Goal: Task Accomplishment & Management: Use online tool/utility

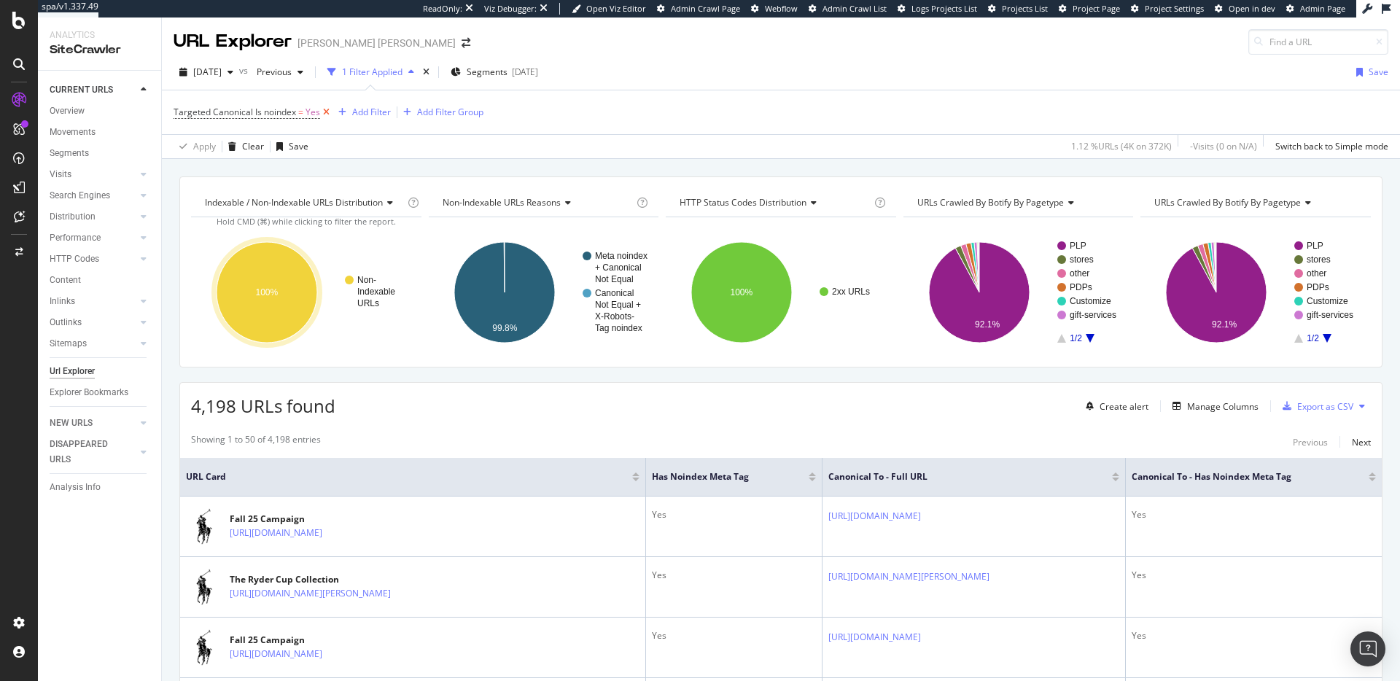
click at [322, 112] on icon at bounding box center [326, 112] width 12 height 15
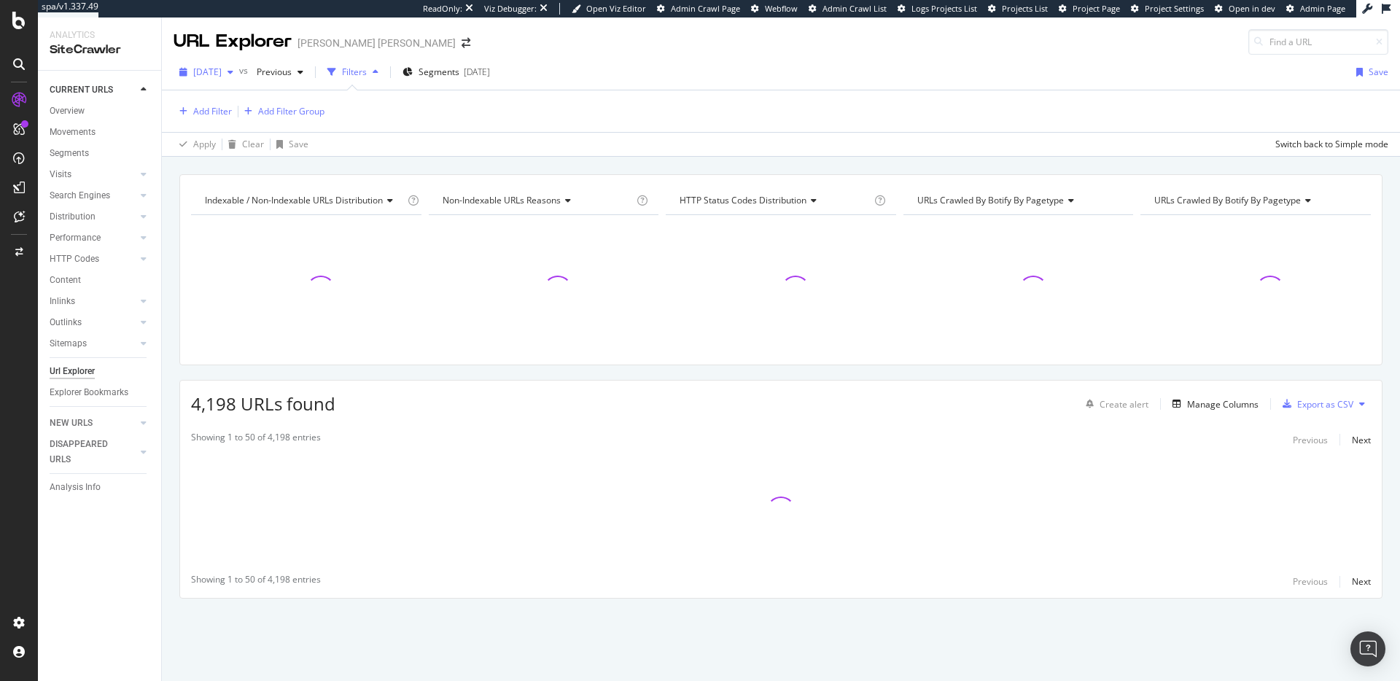
click at [221, 77] on span "2025 Sep. 20th" at bounding box center [207, 72] width 28 height 12
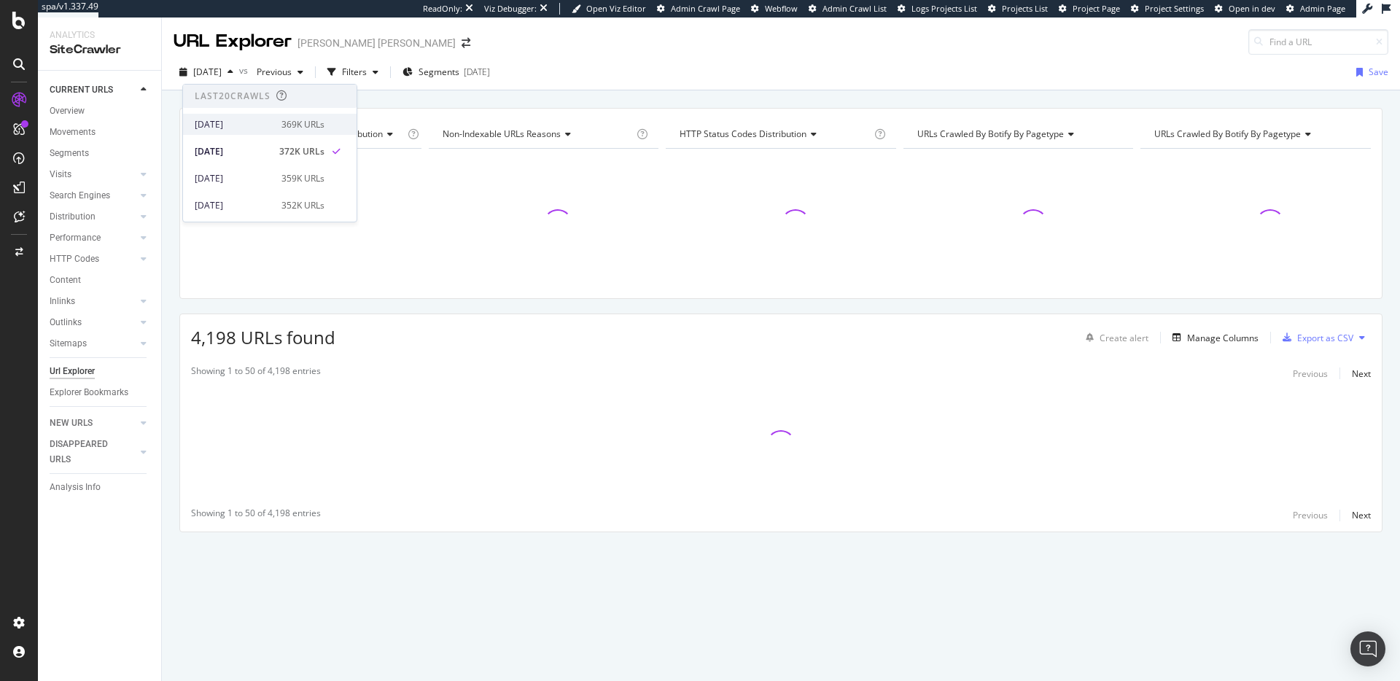
click at [240, 118] on div "[DATE]" at bounding box center [234, 124] width 78 height 13
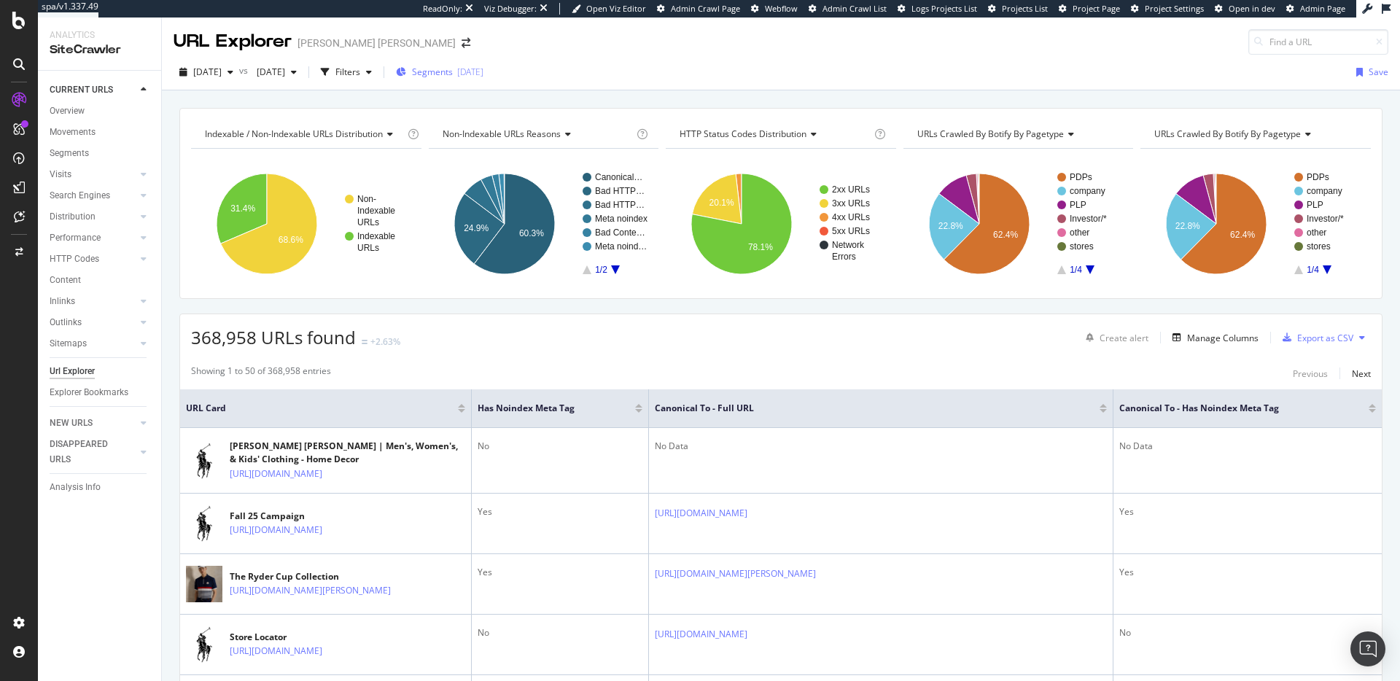
click at [483, 61] on div "Segments 2025-03-06" at bounding box center [439, 72] width 87 height 22
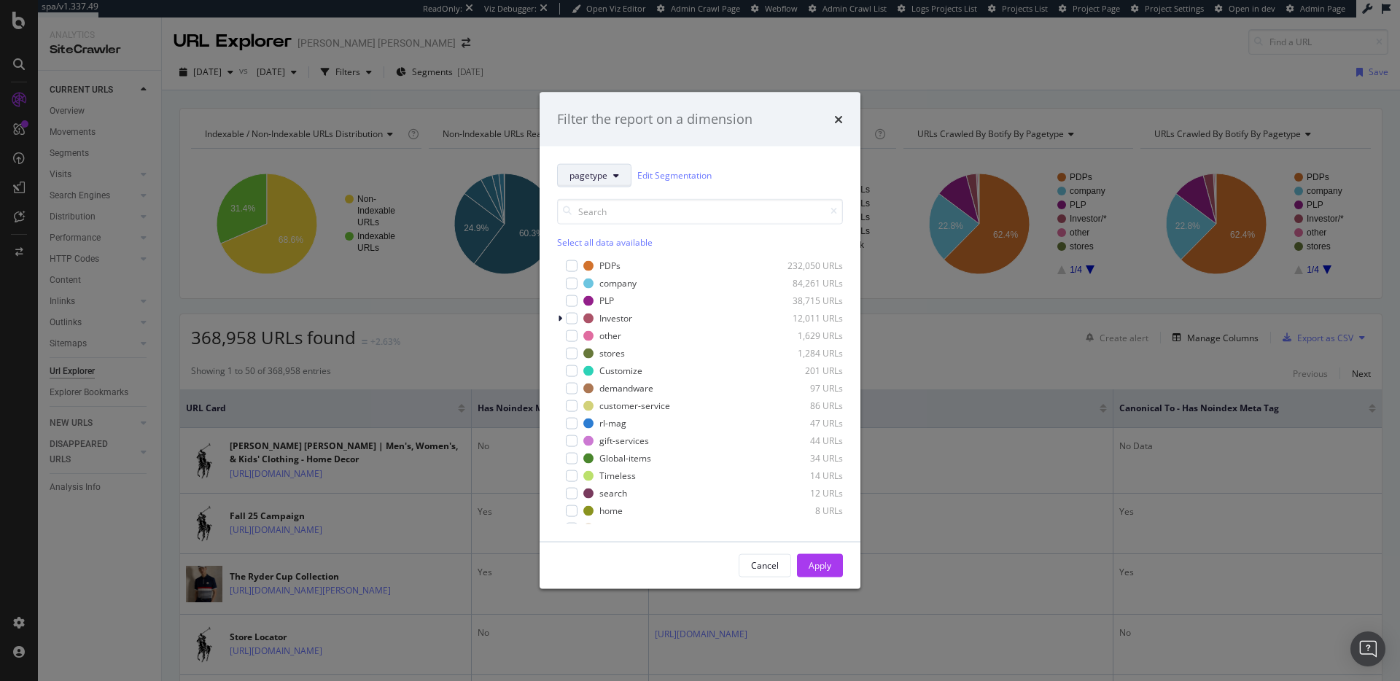
click at [601, 185] on button "pagetype" at bounding box center [594, 174] width 74 height 23
click at [602, 180] on span "pagetype" at bounding box center [588, 175] width 38 height 12
click at [610, 180] on button "pagetype" at bounding box center [594, 174] width 74 height 23
click at [617, 301] on span "Breadcrumb Tree" at bounding box center [616, 304] width 94 height 13
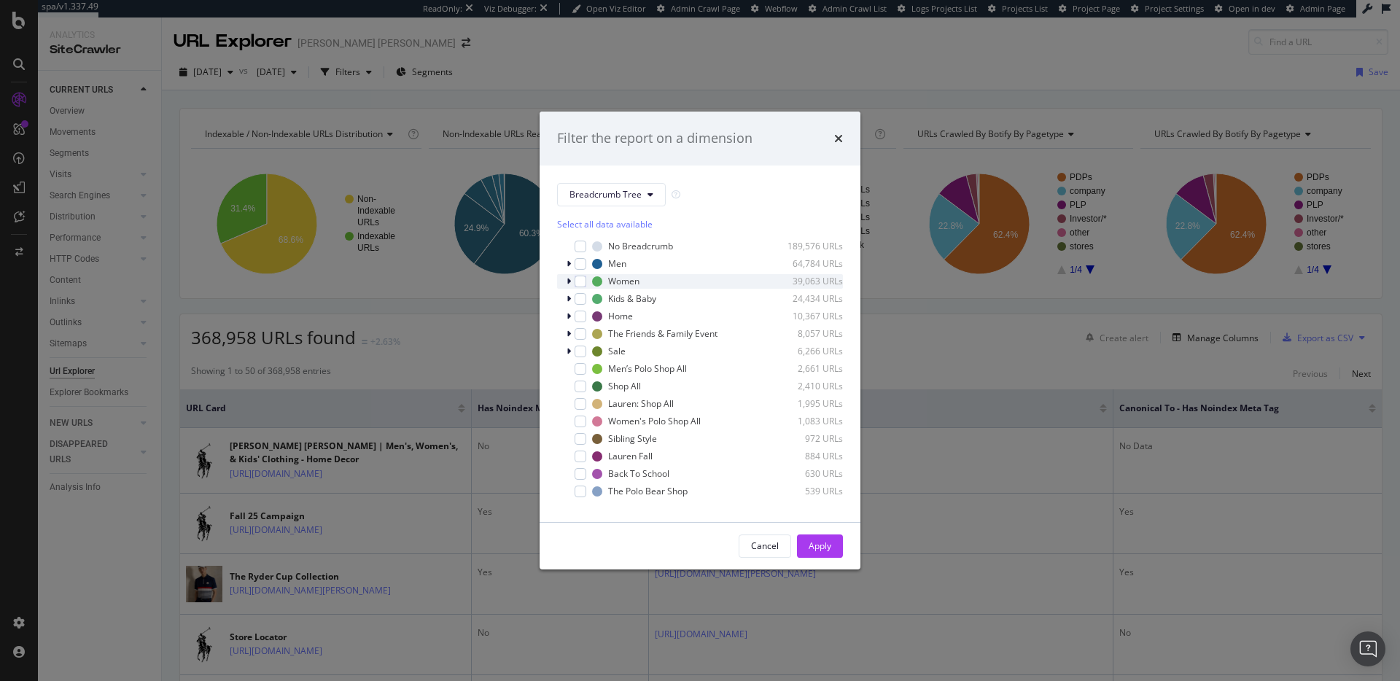
click at [568, 281] on icon "modal" at bounding box center [568, 281] width 4 height 9
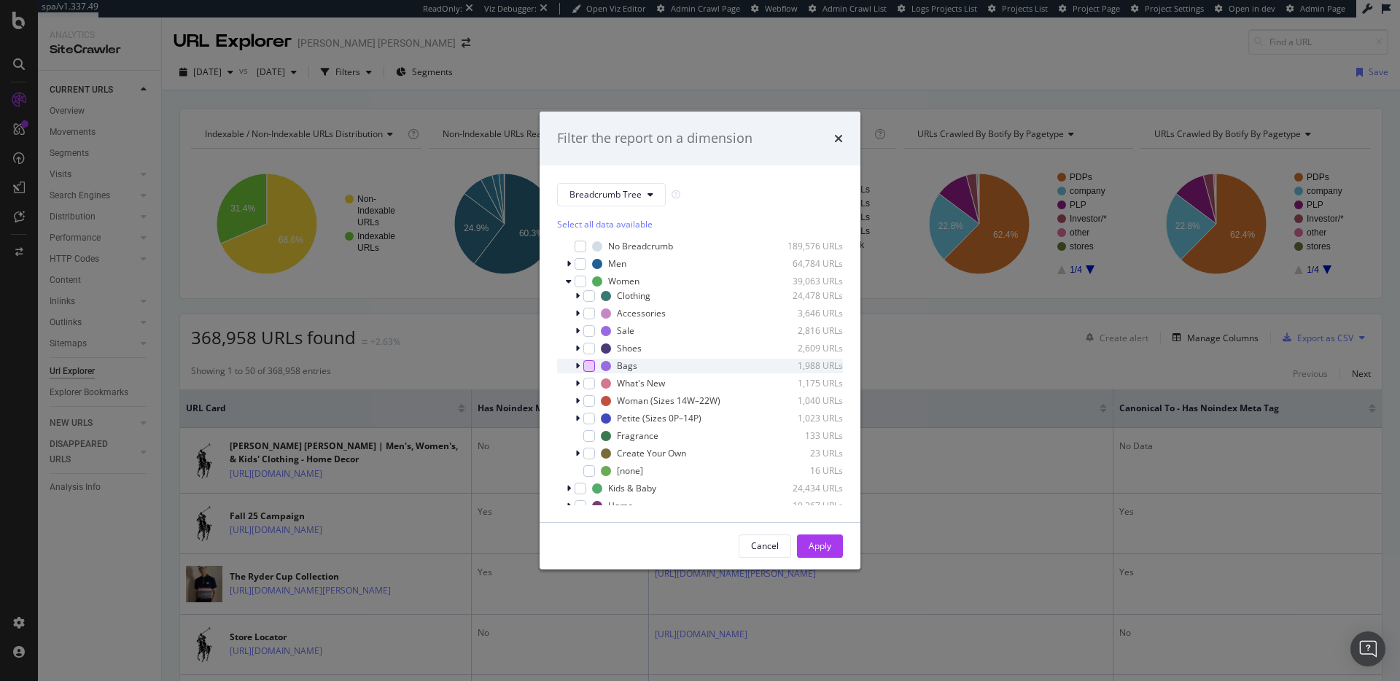
click at [577, 364] on icon "modal" at bounding box center [577, 366] width 4 height 9
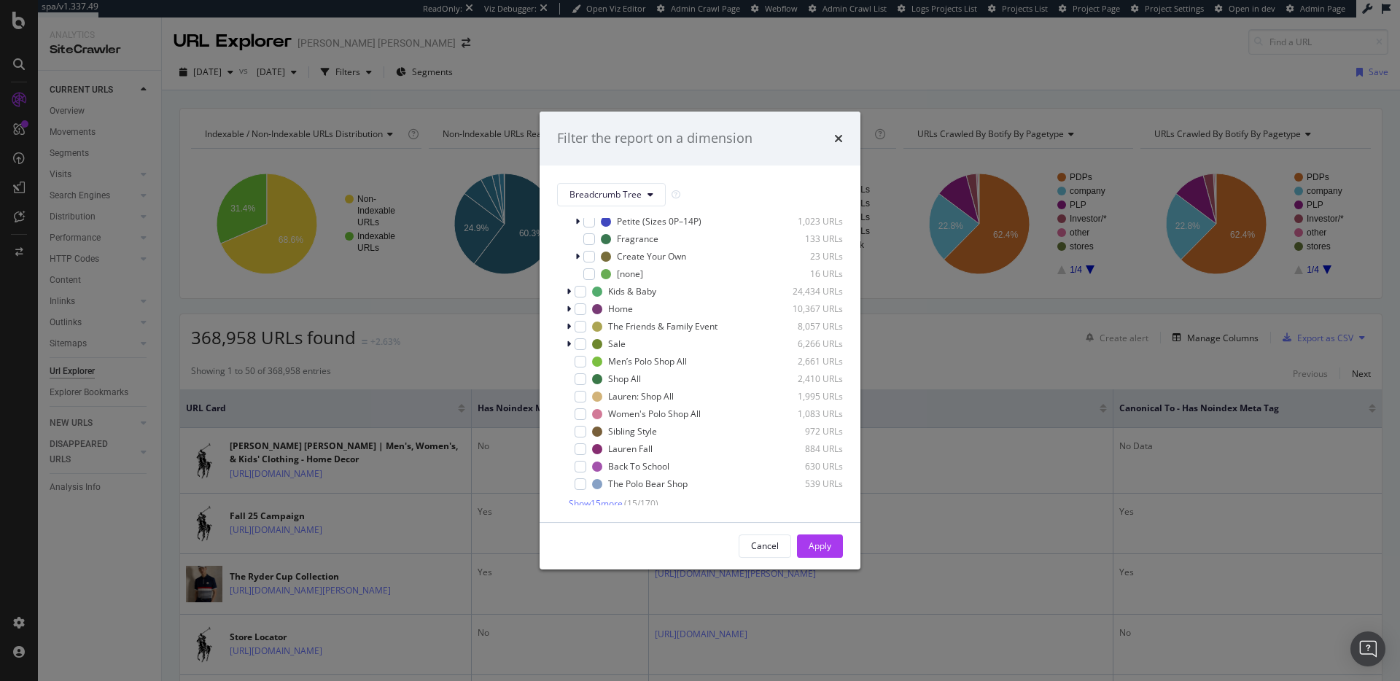
scroll to position [307, 0]
click at [610, 497] on span "Show 15 more" at bounding box center [596, 498] width 54 height 12
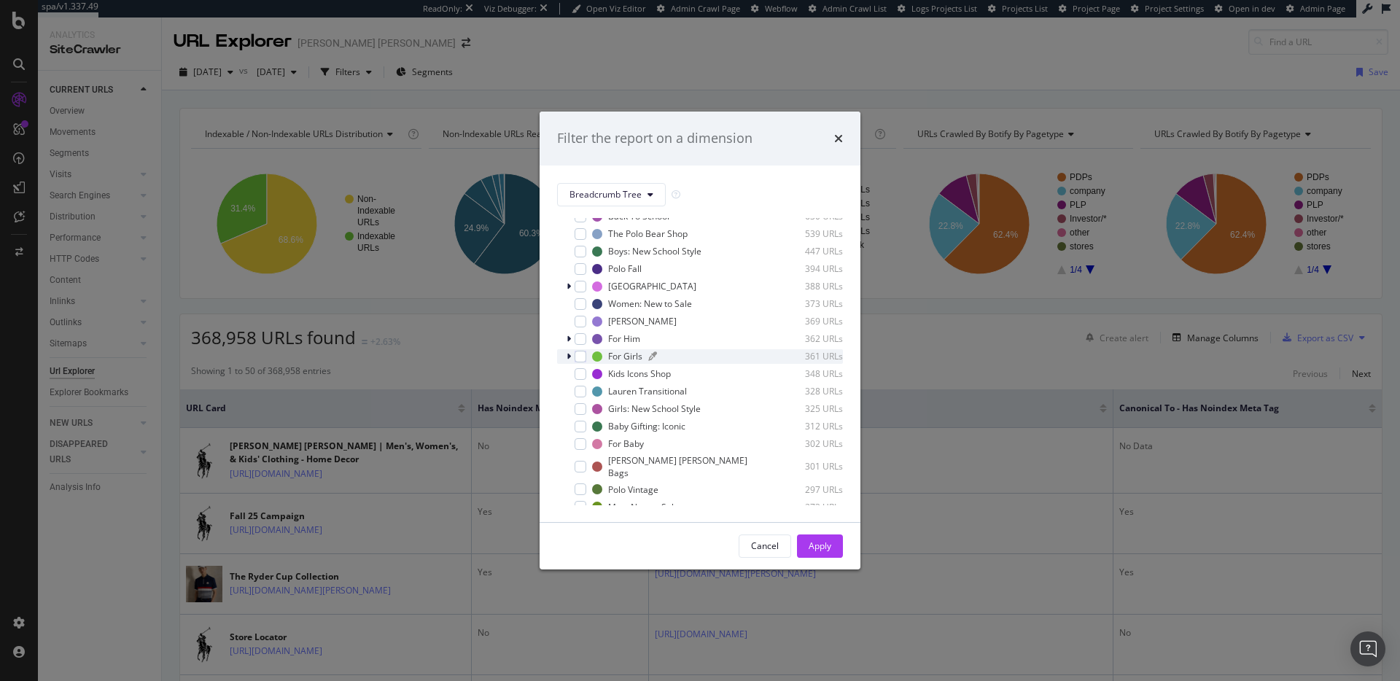
scroll to position [569, 0]
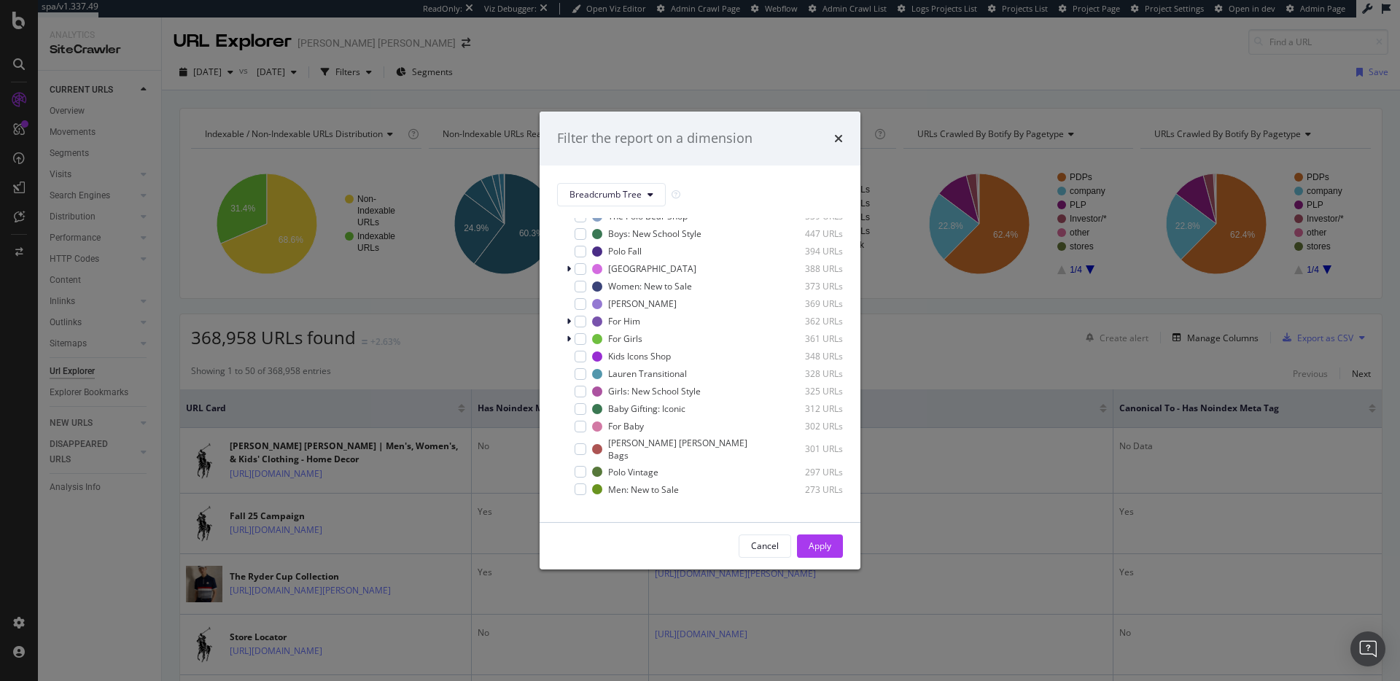
click at [587, 502] on span "Show 15 more" at bounding box center [596, 508] width 54 height 12
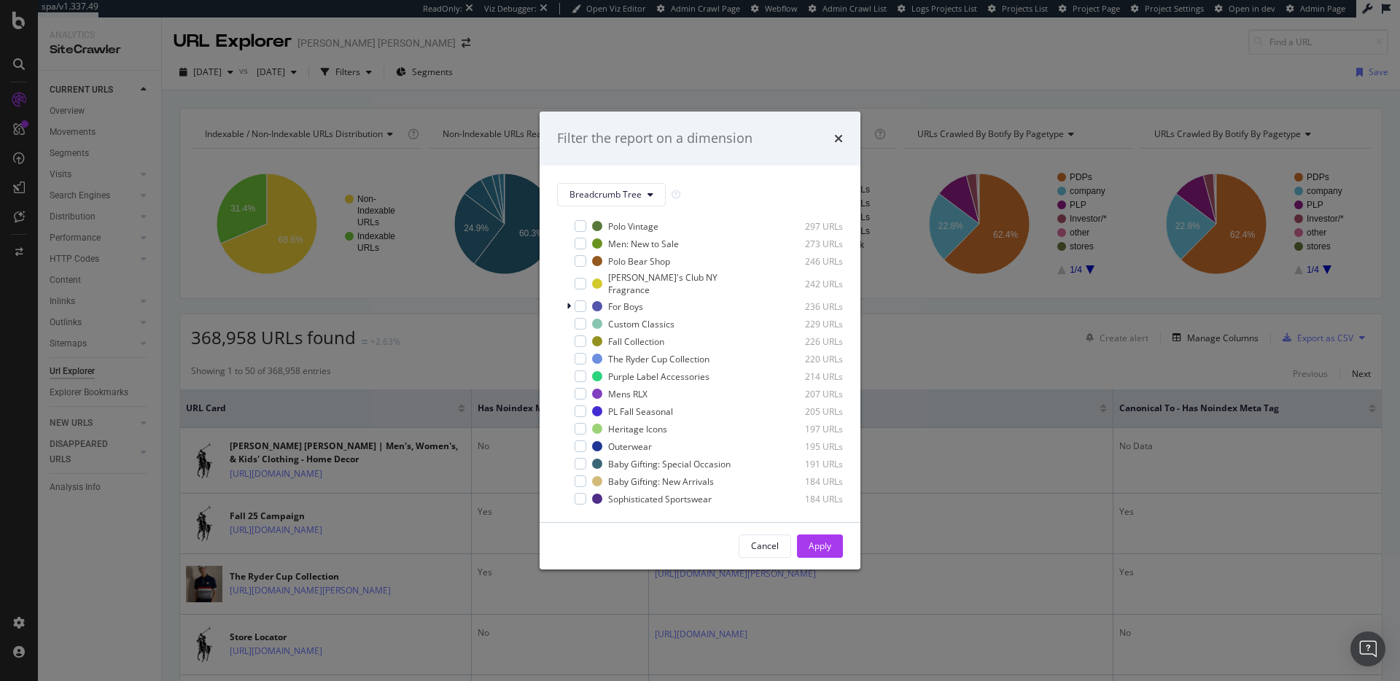
scroll to position [832, 0]
click at [609, 512] on span "Show 15 more" at bounding box center [596, 518] width 54 height 12
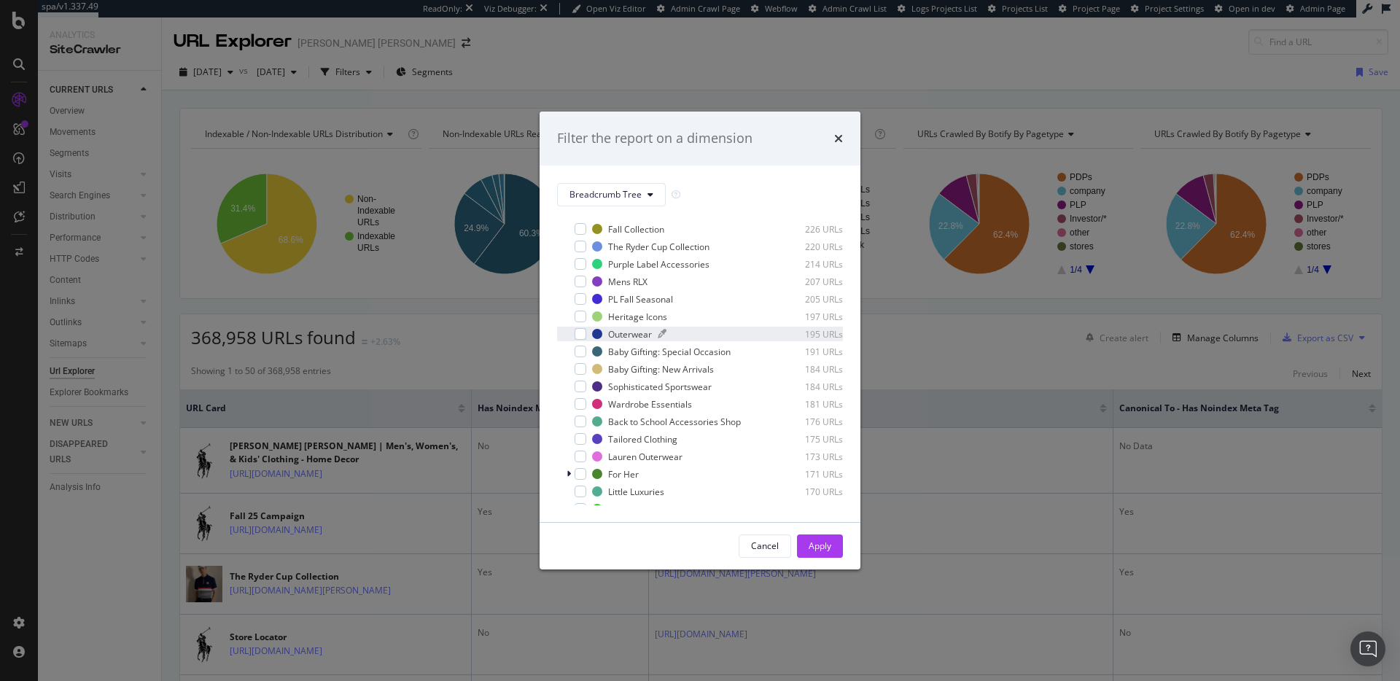
scroll to position [1094, 0]
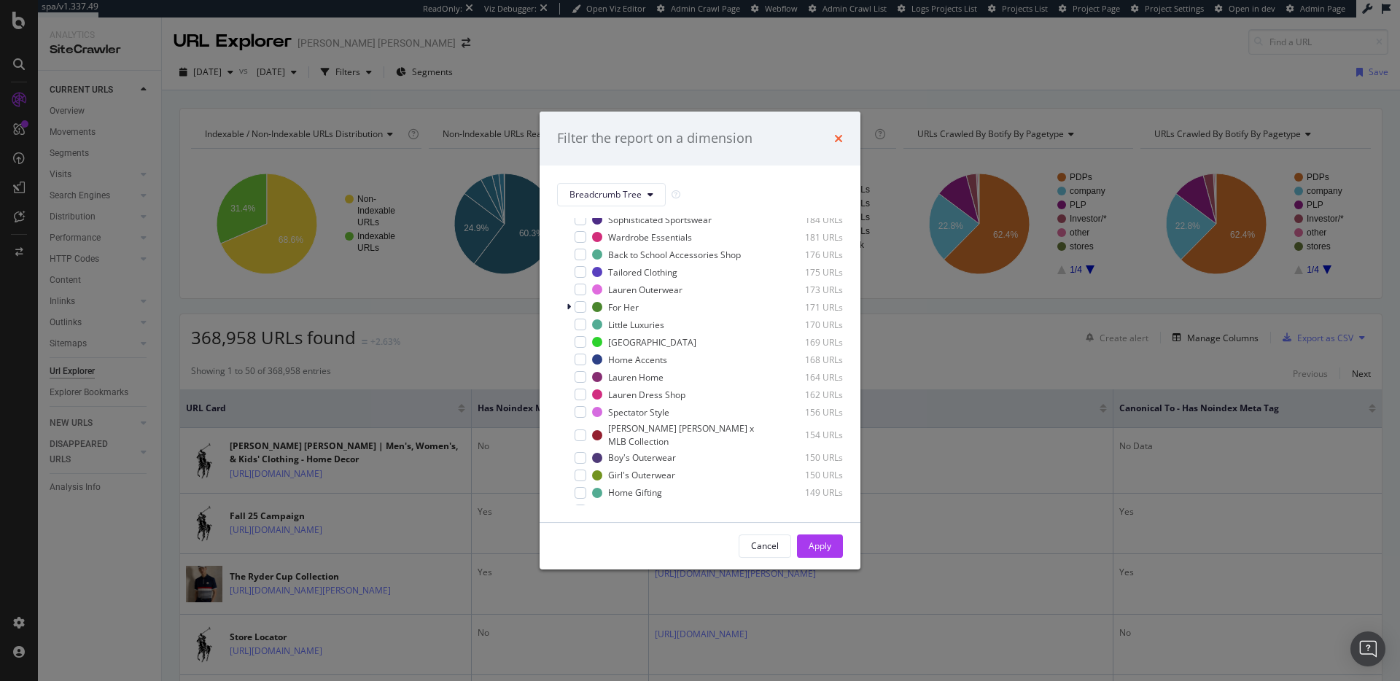
click at [838, 140] on icon "times" at bounding box center [838, 139] width 9 height 12
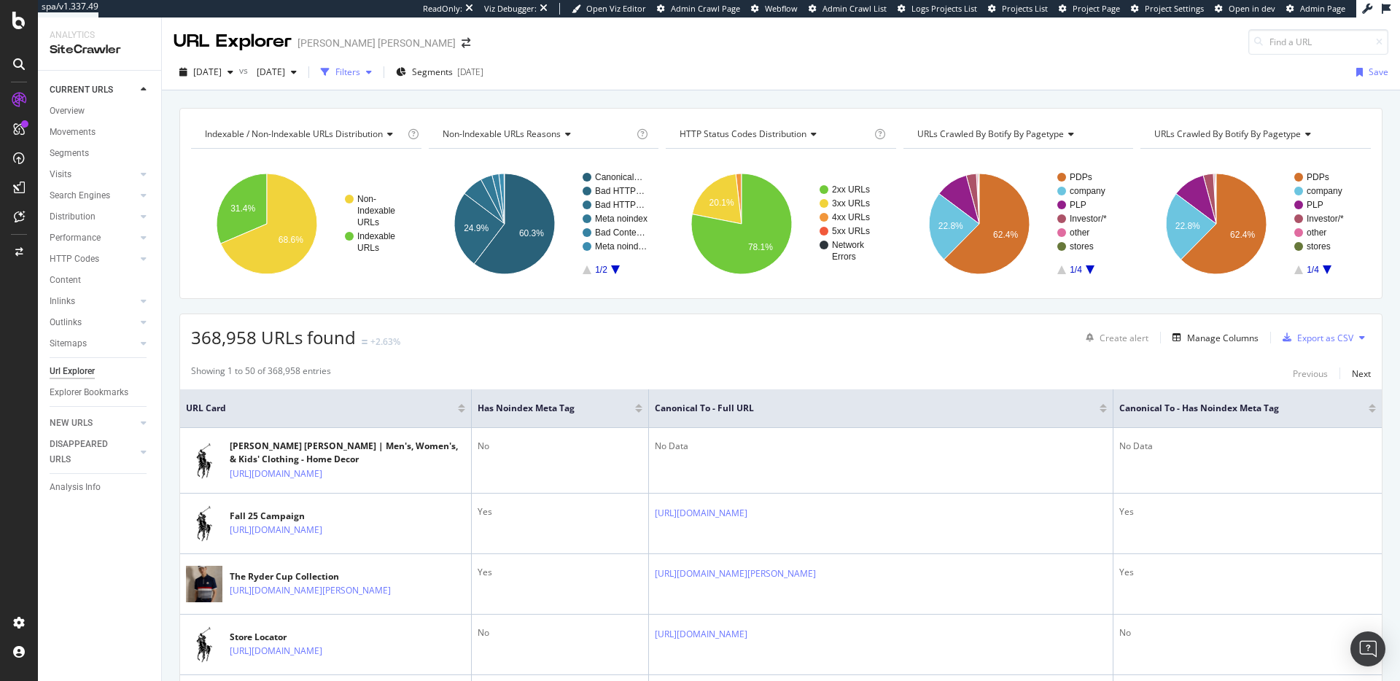
click at [360, 76] on div "Filters" at bounding box center [347, 72] width 25 height 12
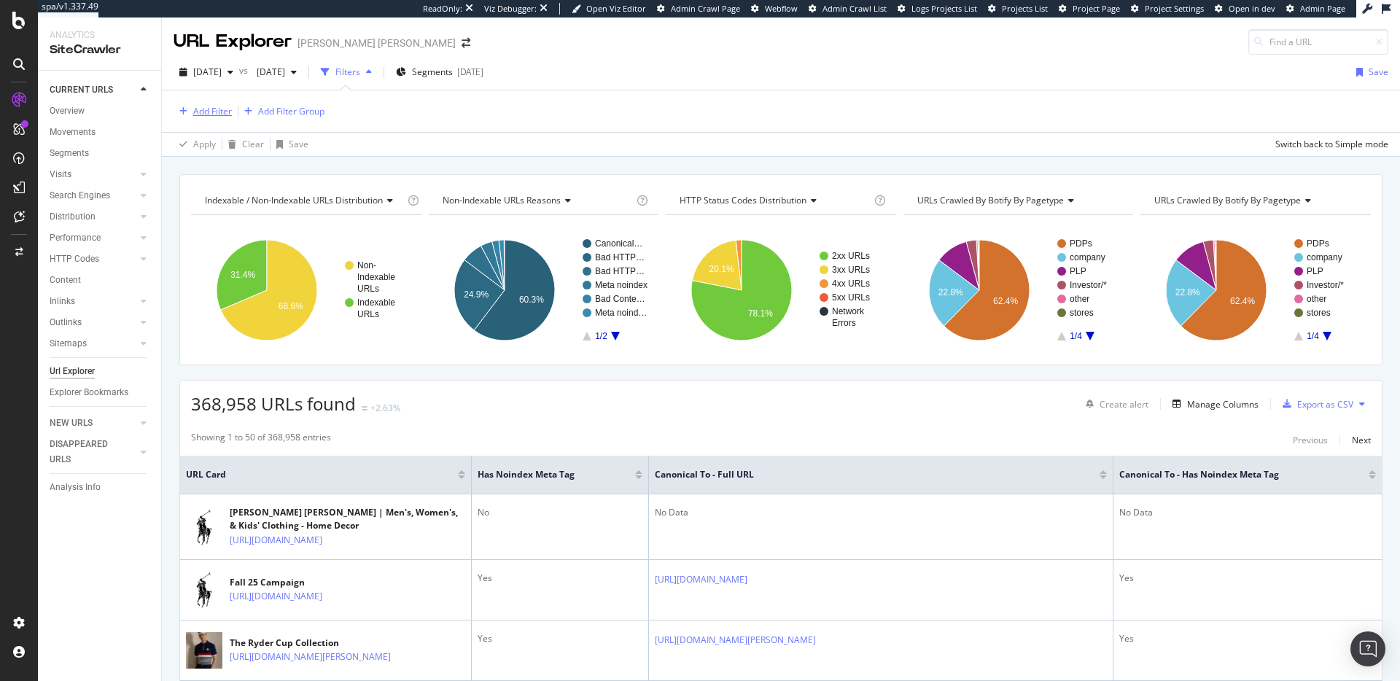
click at [217, 112] on div "Add Filter" at bounding box center [212, 111] width 39 height 12
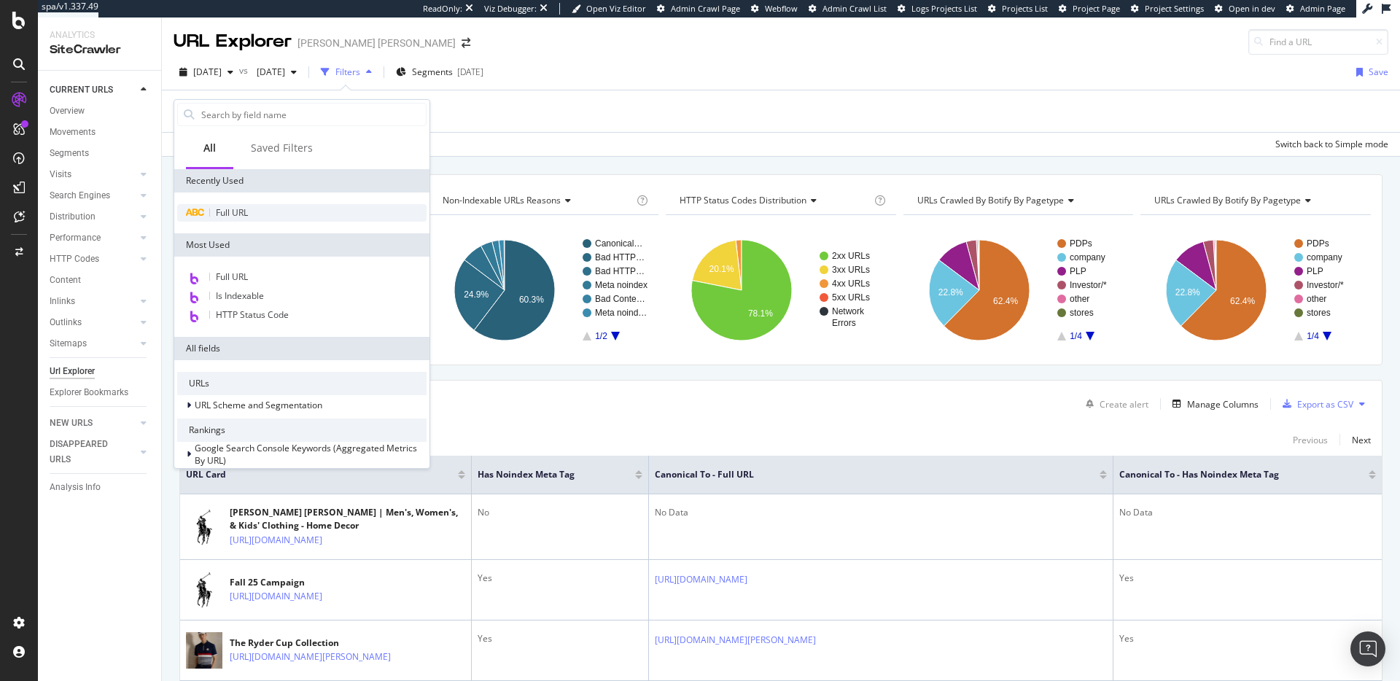
click at [253, 206] on div "Full URL" at bounding box center [301, 212] width 249 height 17
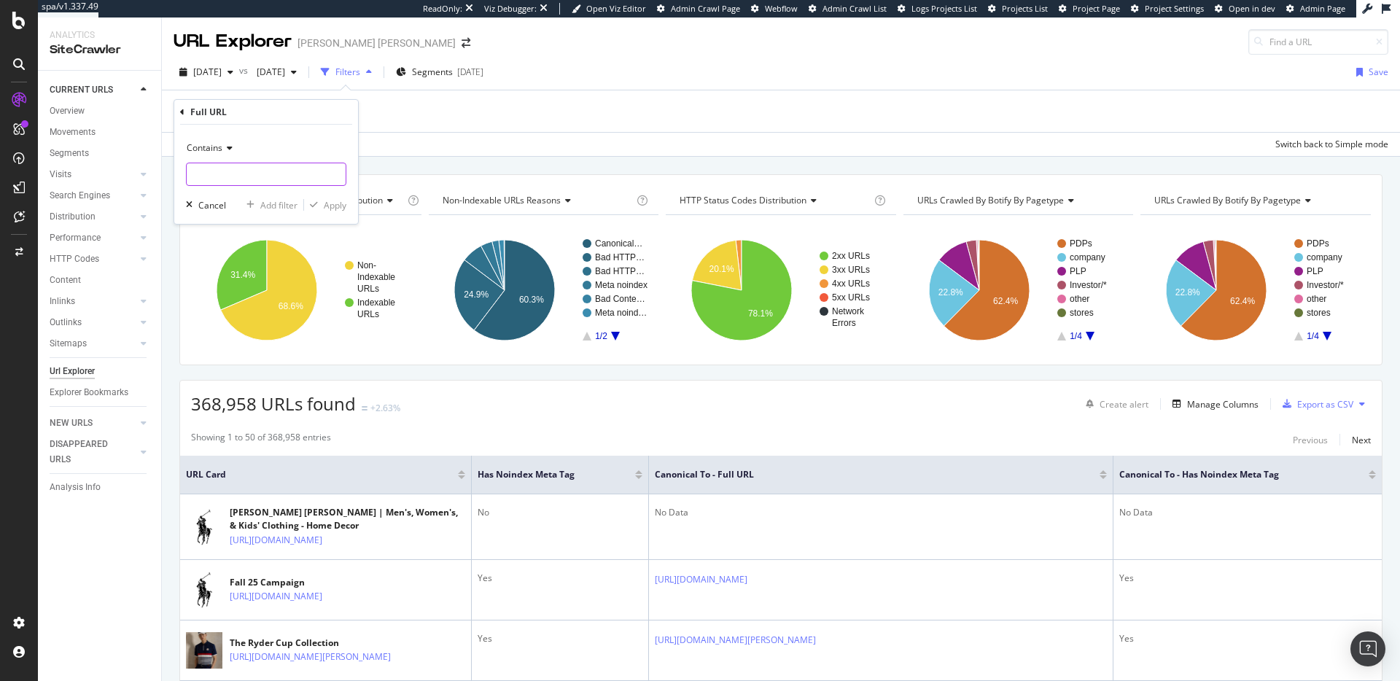
click at [294, 171] on input "text" at bounding box center [266, 174] width 159 height 23
paste input "https://app.botify.com/ralph-lauren-org/ralph-lauren/crawl/explorer?analysisSlu…"
type input "https://app.botify.com/ralph-lauren-org/ralph-lauren/crawl/explorer?analysisSlu…"
paste input "women-accessories-handbags"
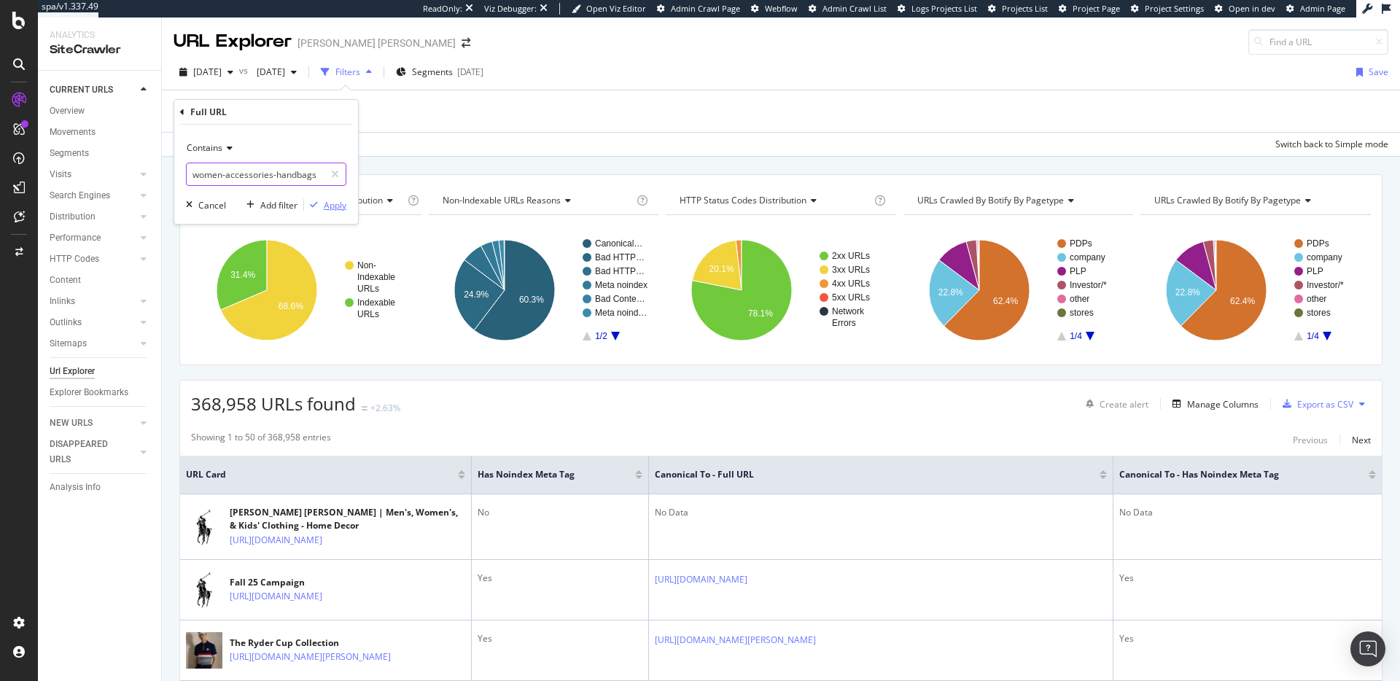
type input "women-accessories-handbags"
click at [339, 205] on div "Apply" at bounding box center [335, 205] width 23 height 12
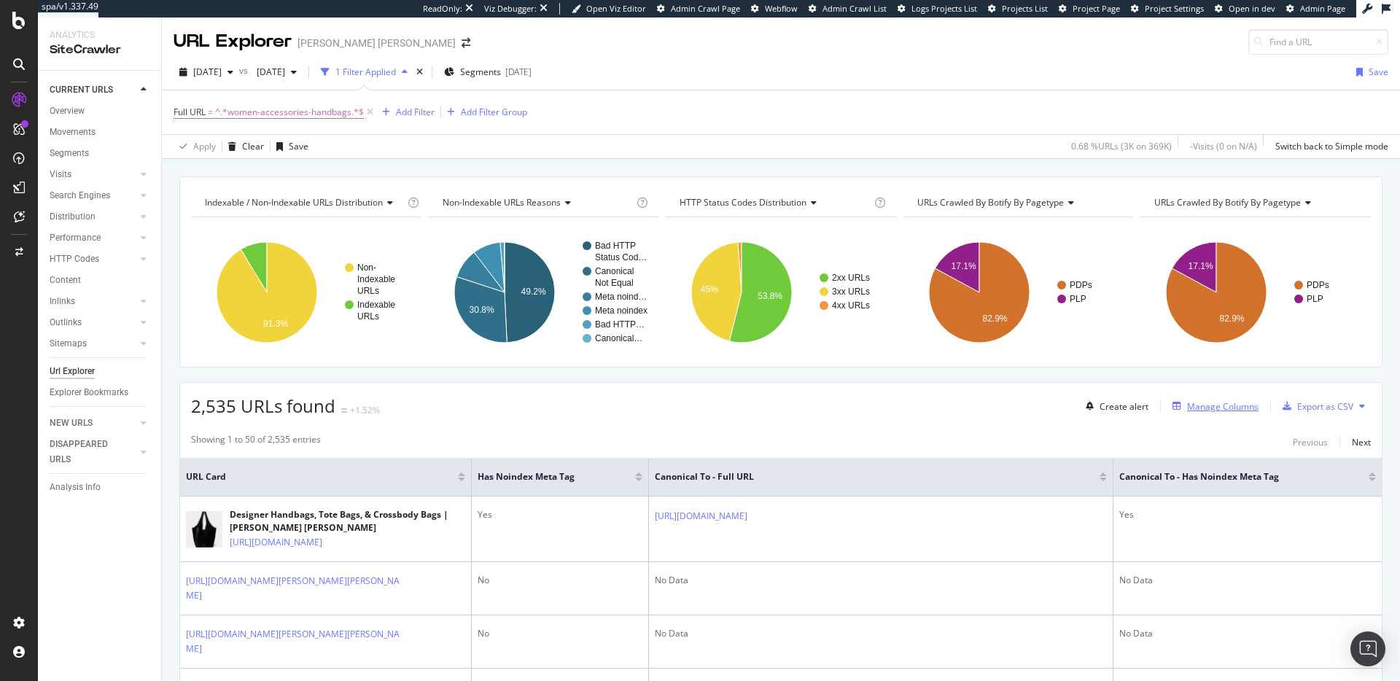
click at [1212, 410] on div "Manage Columns" at bounding box center [1222, 406] width 71 height 12
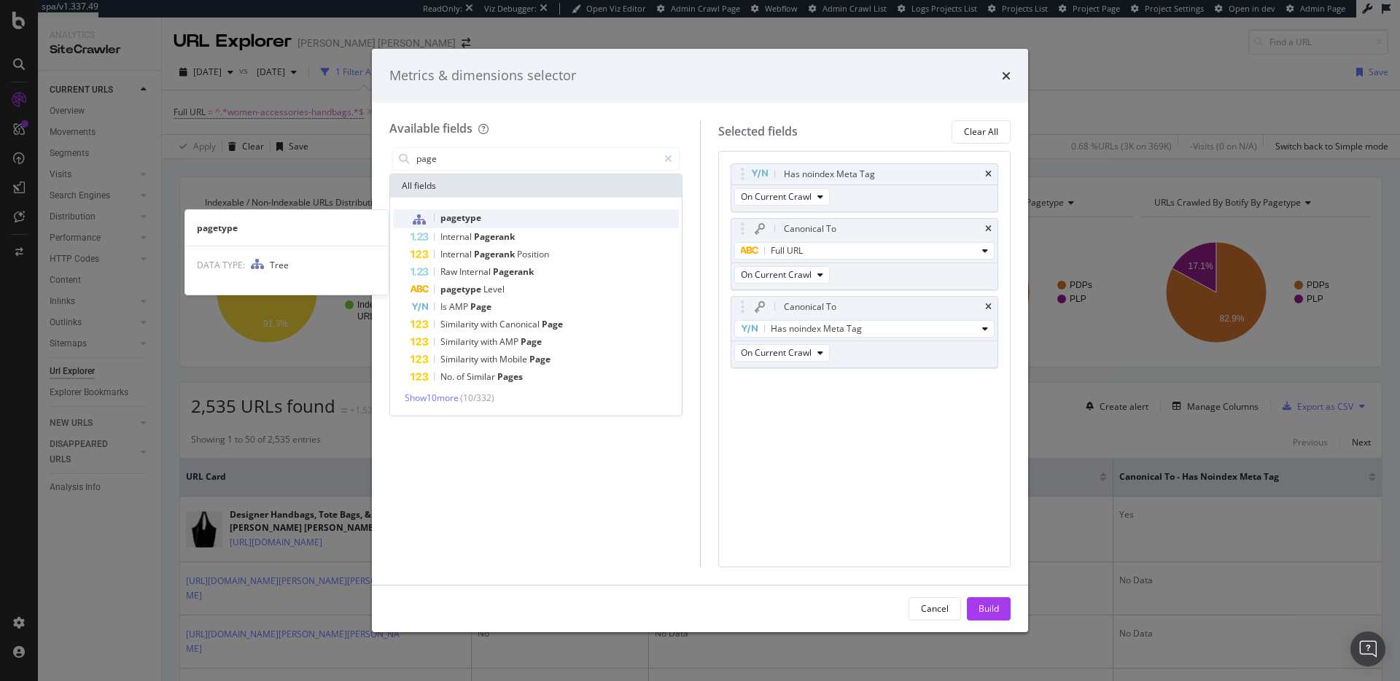
type input "page"
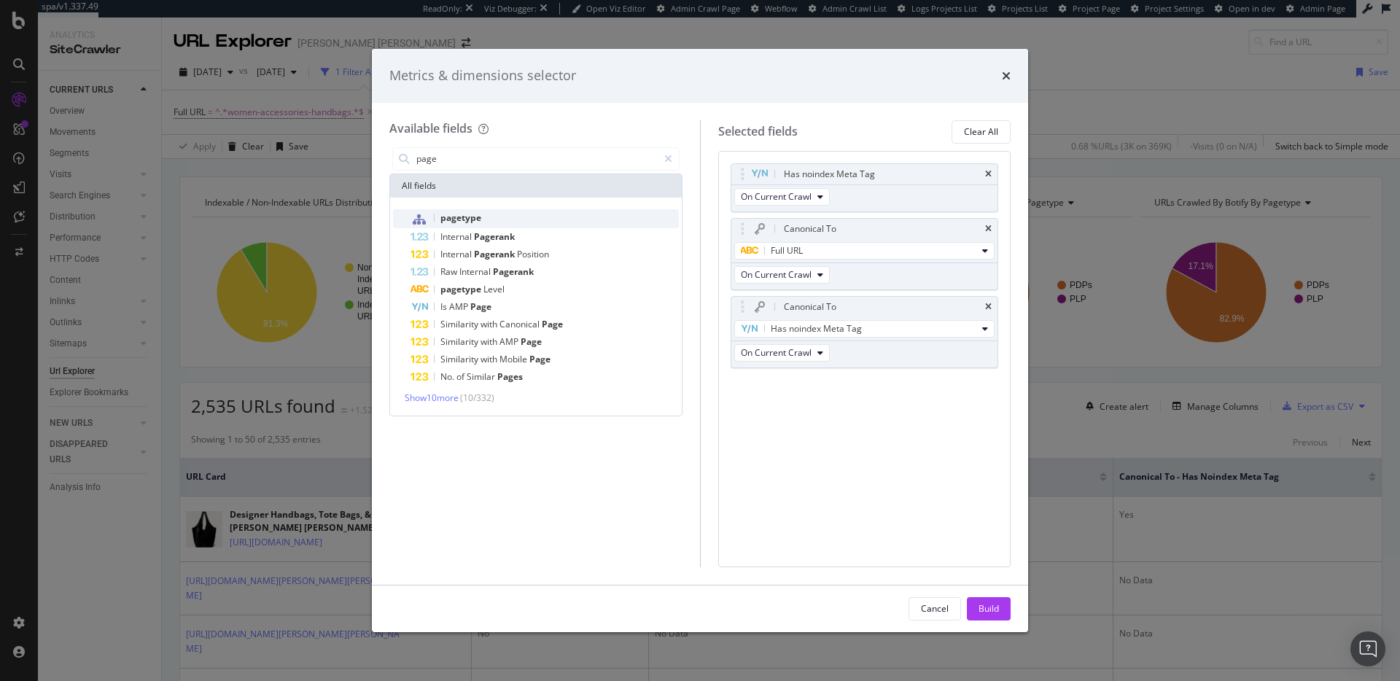
click at [513, 219] on div "pagetype" at bounding box center [544, 218] width 268 height 19
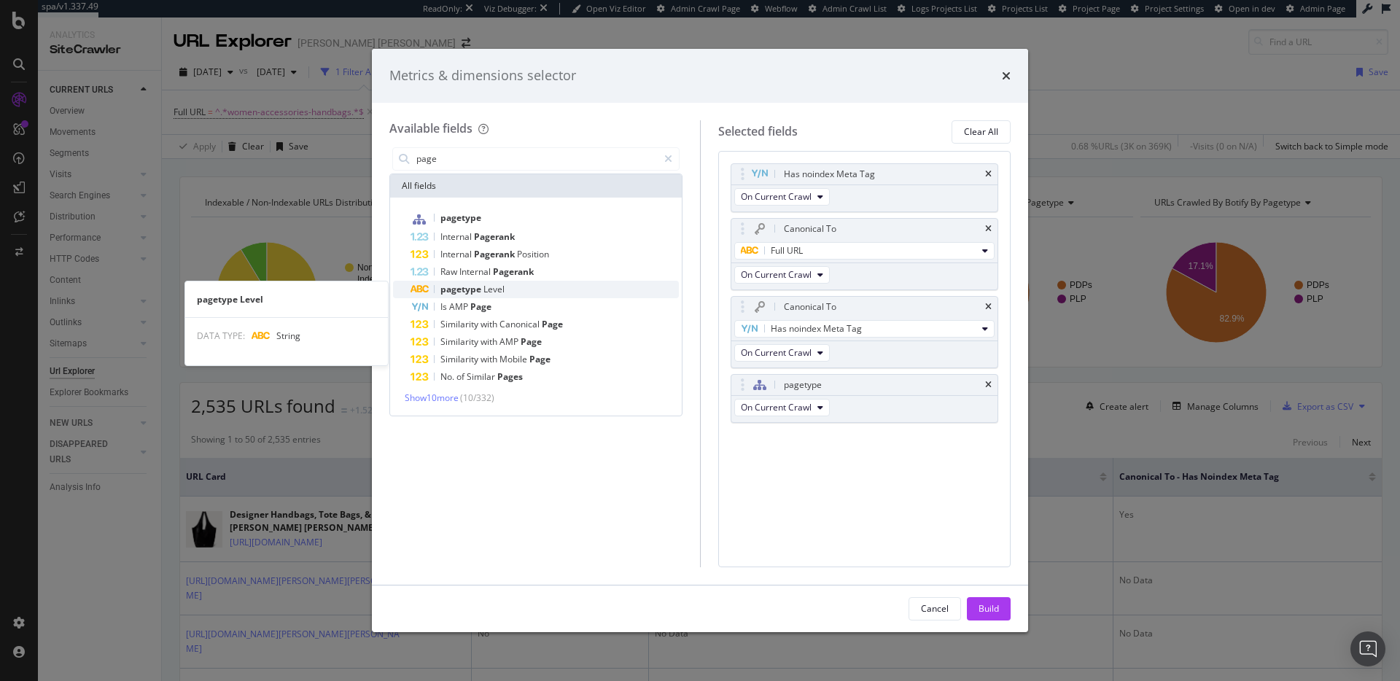
click at [516, 284] on div "pagetype Level" at bounding box center [544, 289] width 268 height 17
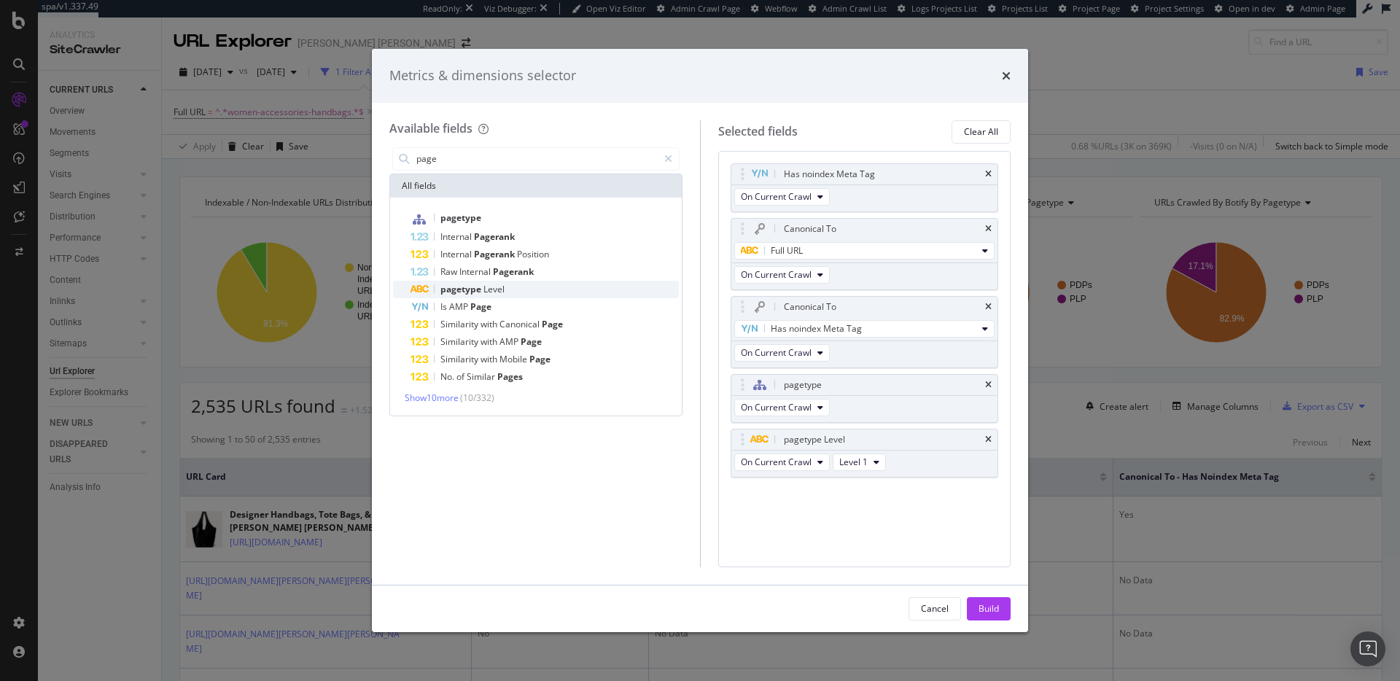
click at [517, 286] on div "pagetype Level" at bounding box center [544, 289] width 268 height 17
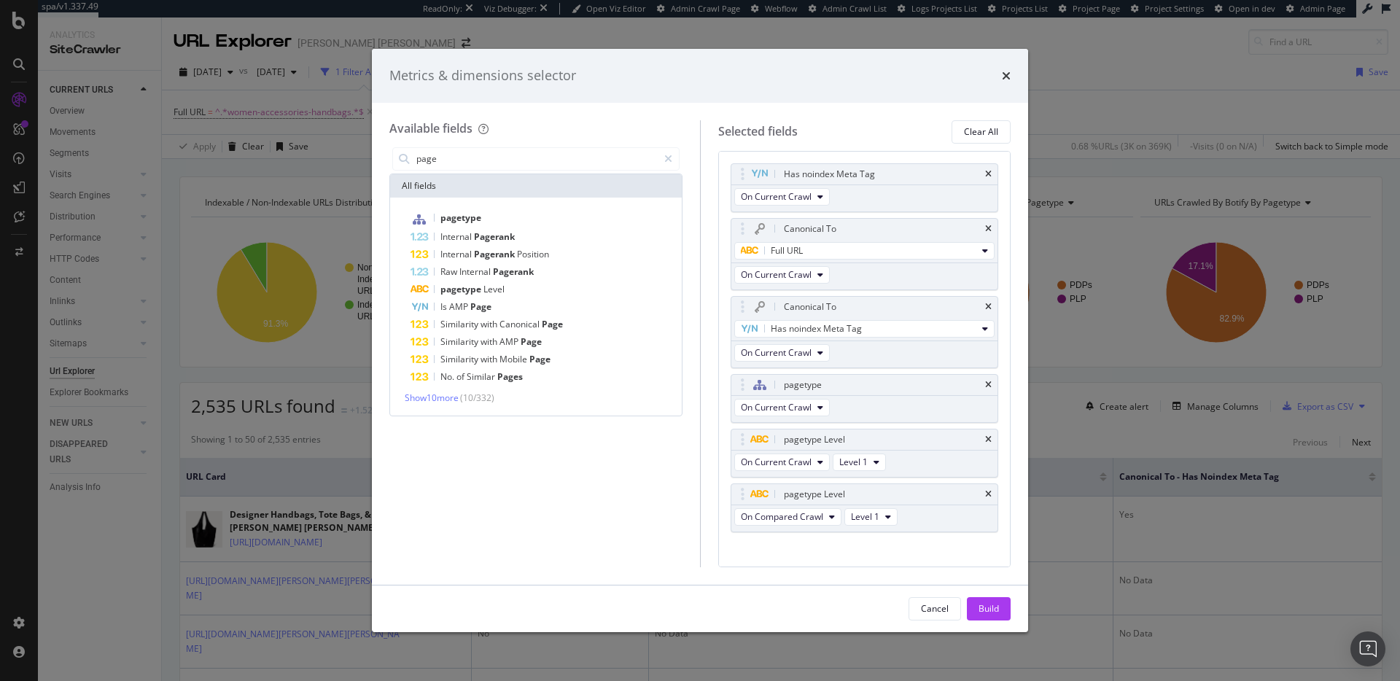
click at [517, 286] on div "pagetype Level" at bounding box center [544, 289] width 268 height 17
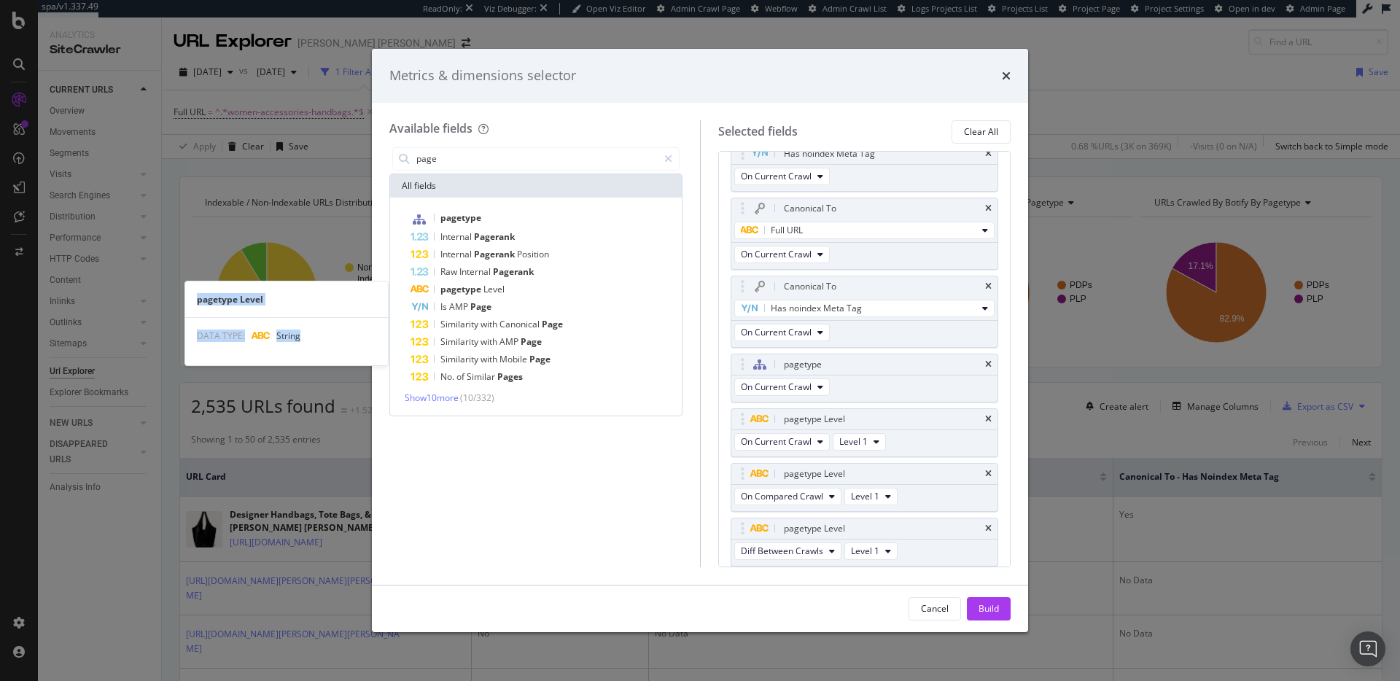
click at [517, 286] on div "pagetype Level" at bounding box center [544, 289] width 268 height 17
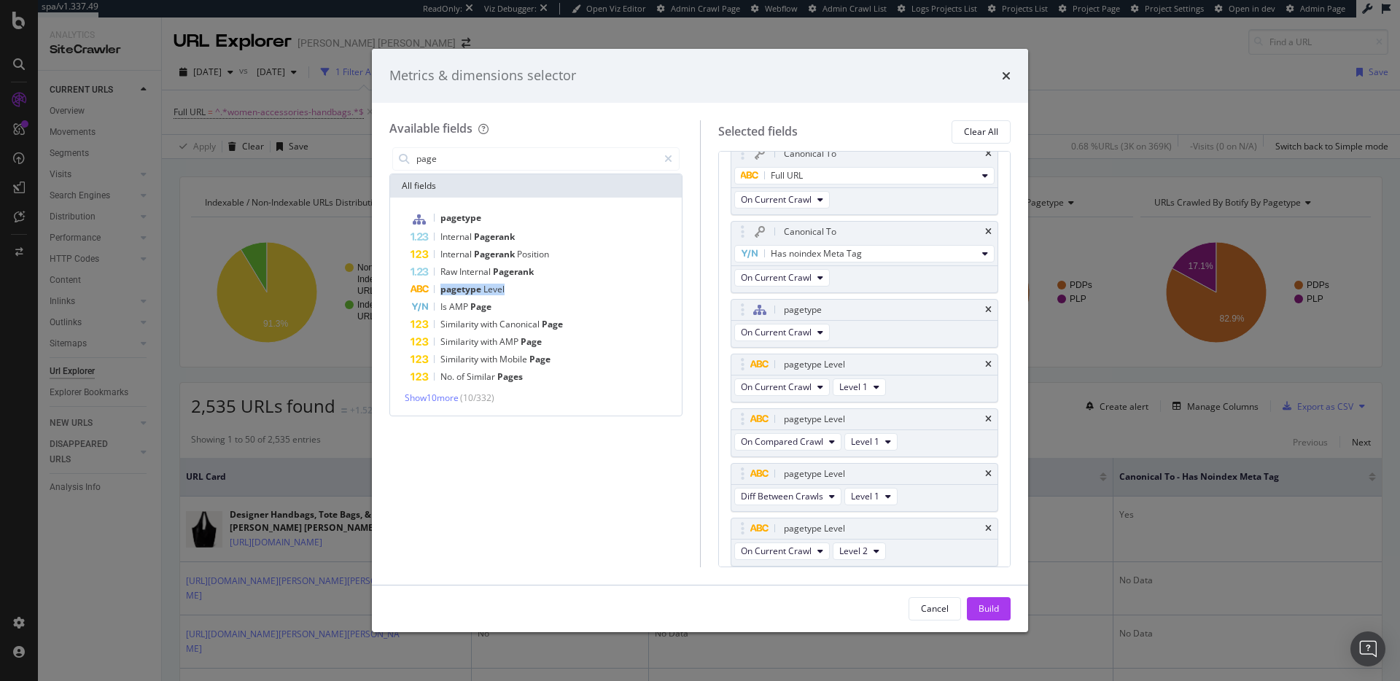
click at [517, 286] on div "pagetype Level" at bounding box center [544, 289] width 268 height 17
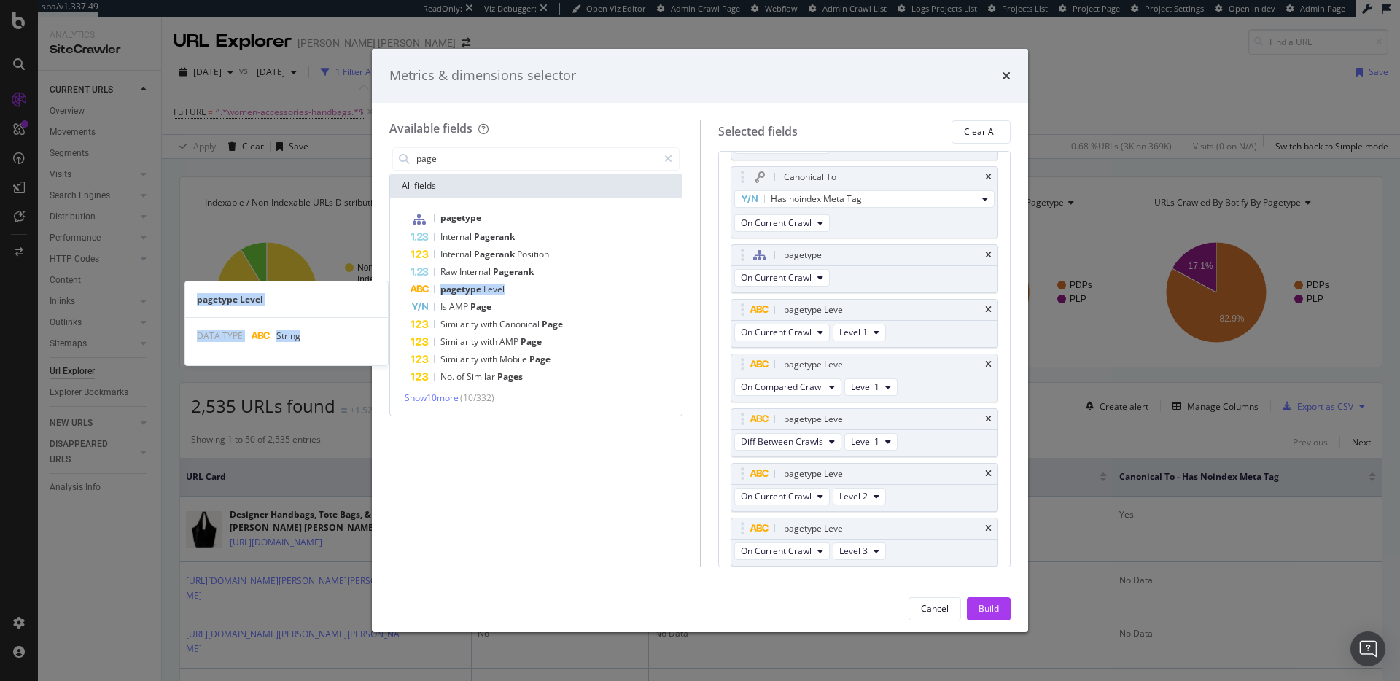
click at [517, 286] on div "pagetype Level" at bounding box center [544, 289] width 268 height 17
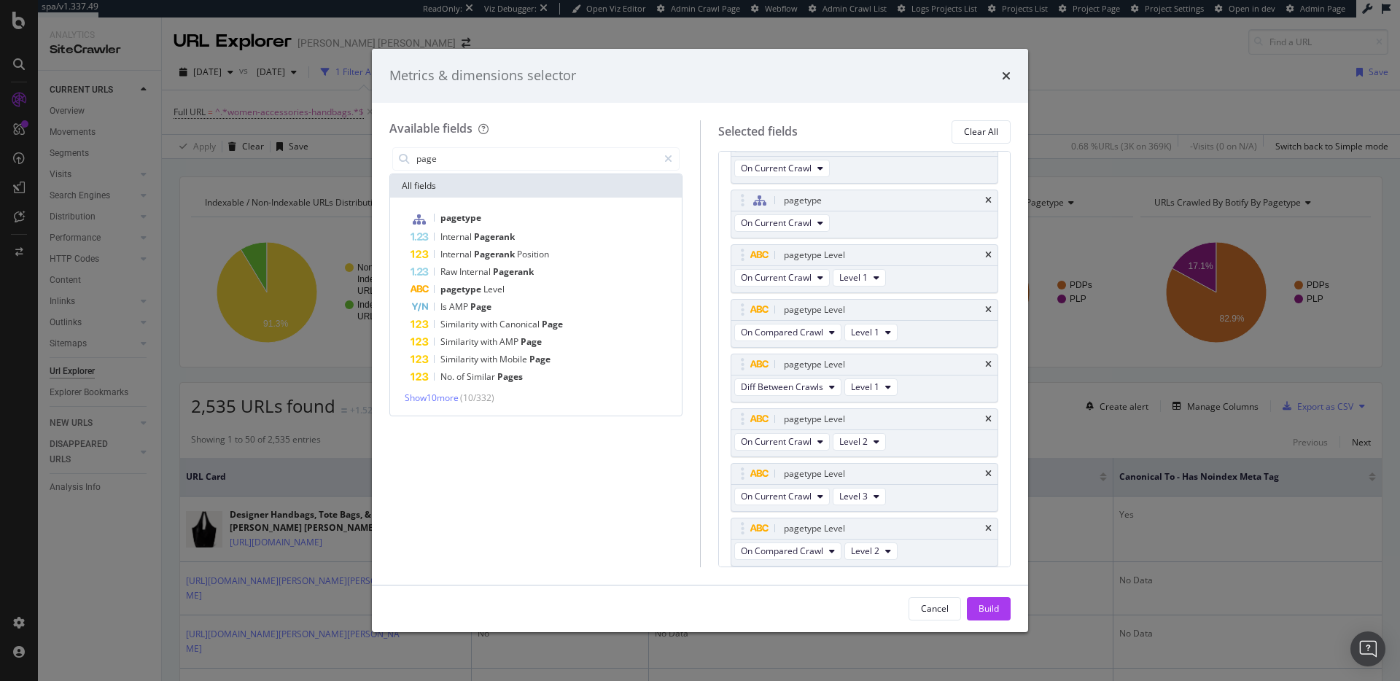
click at [517, 286] on div "pagetype Level" at bounding box center [544, 289] width 268 height 17
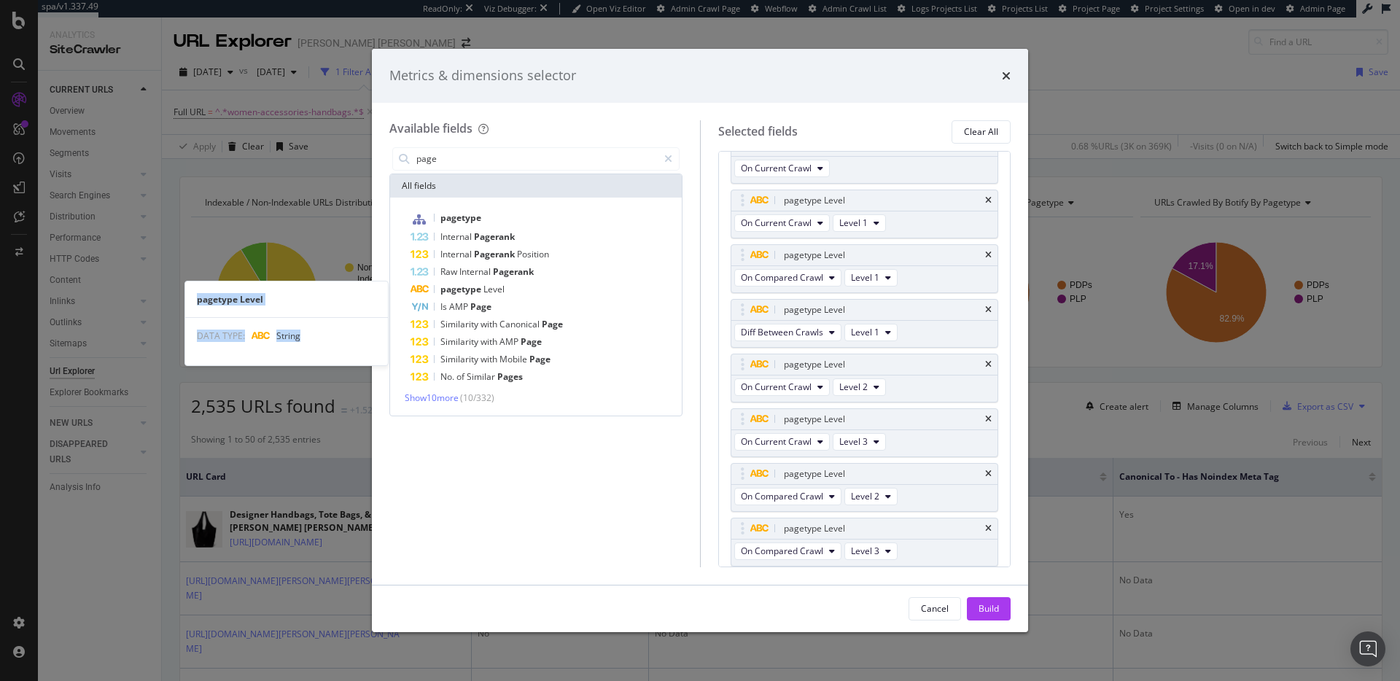
click at [517, 286] on div "pagetype Level" at bounding box center [544, 289] width 268 height 17
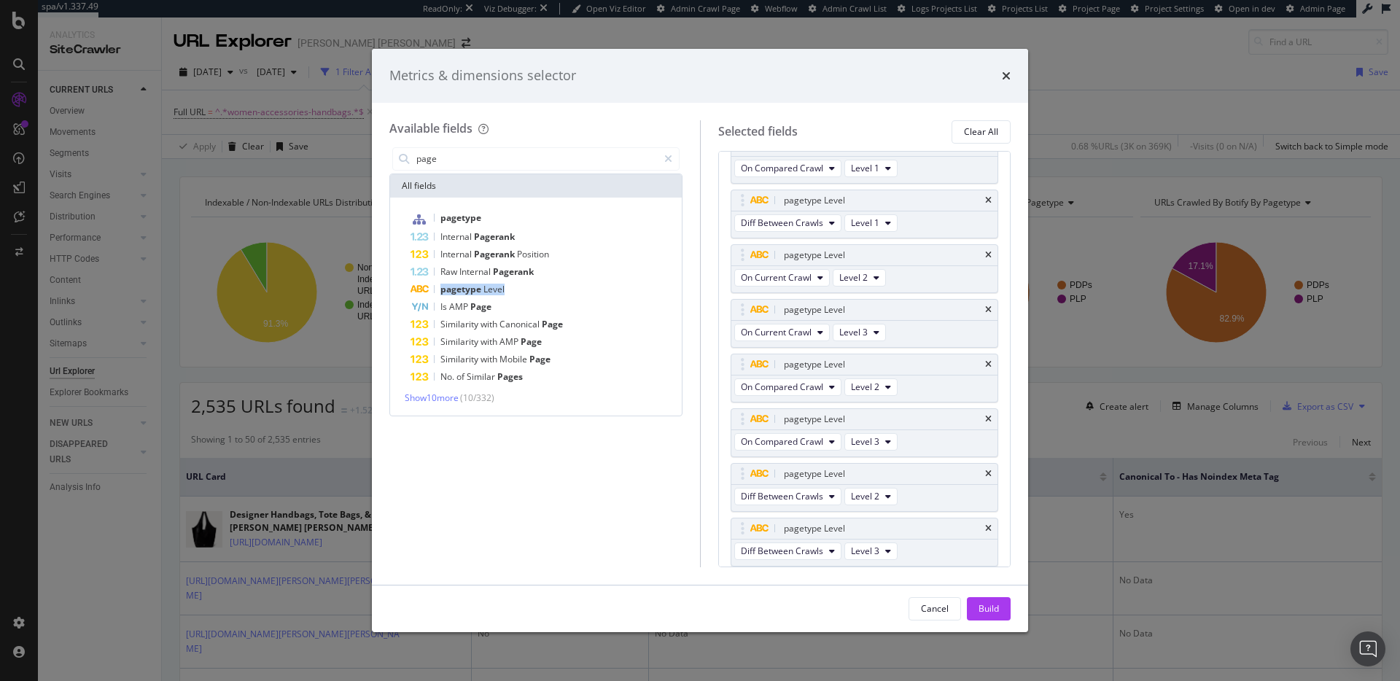
click at [517, 286] on div "pagetype Level" at bounding box center [544, 289] width 268 height 17
click at [985, 472] on icon "times" at bounding box center [988, 473] width 7 height 9
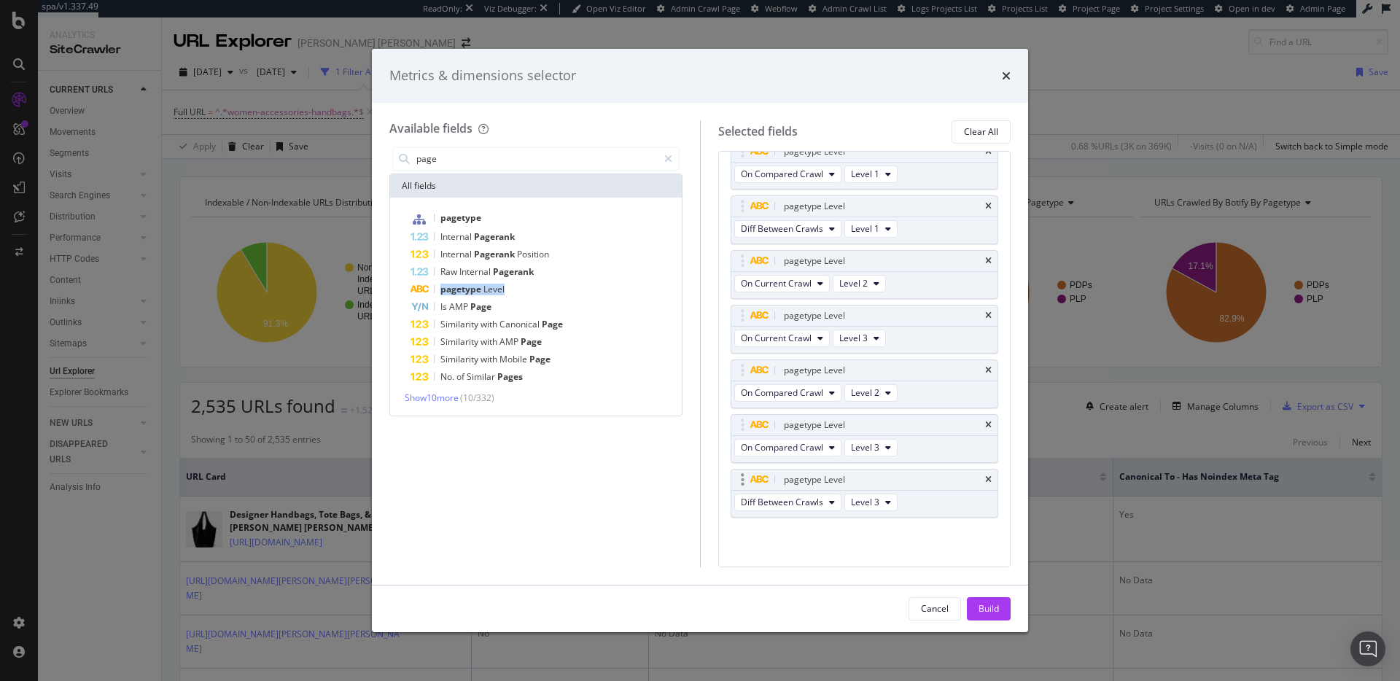
scroll to position [343, 0]
click at [985, 426] on icon "times" at bounding box center [988, 425] width 7 height 9
click at [975, 429] on div "pagetype Level" at bounding box center [864, 425] width 267 height 20
click at [985, 429] on icon "times" at bounding box center [988, 425] width 7 height 9
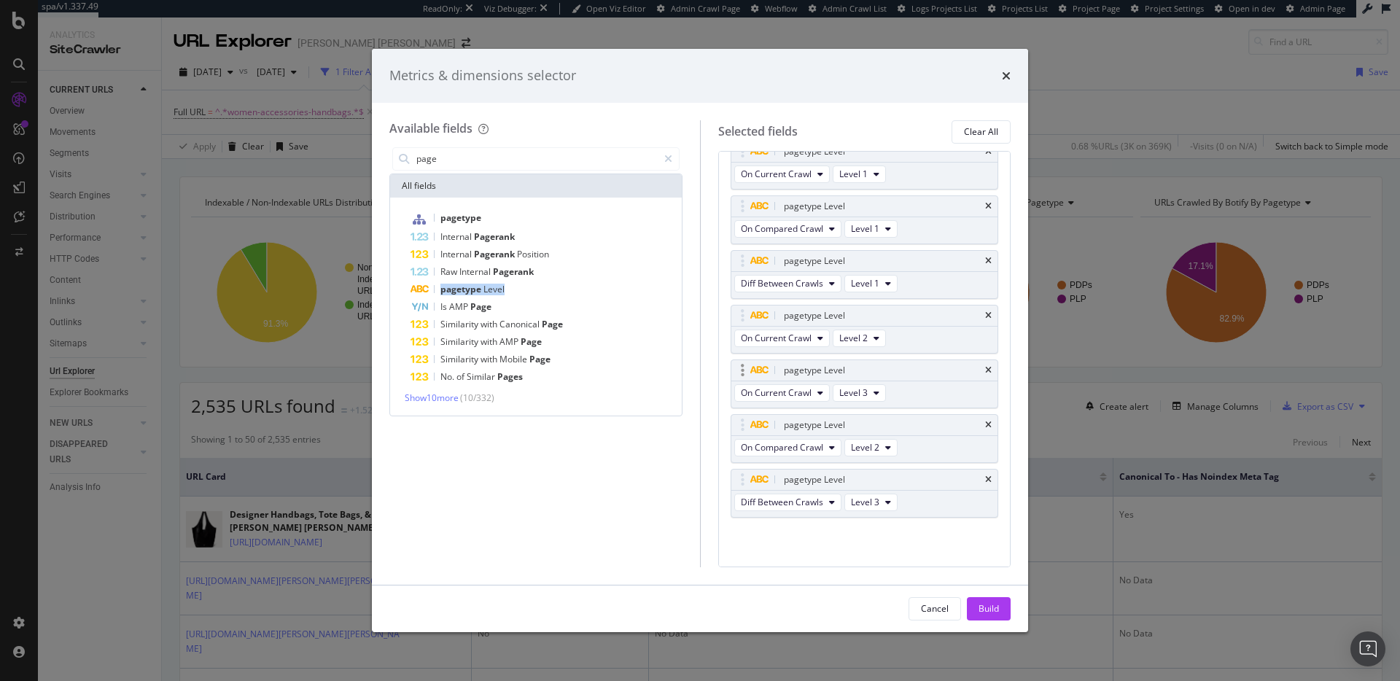
scroll to position [233, 0]
click at [985, 477] on icon "times" at bounding box center [988, 479] width 7 height 9
click at [985, 370] on icon "times" at bounding box center [988, 370] width 7 height 9
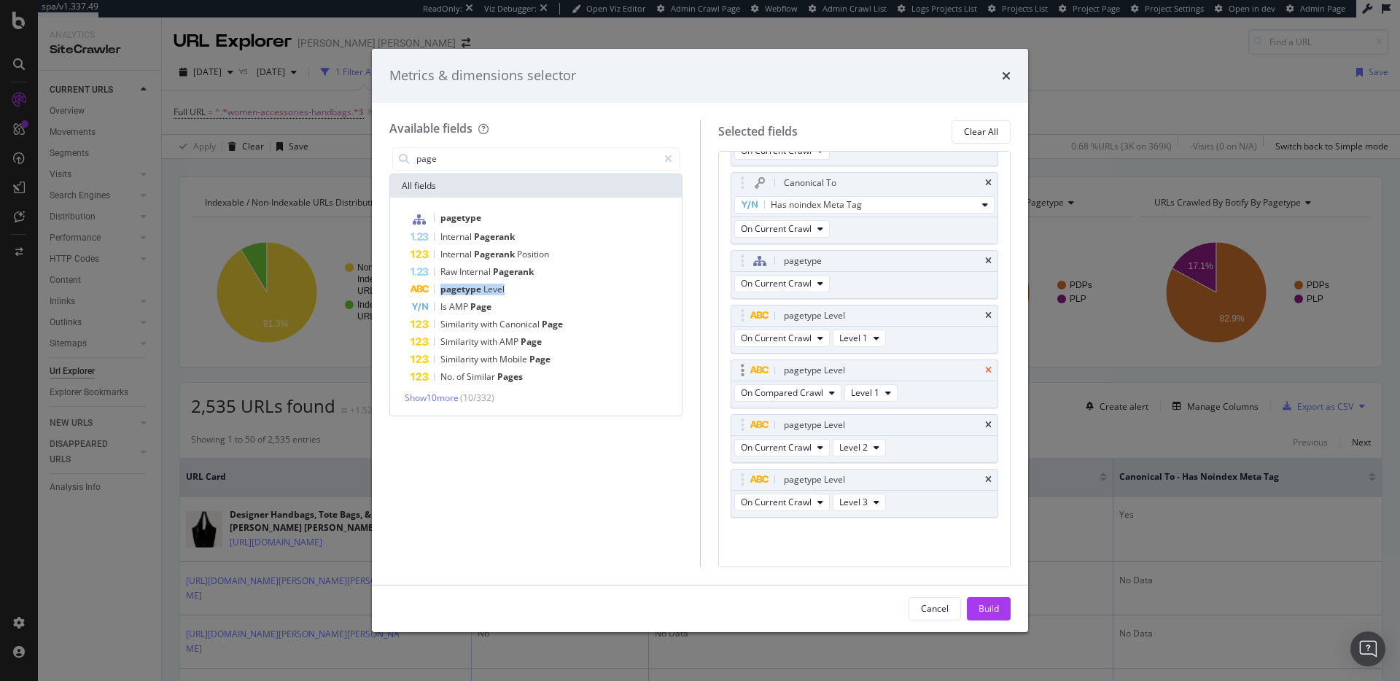
click at [985, 371] on icon "times" at bounding box center [988, 370] width 7 height 9
click at [999, 607] on button "Build" at bounding box center [989, 608] width 44 height 23
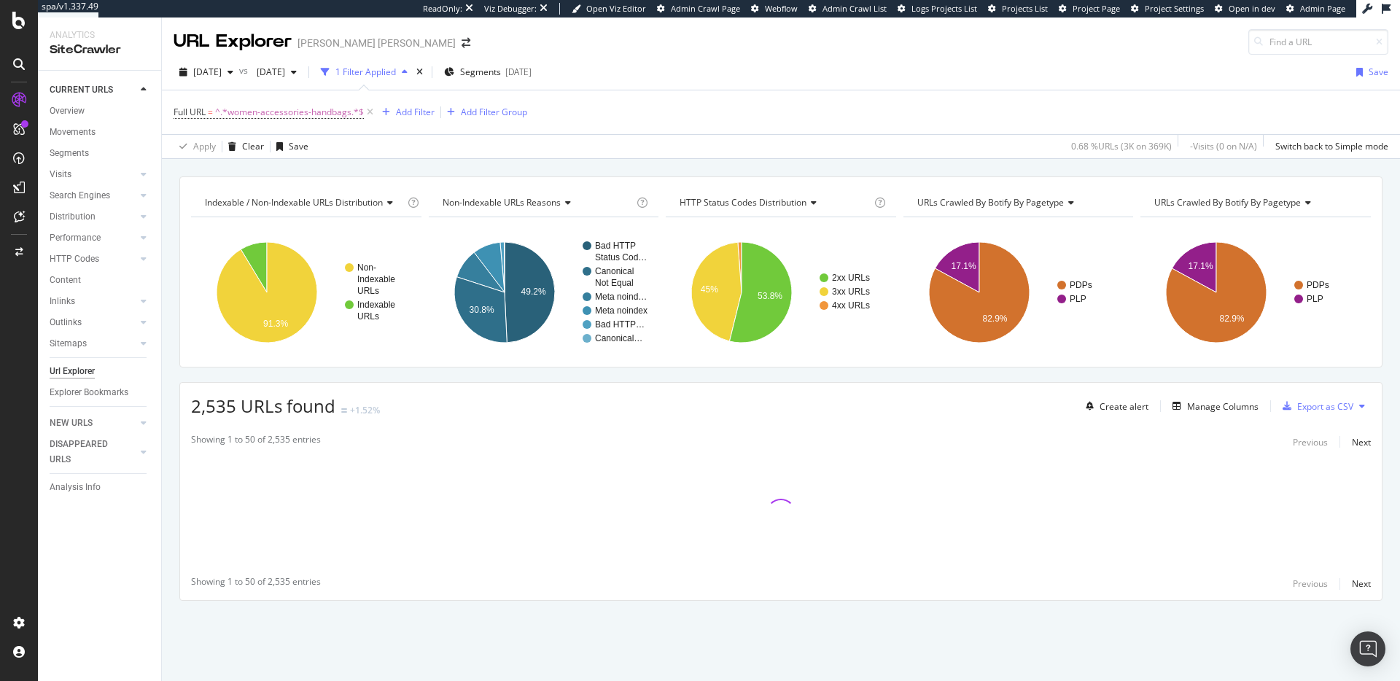
click at [318, 210] on div "Indexable / Non-Indexable URLs distribution" at bounding box center [303, 202] width 203 height 23
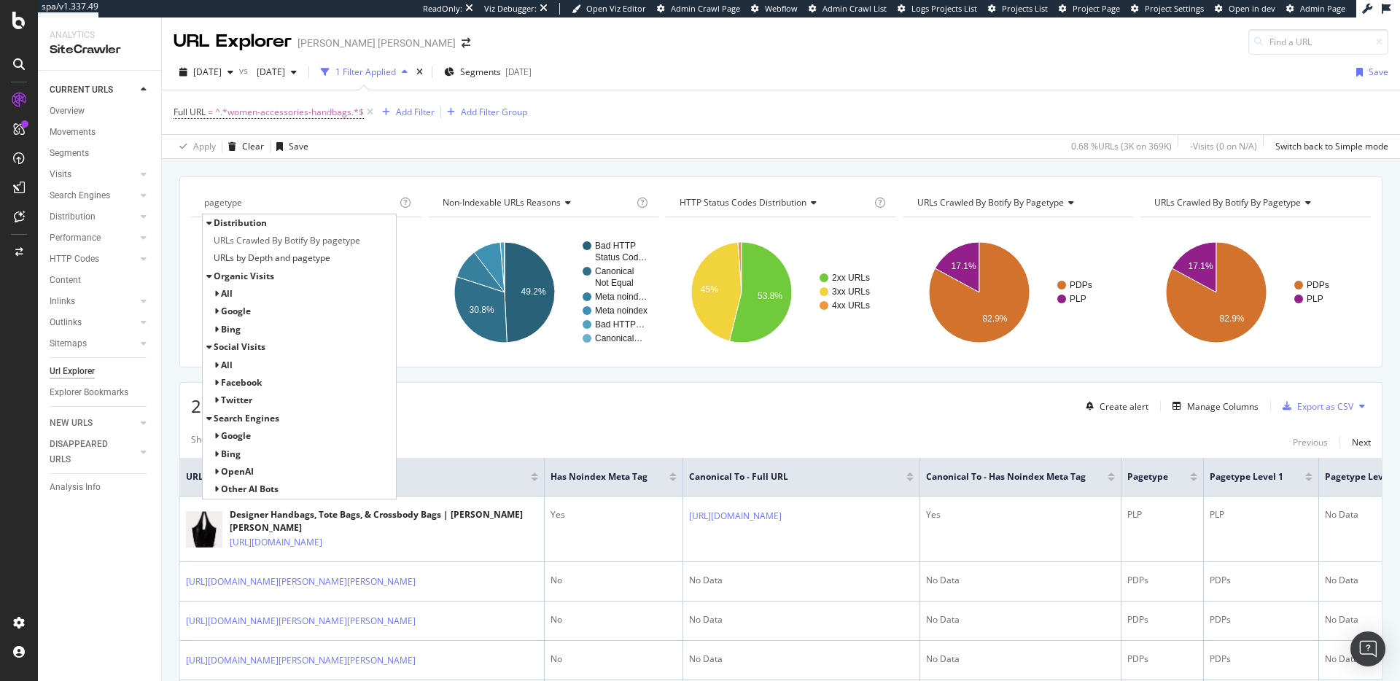
type input "pagetype"
click at [818, 145] on div "Apply Clear Save 0.68 % URLs ( 3K on 369K ) - Visits ( 0 on N/A ) Switch back t…" at bounding box center [781, 146] width 1238 height 24
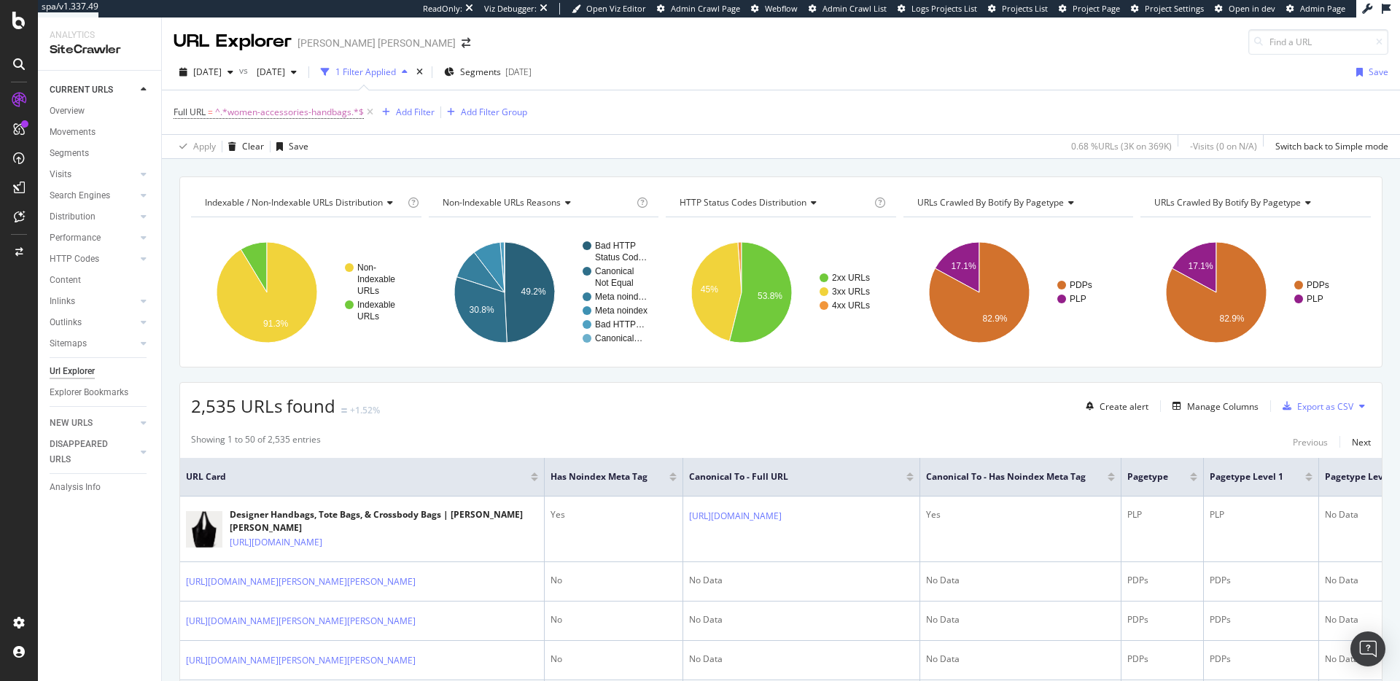
click at [1029, 203] on span "URLs Crawled By Botify By pagetype" at bounding box center [990, 202] width 147 height 12
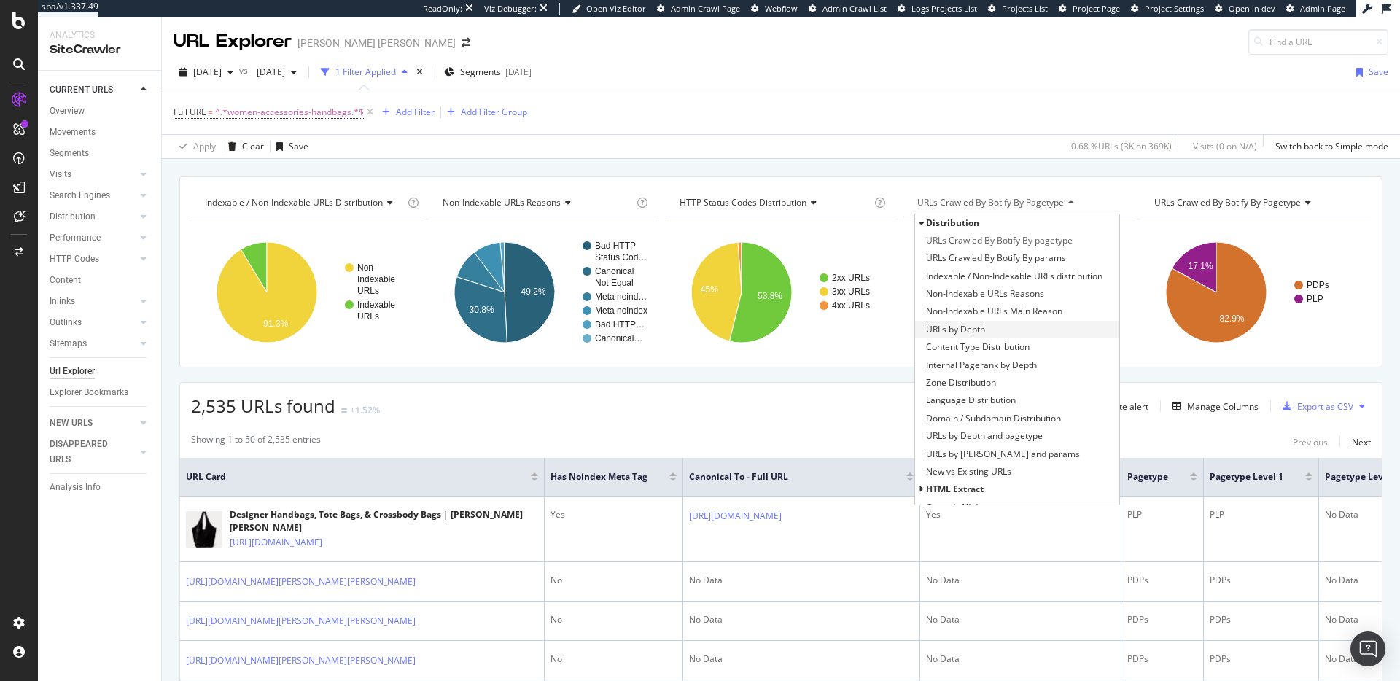
scroll to position [190, 0]
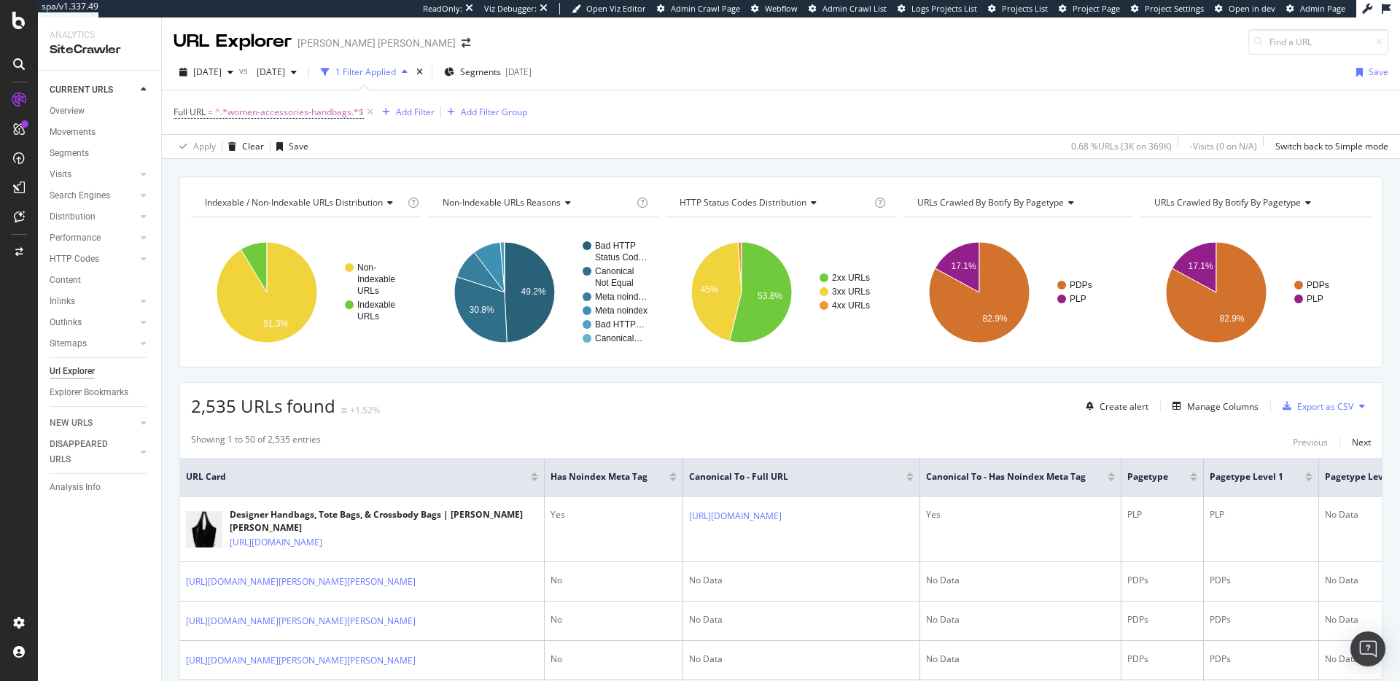
click at [1018, 127] on div "Full URL = ^.*women-accessories-handbags.*$ Add Filter Add Filter Group" at bounding box center [781, 112] width 1215 height 44
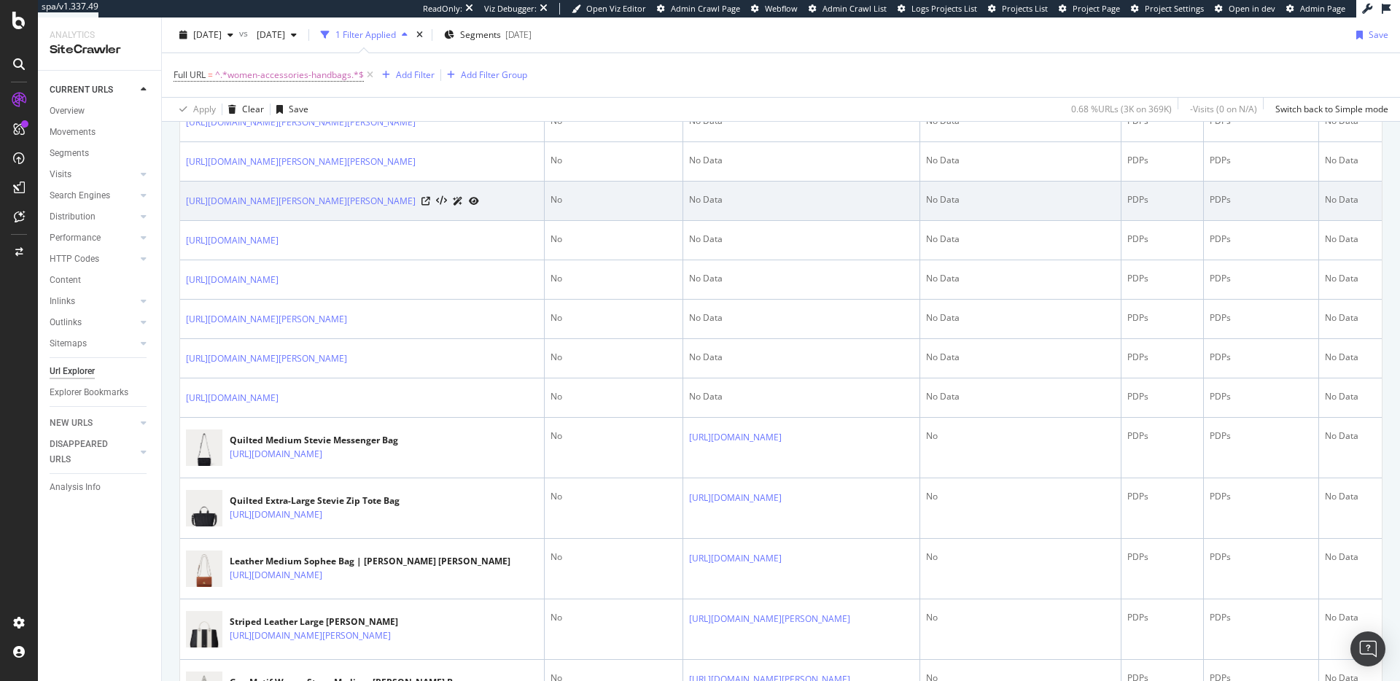
scroll to position [151, 0]
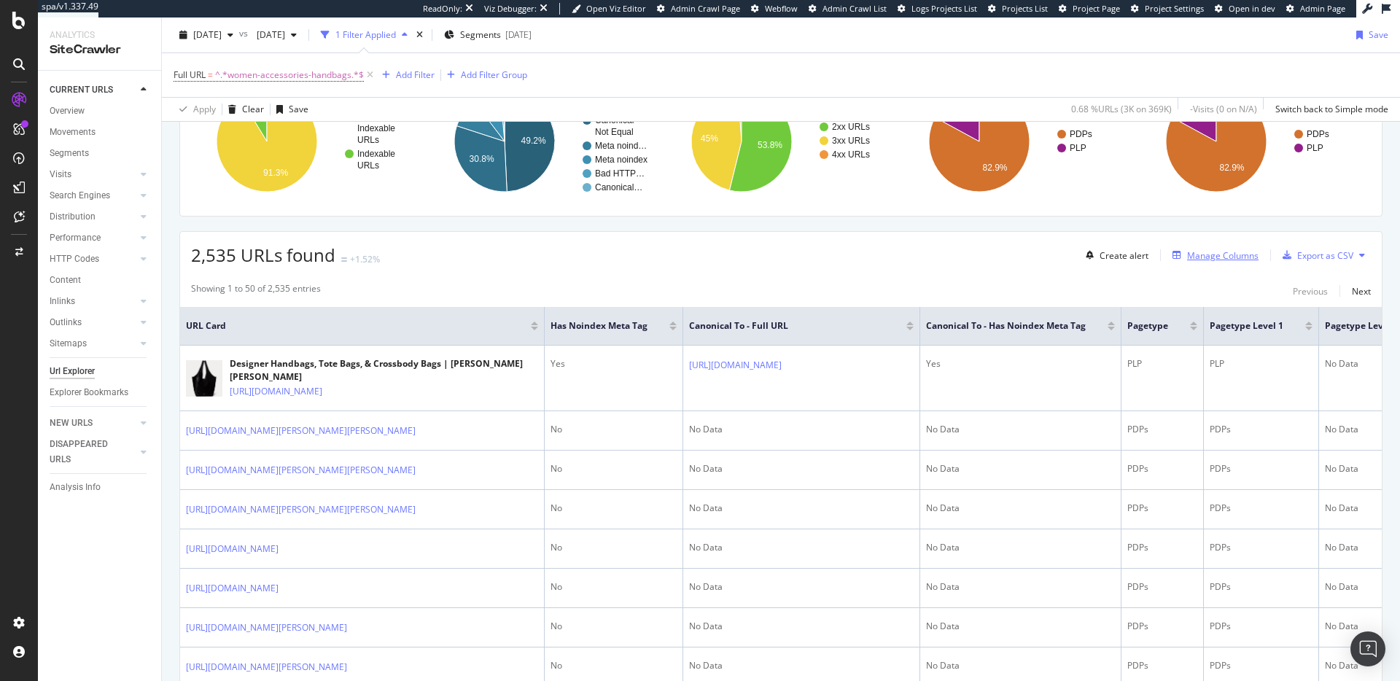
click at [1172, 251] on icon "button" at bounding box center [1176, 255] width 9 height 9
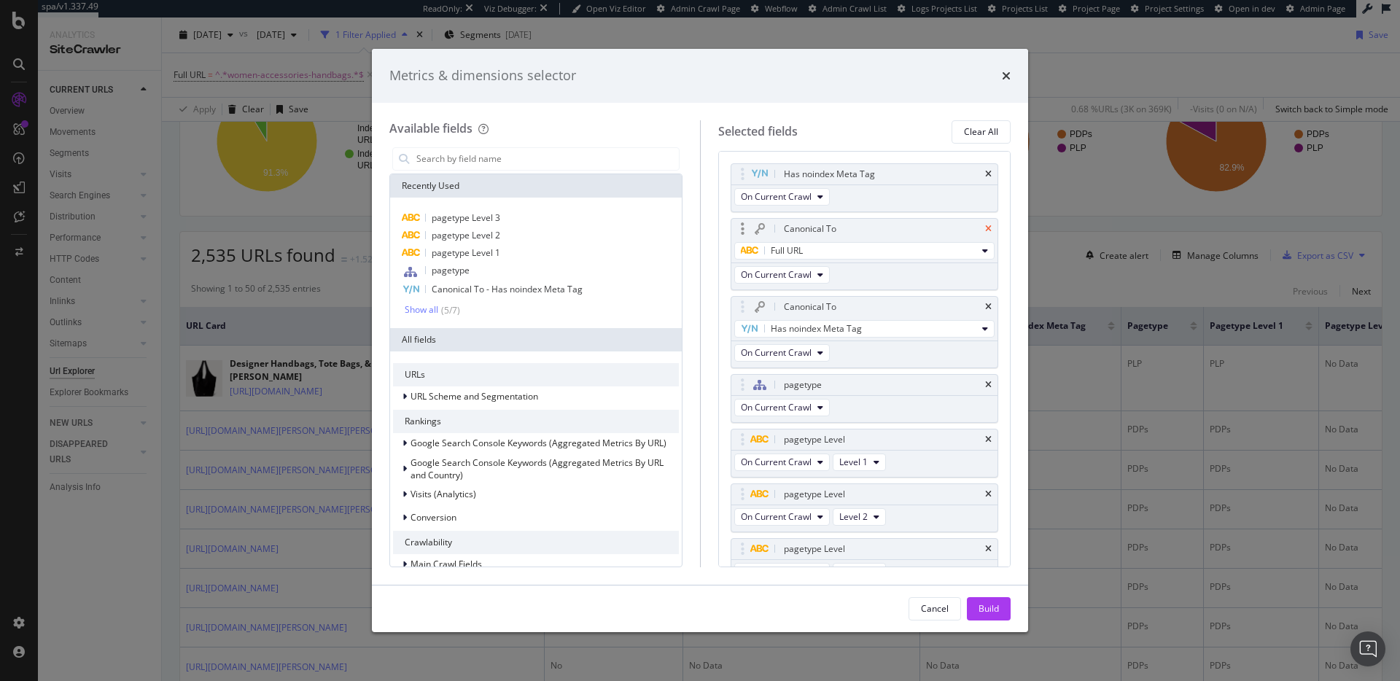
click at [985, 231] on icon "times" at bounding box center [988, 229] width 7 height 9
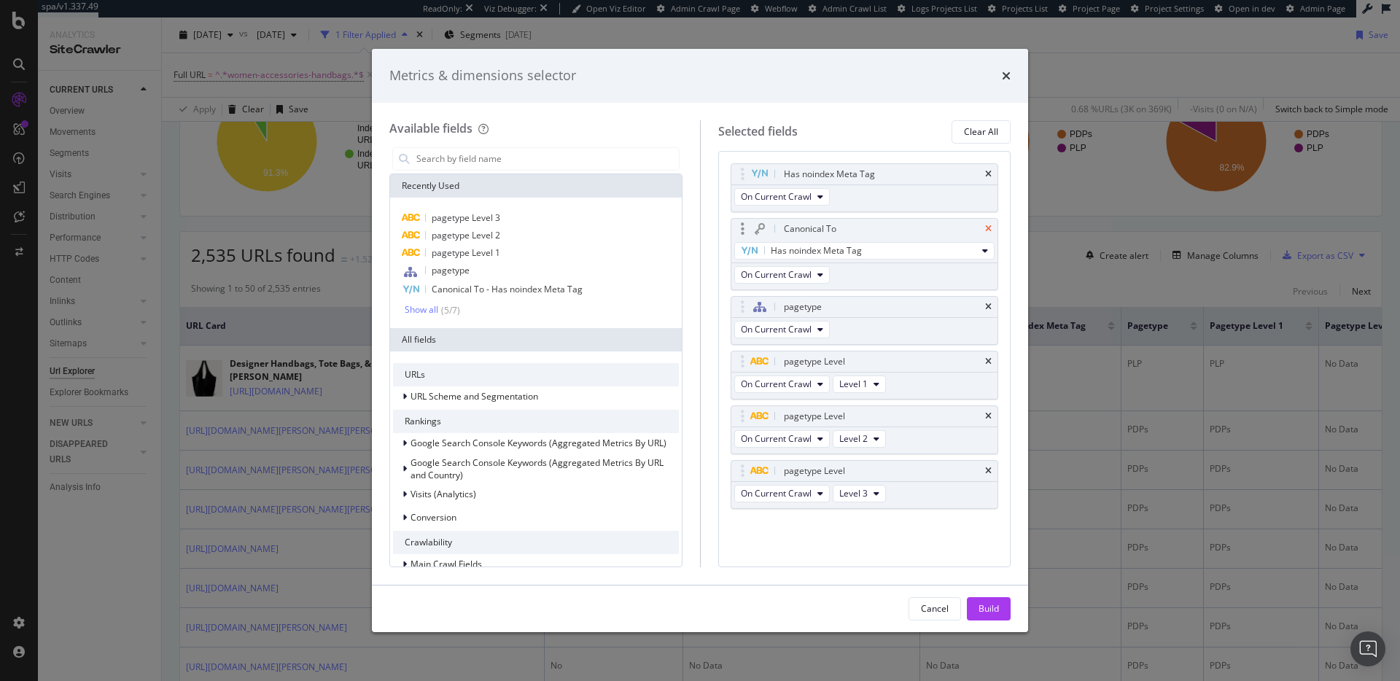
click at [986, 231] on icon "times" at bounding box center [988, 229] width 7 height 9
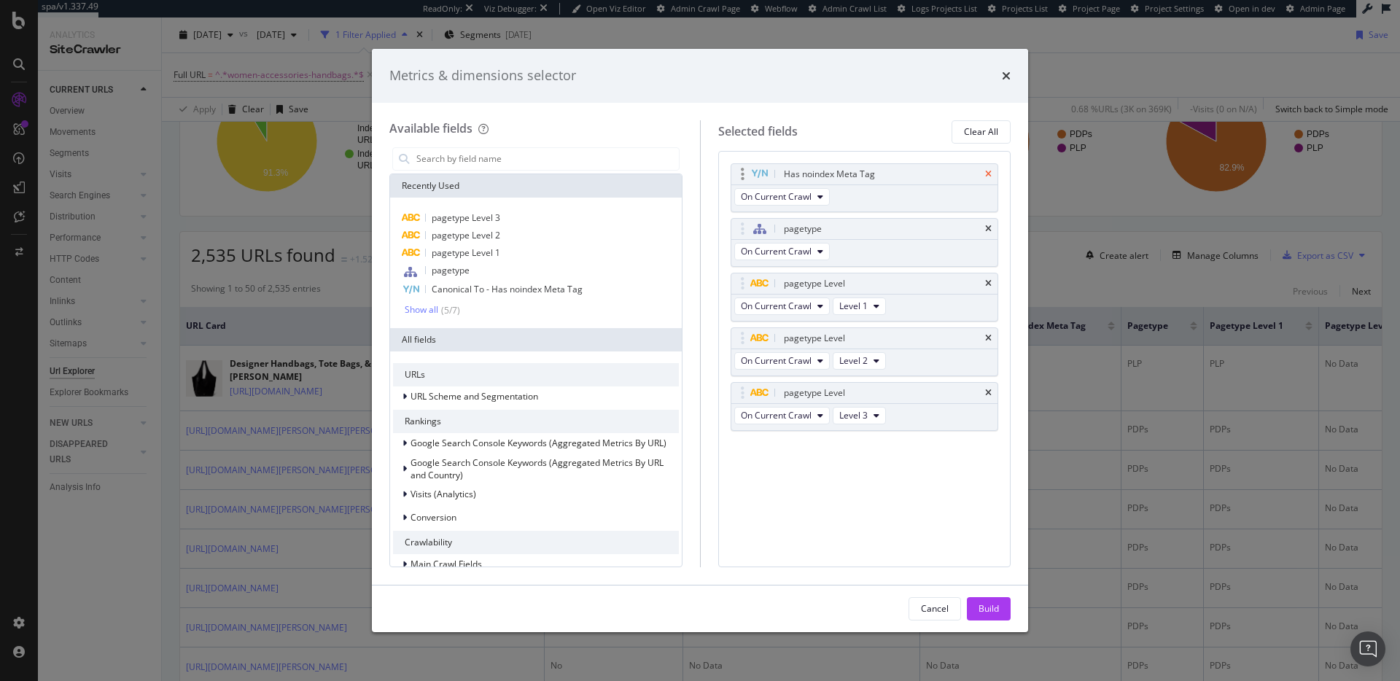
click at [987, 171] on icon "times" at bounding box center [988, 174] width 7 height 9
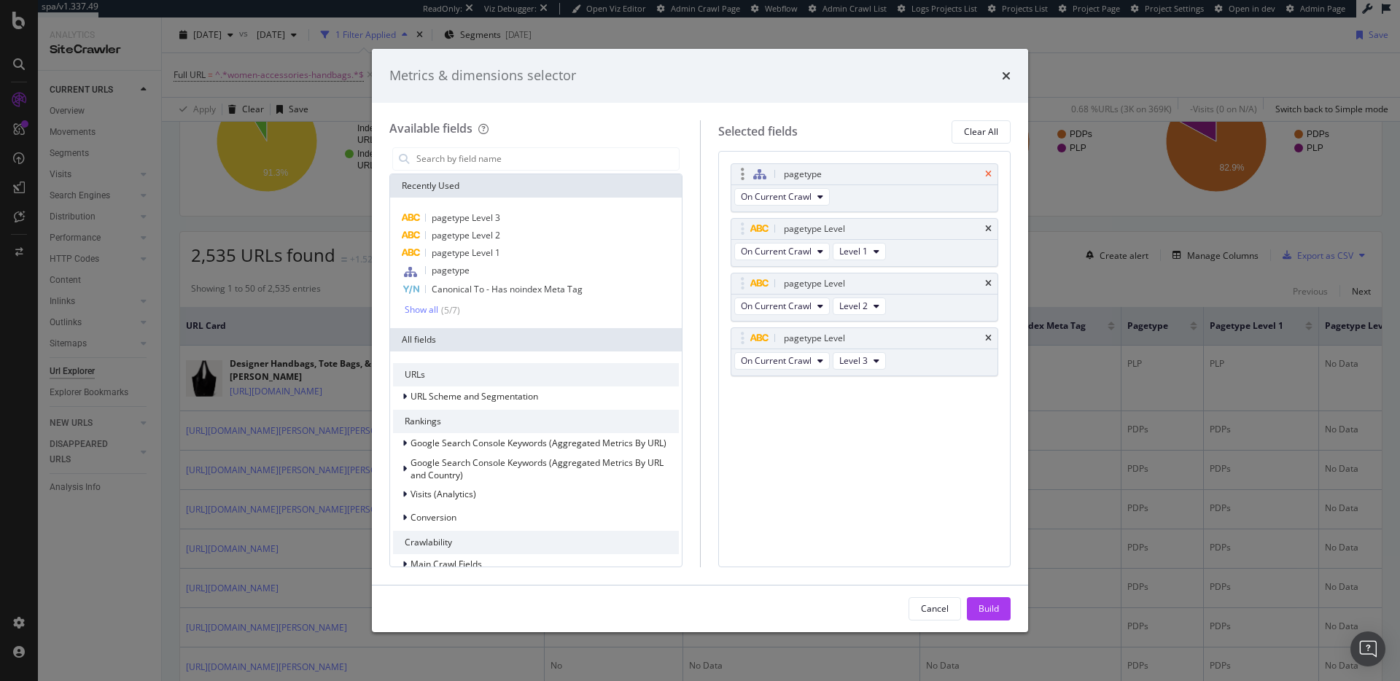
click at [989, 174] on icon "times" at bounding box center [988, 174] width 7 height 9
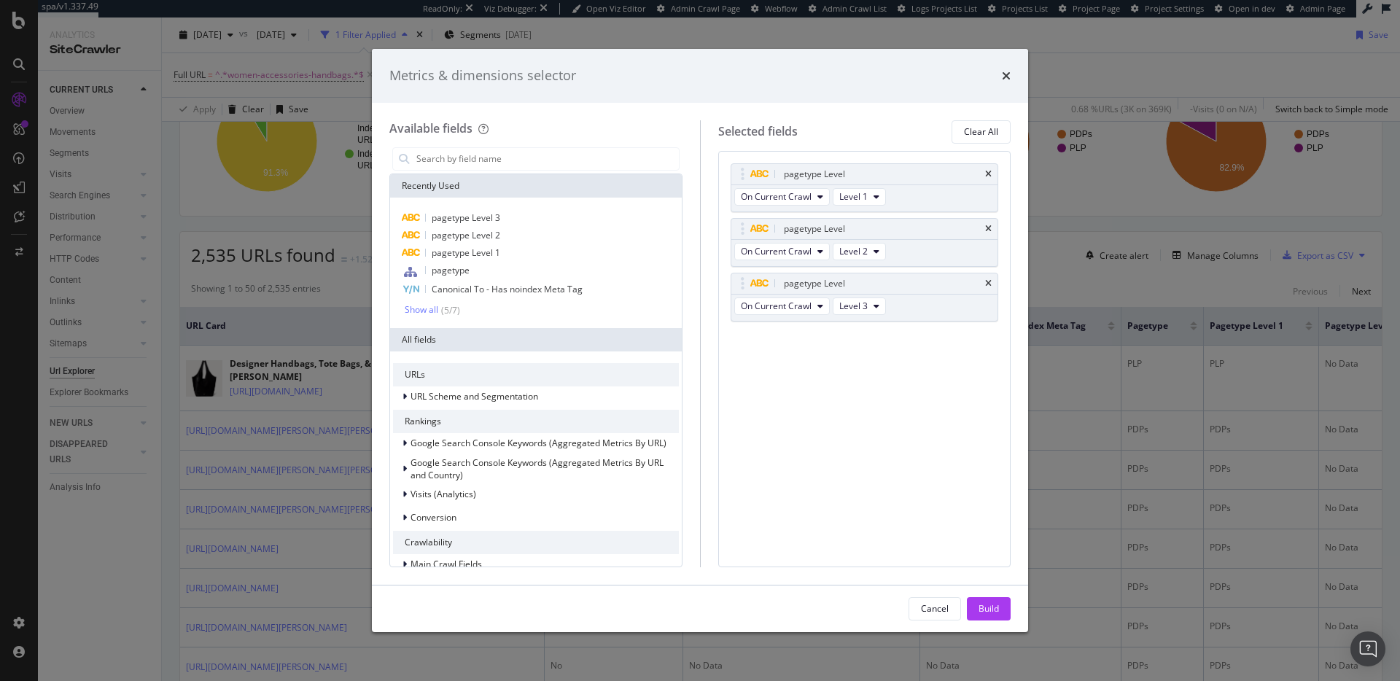
drag, startPoint x: 997, startPoint y: 613, endPoint x: 1016, endPoint y: 546, distance: 69.7
click at [997, 613] on div "Build" at bounding box center [988, 608] width 20 height 12
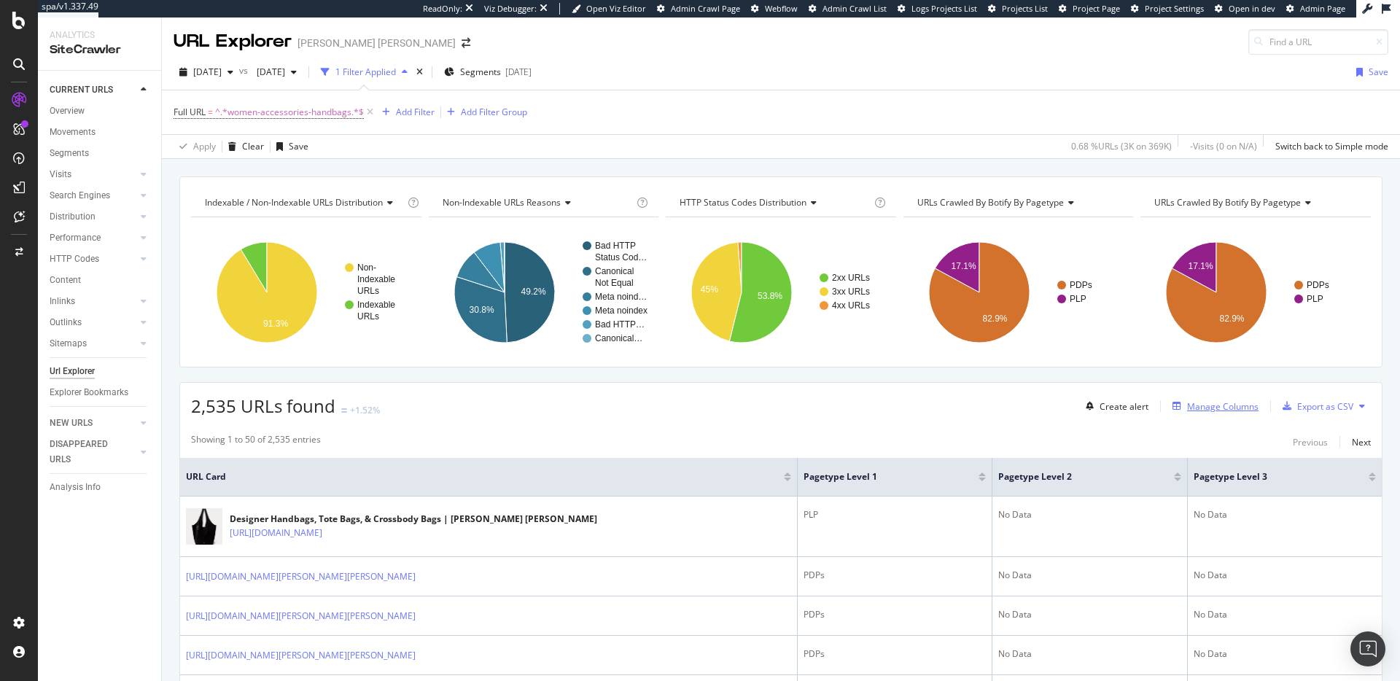
click at [1207, 409] on div "Manage Columns" at bounding box center [1222, 406] width 71 height 12
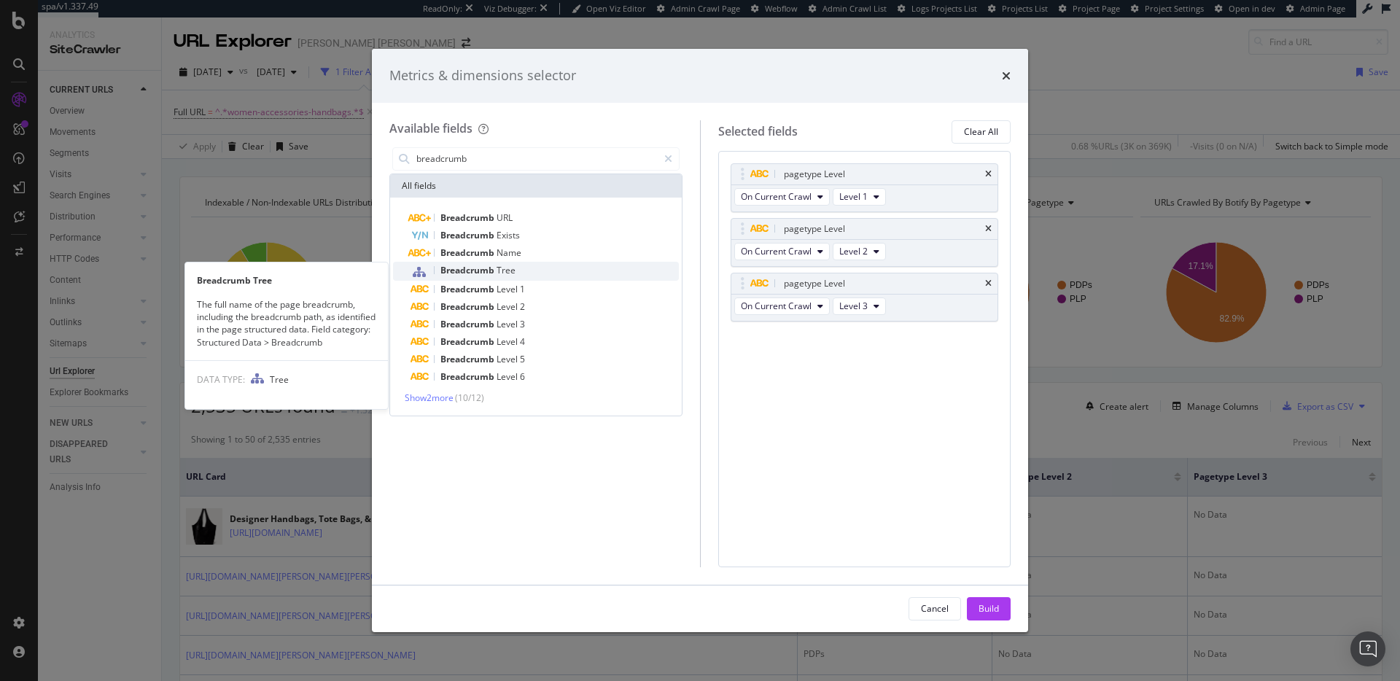
type input "breadcrumb"
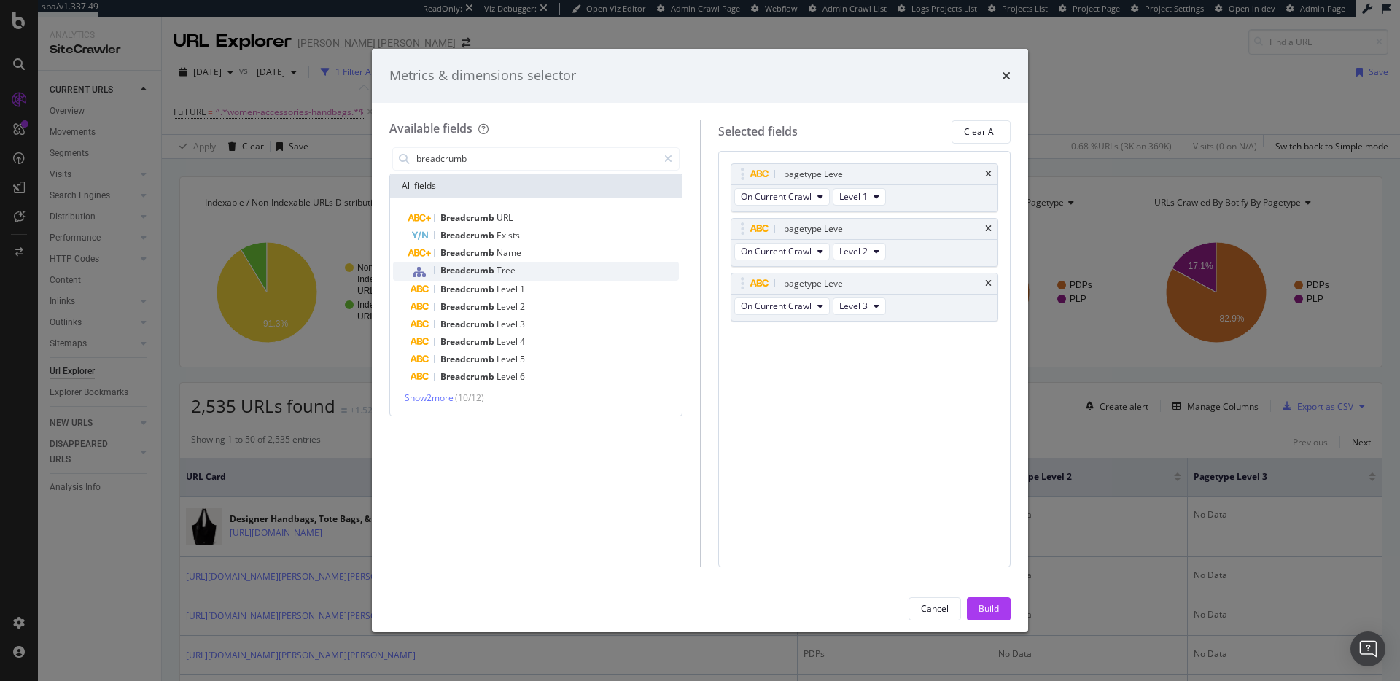
click at [488, 271] on span "Breadcrumb" at bounding box center [468, 270] width 56 height 12
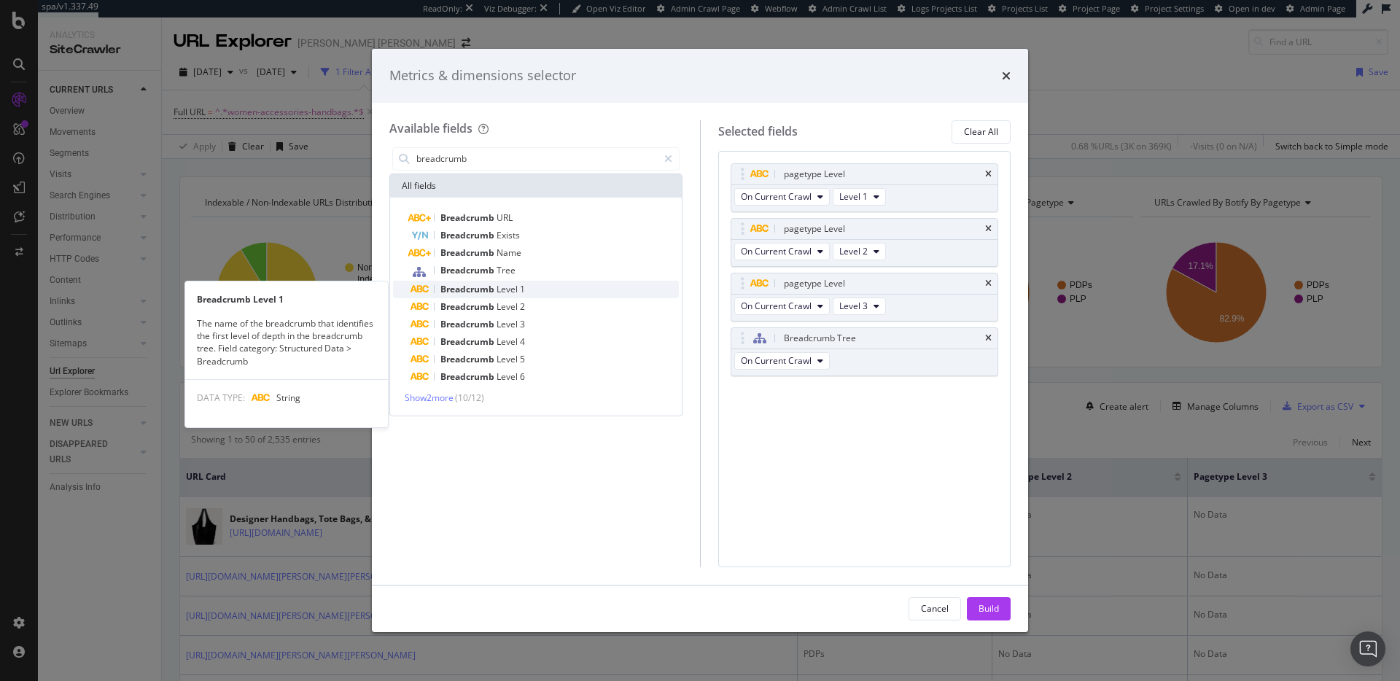
click at [502, 290] on span "Level" at bounding box center [507, 289] width 23 height 12
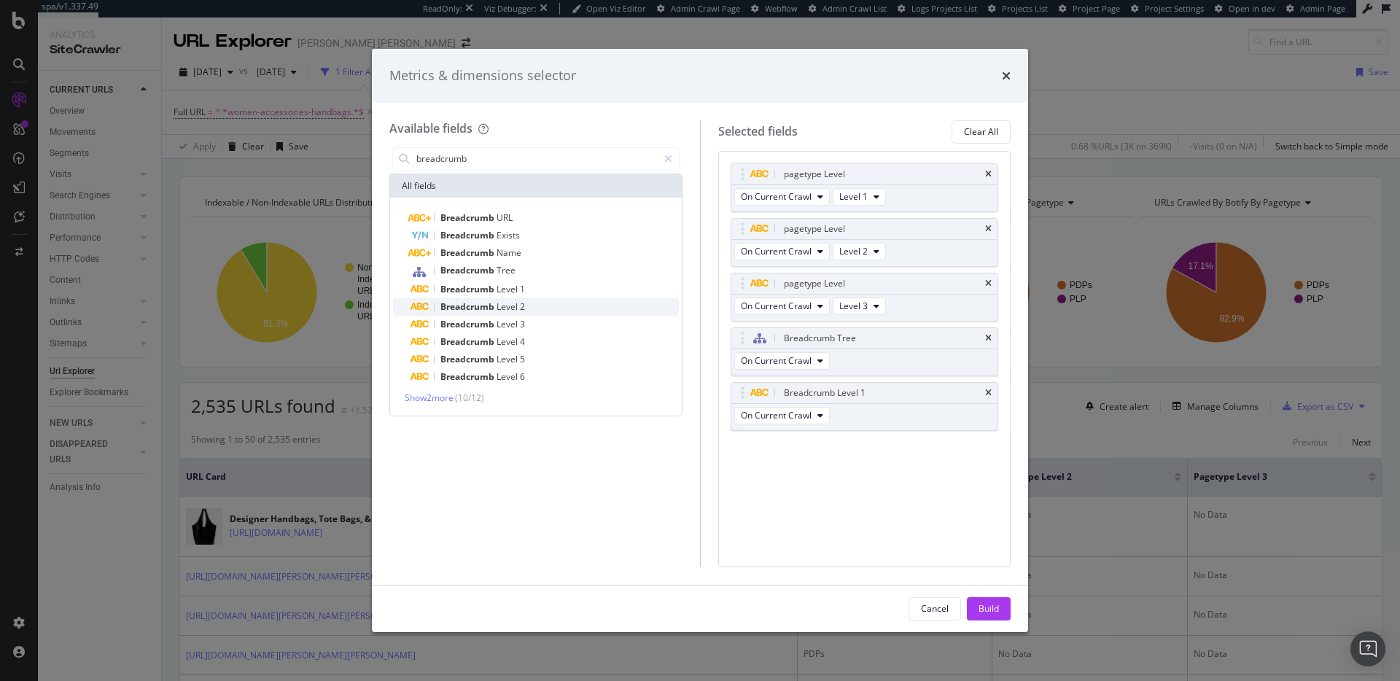
click at [502, 302] on span "Level" at bounding box center [507, 306] width 23 height 12
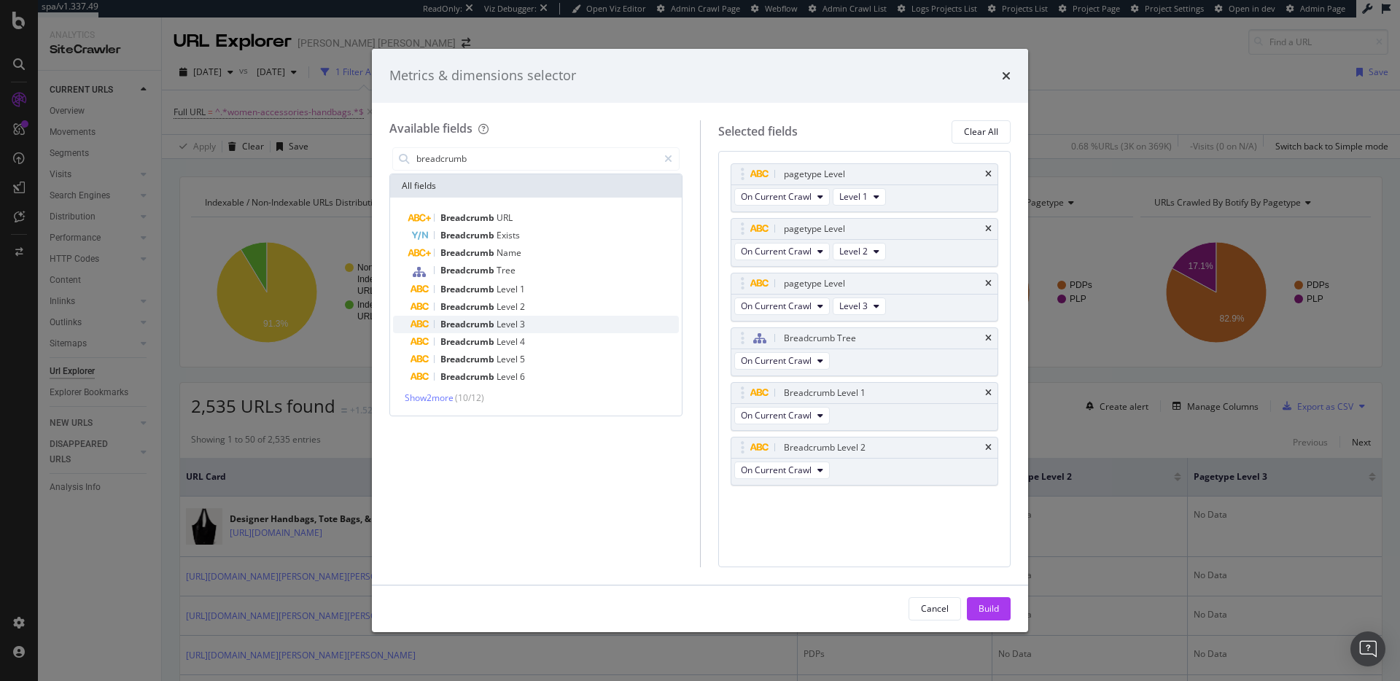
click at [501, 320] on span "Level" at bounding box center [507, 324] width 23 height 12
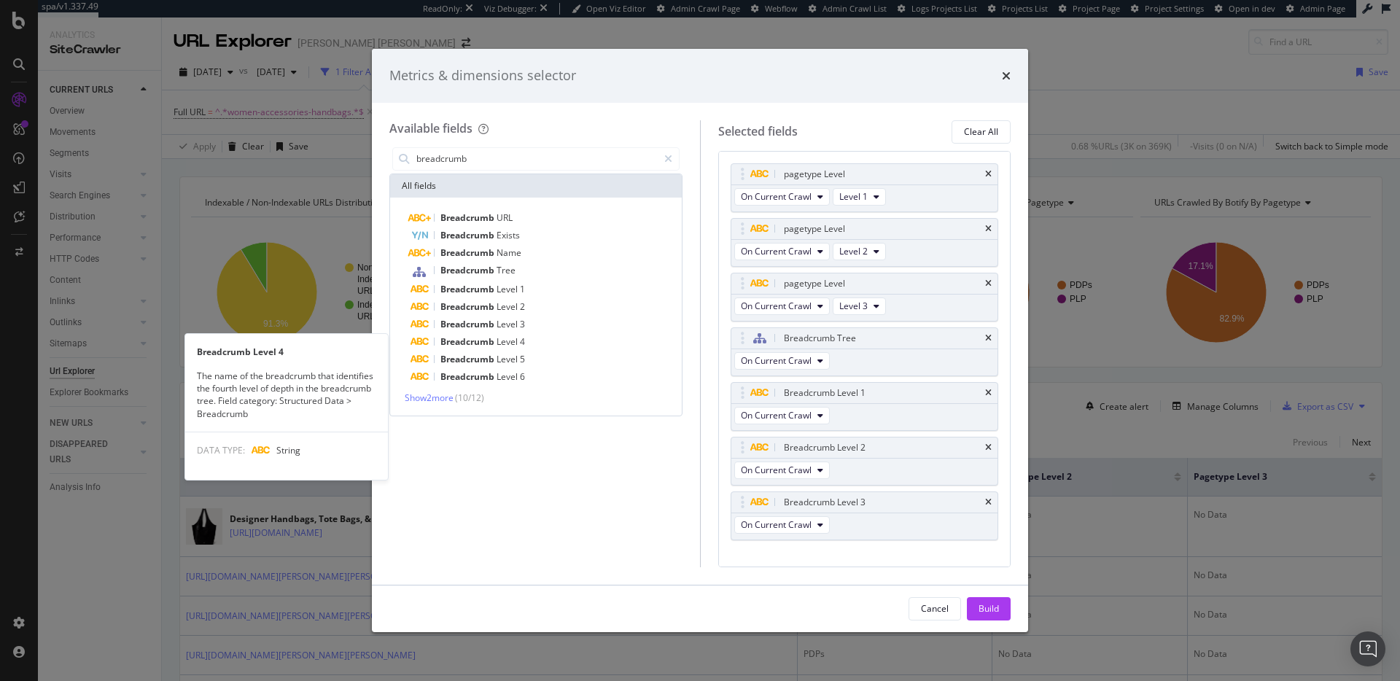
click at [501, 339] on span "Level" at bounding box center [507, 341] width 23 height 12
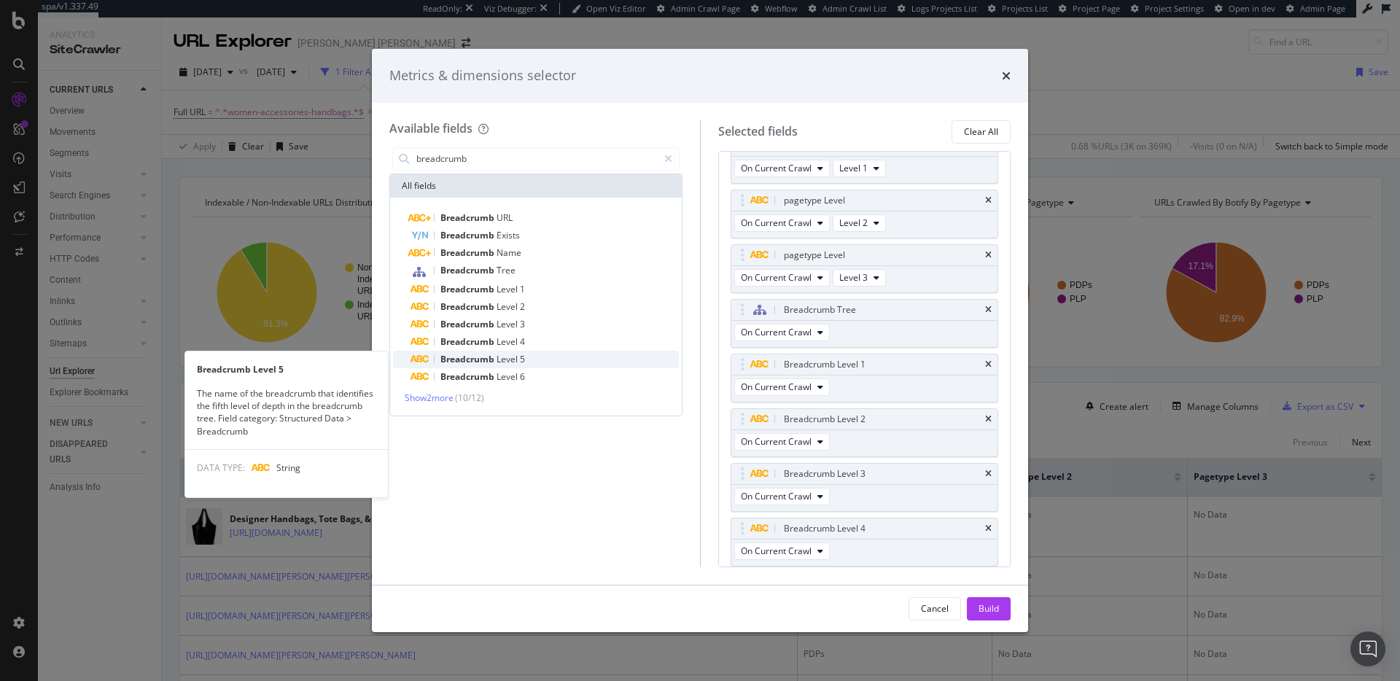
click at [499, 363] on span "Level" at bounding box center [507, 359] width 23 height 12
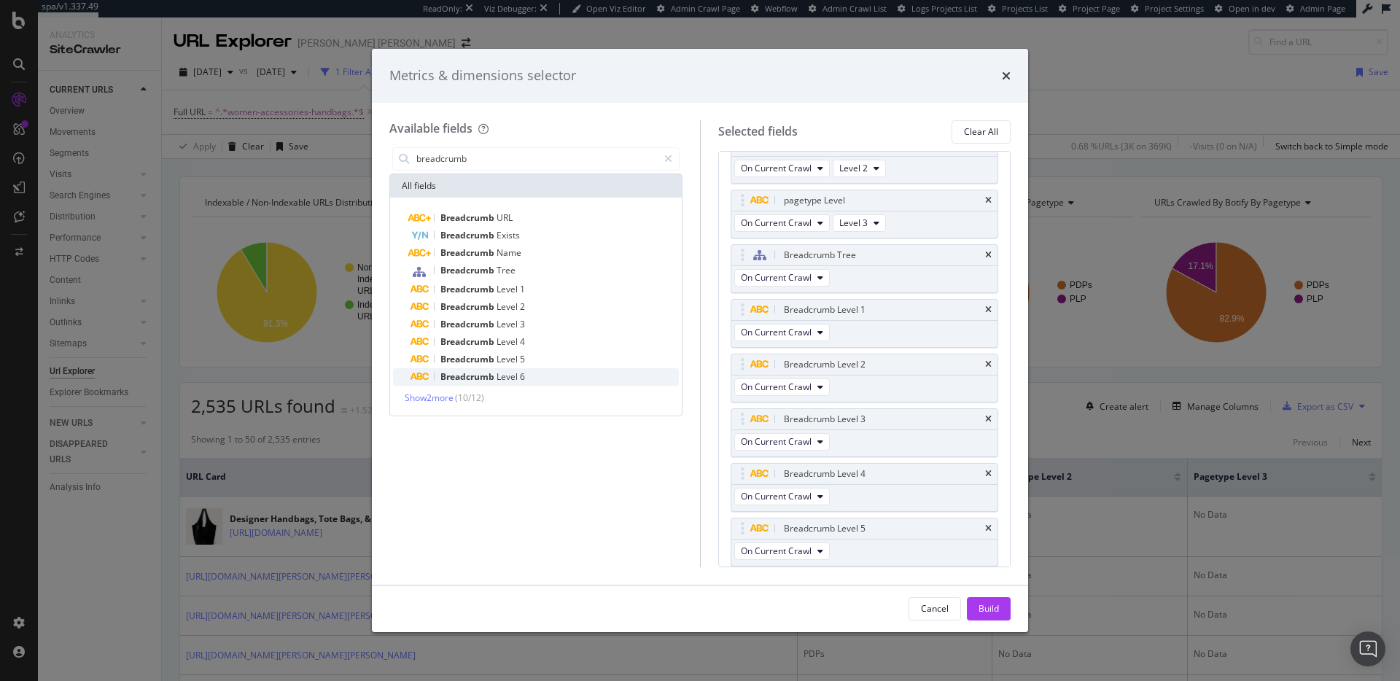
click at [499, 378] on span "Level" at bounding box center [507, 376] width 23 height 12
click at [985, 202] on icon "times" at bounding box center [988, 200] width 7 height 9
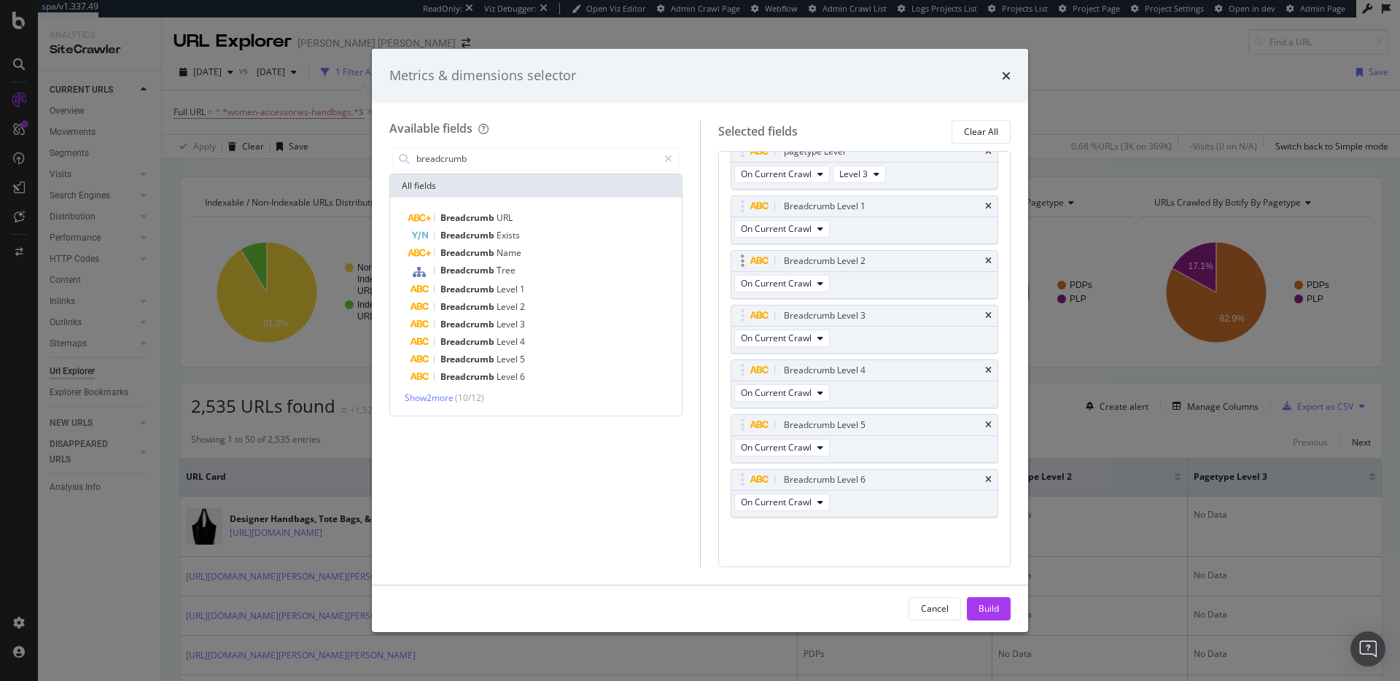
scroll to position [132, 0]
click at [986, 607] on div "Build" at bounding box center [988, 608] width 20 height 12
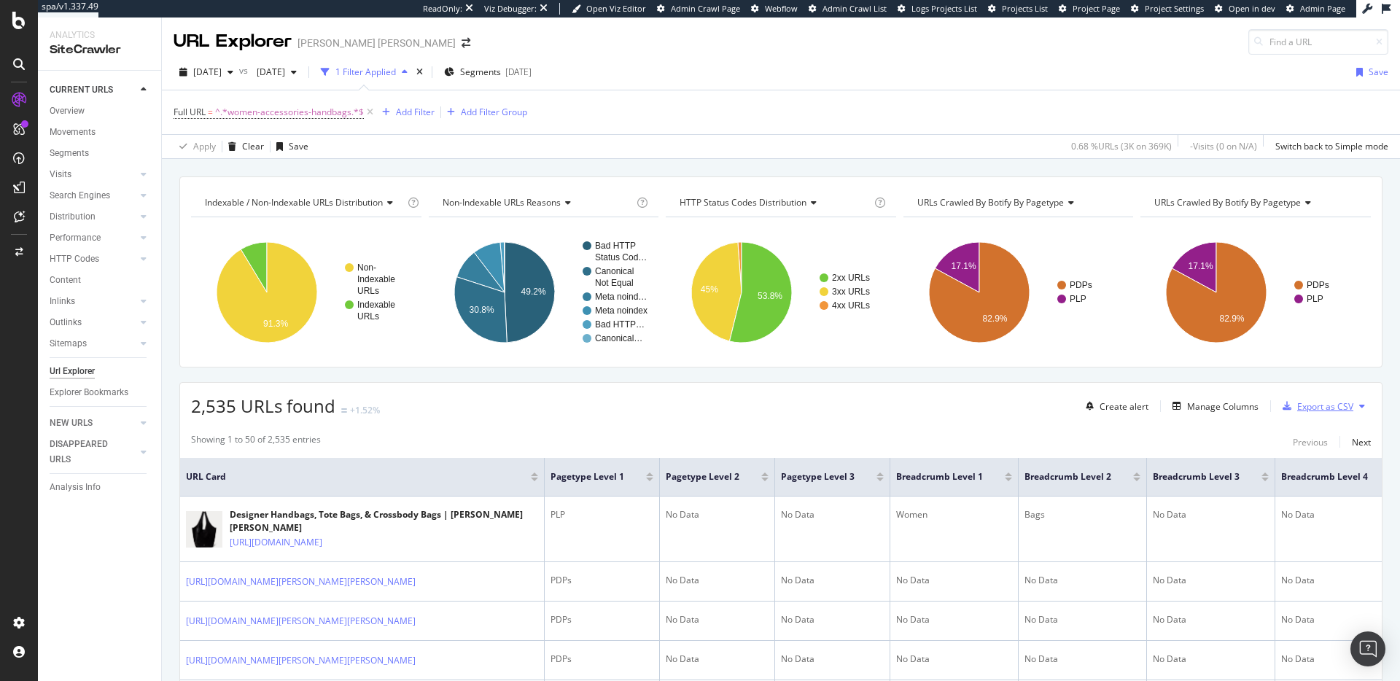
click at [1298, 403] on div "Export as CSV" at bounding box center [1325, 406] width 56 height 12
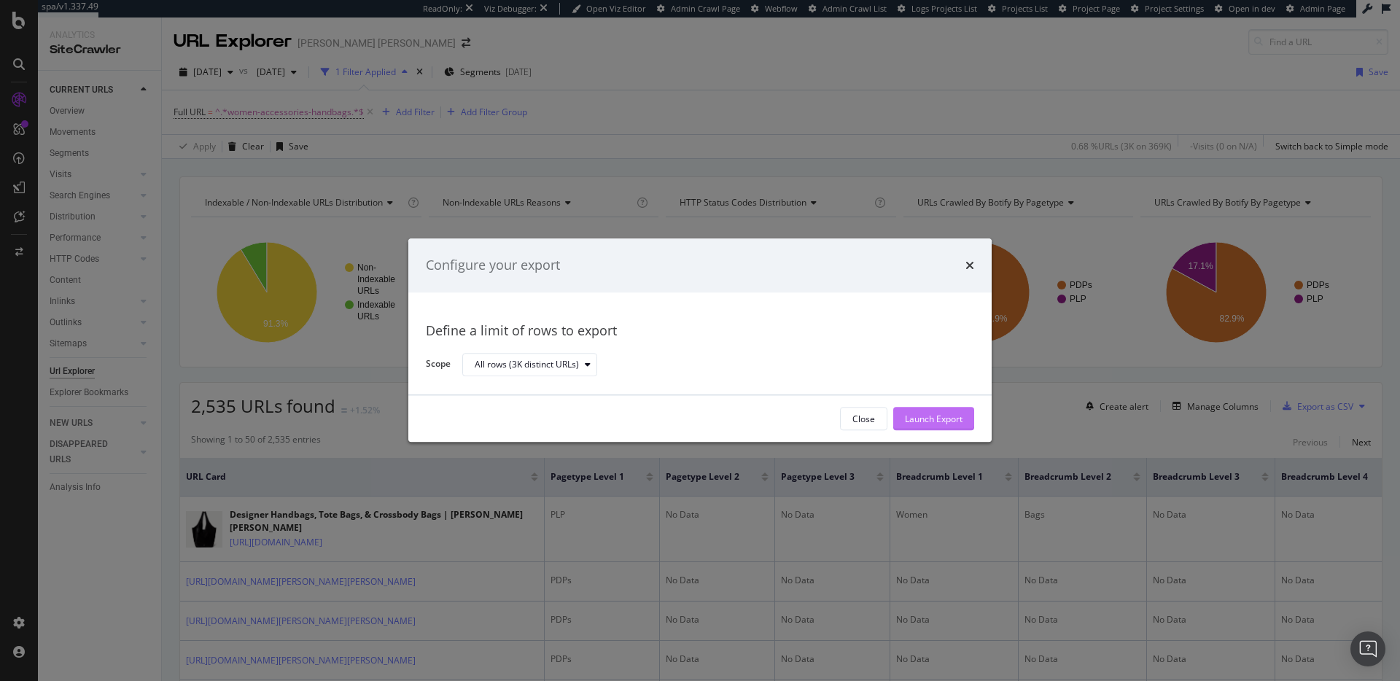
click at [915, 421] on div "Launch Export" at bounding box center [934, 419] width 58 height 12
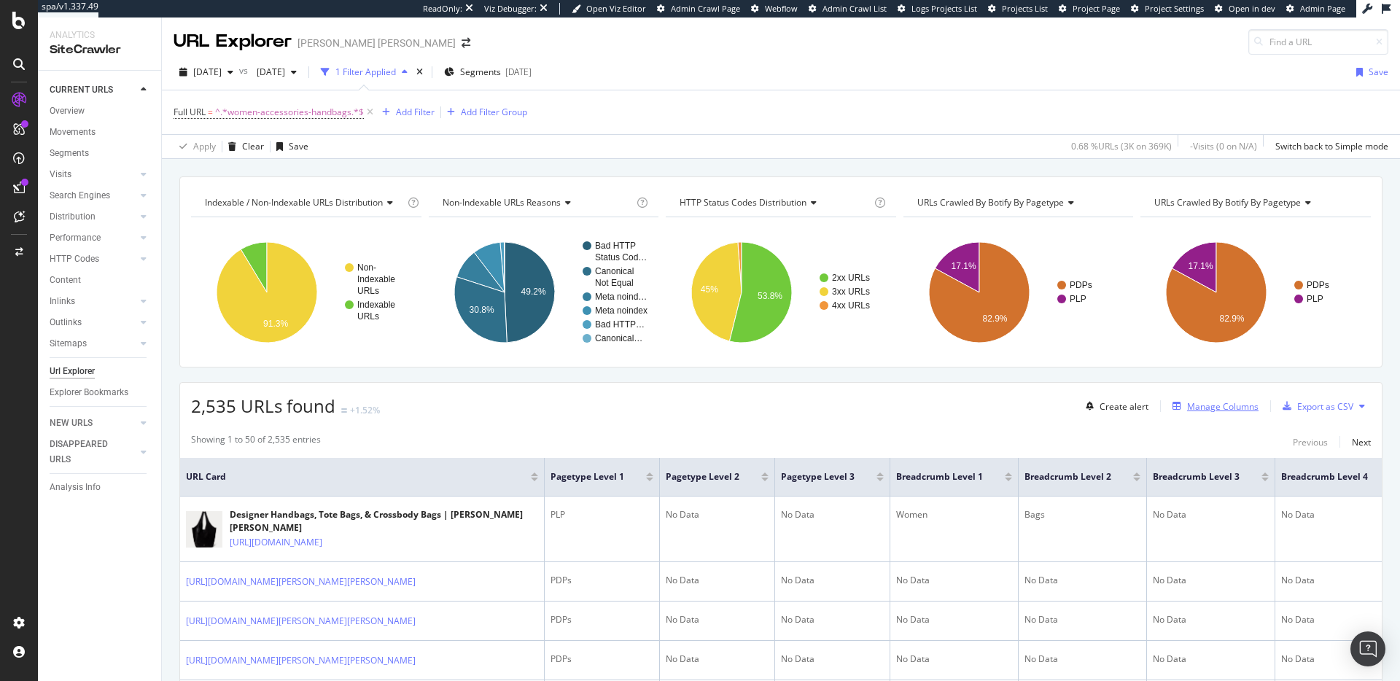
click at [1198, 410] on div "Manage Columns" at bounding box center [1222, 406] width 71 height 12
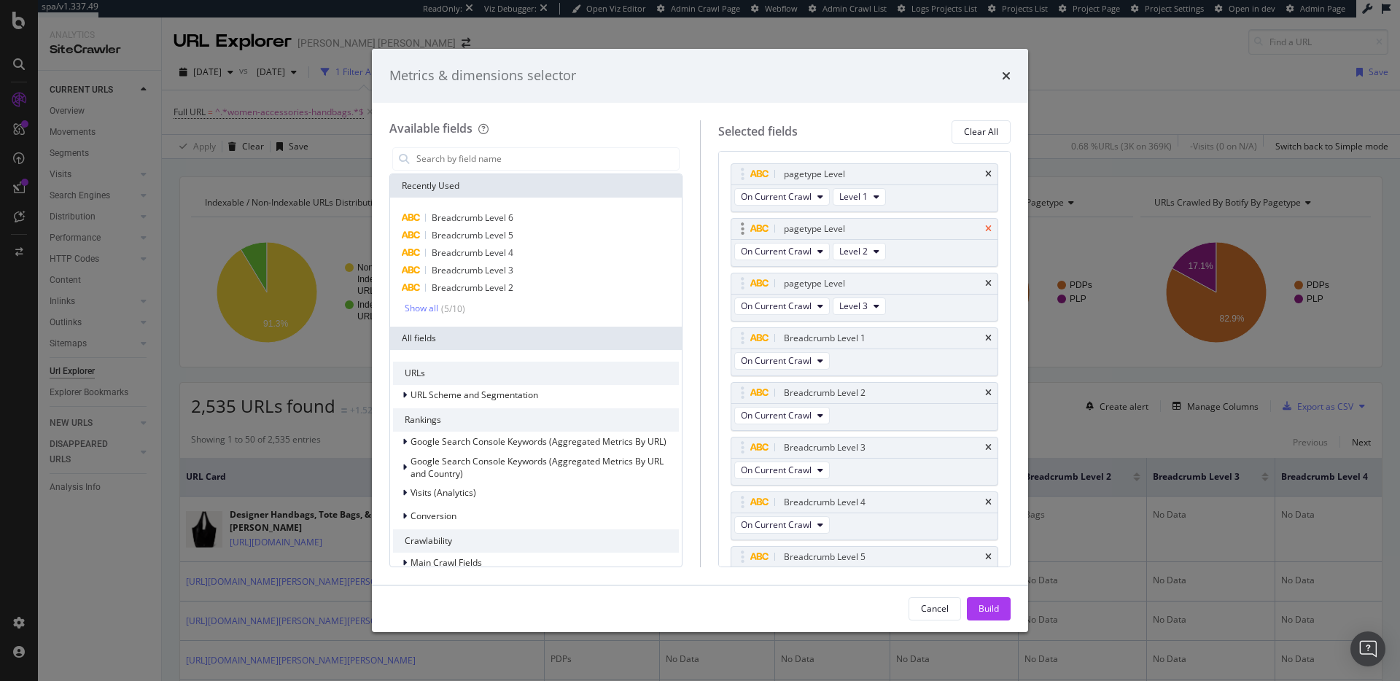
click at [985, 229] on icon "times" at bounding box center [988, 229] width 7 height 9
click at [985, 230] on icon "times" at bounding box center [988, 229] width 7 height 9
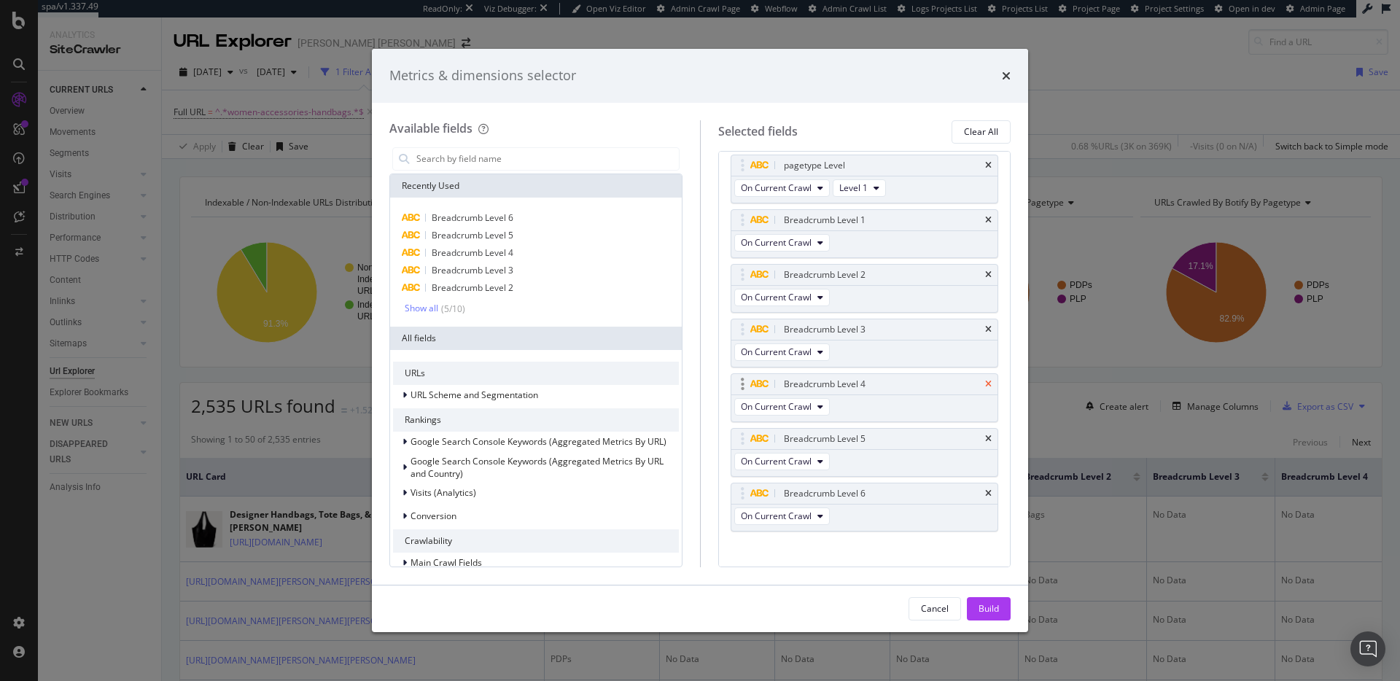
click at [985, 384] on icon "times" at bounding box center [988, 384] width 7 height 9
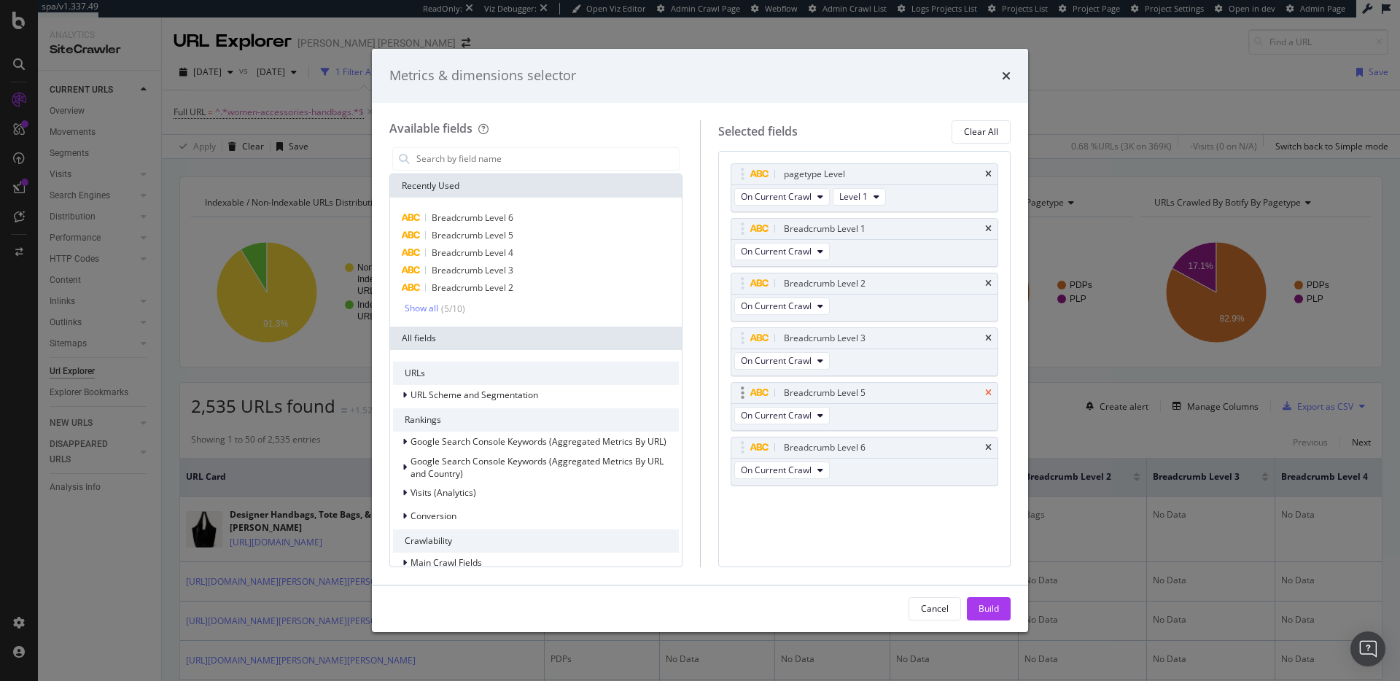
click at [986, 391] on icon "times" at bounding box center [988, 393] width 7 height 9
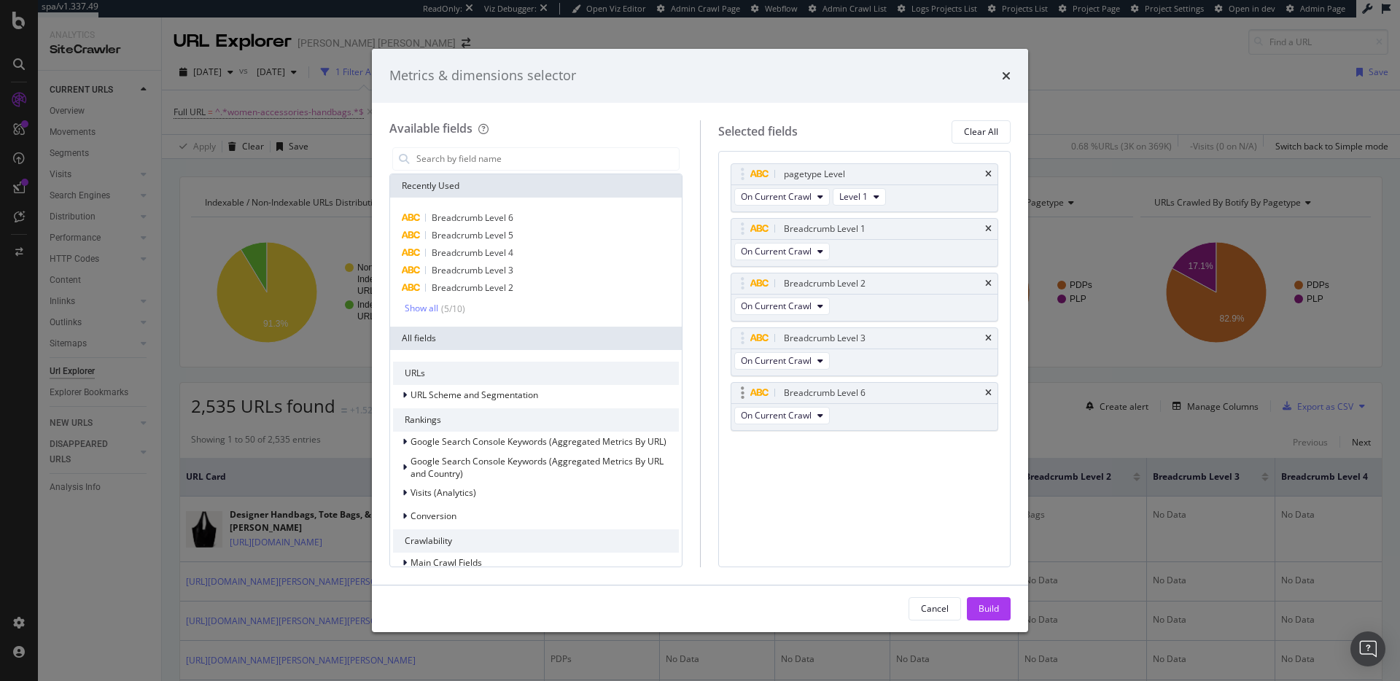
click at [988, 403] on div "modal" at bounding box center [864, 403] width 267 height 1
click at [991, 389] on icon "times" at bounding box center [988, 393] width 7 height 9
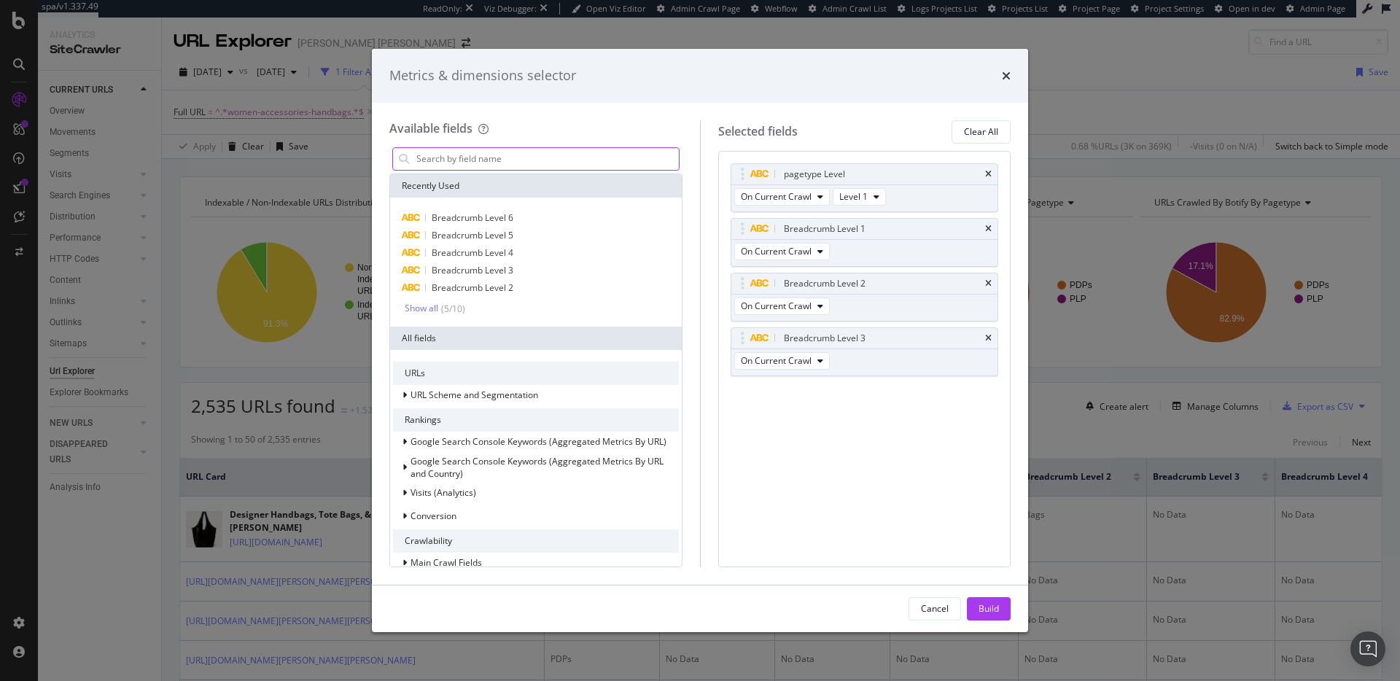
click at [550, 163] on input "modal" at bounding box center [547, 159] width 264 height 22
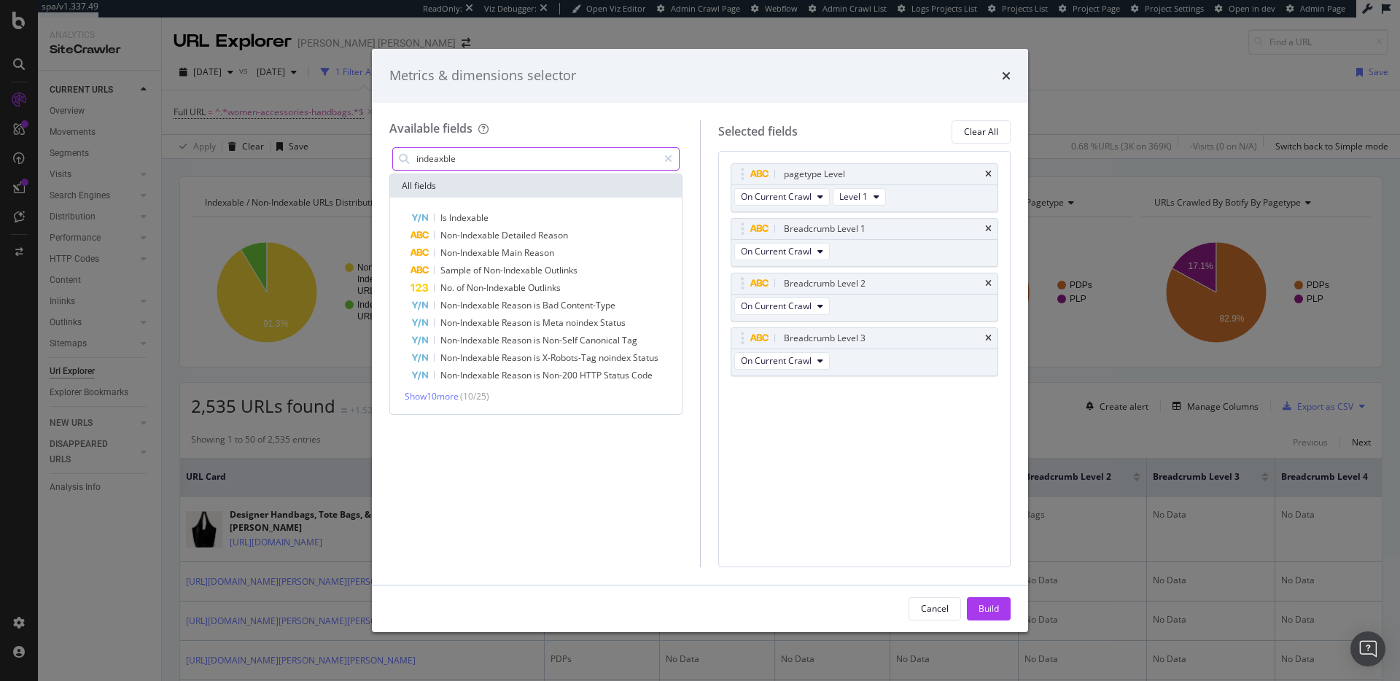
type input "indeaxble"
click at [534, 207] on div "Is Indexable Non-Indexable Detailed Reason Non-Indexable Main Reason Sample of …" at bounding box center [536, 306] width 292 height 217
click at [534, 211] on div "Is Indexable" at bounding box center [544, 217] width 268 height 17
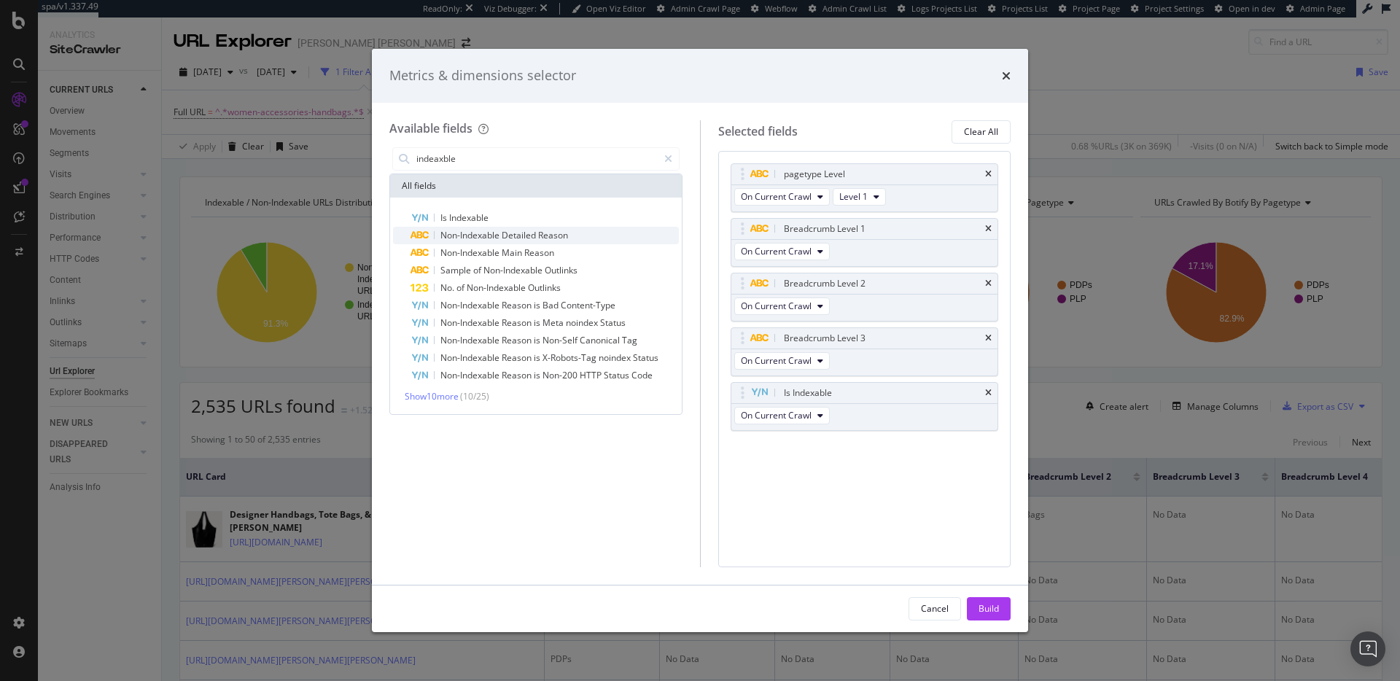
click at [555, 235] on span "Reason" at bounding box center [553, 235] width 30 height 12
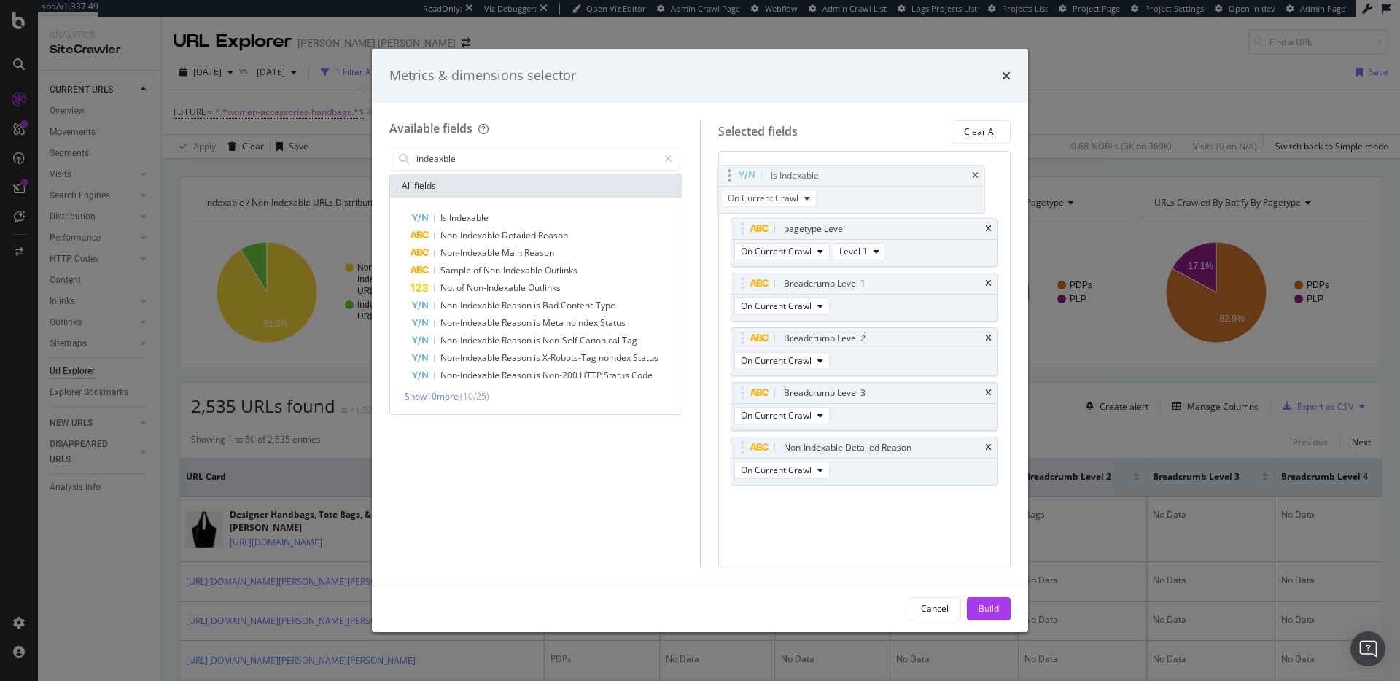
drag, startPoint x: 852, startPoint y: 391, endPoint x: 840, endPoint y: 173, distance: 219.0
click at [840, 173] on body "spa/v1.337.49 ReadOnly: Viz Debugger: Open Viz Editor Admin Crawl Page Webflow …" at bounding box center [700, 340] width 1400 height 681
drag, startPoint x: 886, startPoint y: 453, endPoint x: 882, endPoint y: 252, distance: 200.5
click at [871, 235] on body "spa/v1.337.49 ReadOnly: Viz Debugger: Open Viz Editor Admin Crawl Page Webflow …" at bounding box center [700, 340] width 1400 height 681
click at [997, 604] on div "Build" at bounding box center [988, 608] width 20 height 12
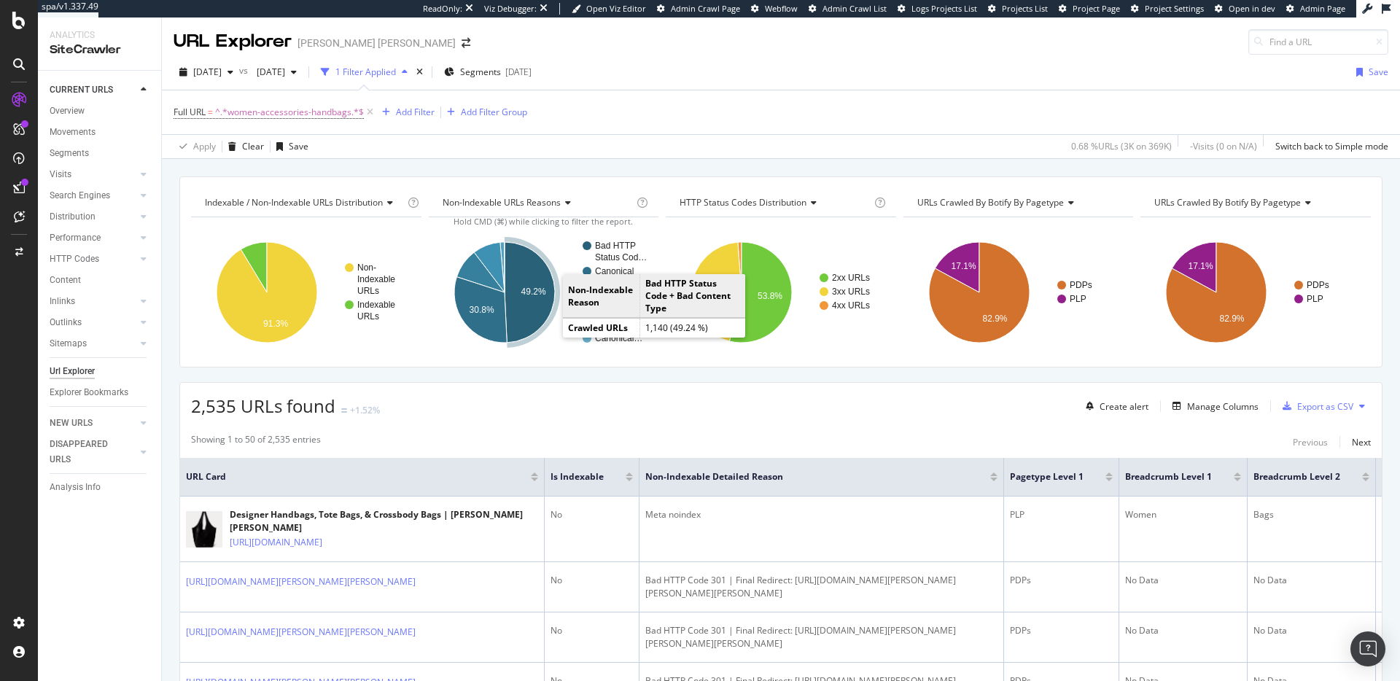
click at [522, 292] on text "49.2%" at bounding box center [533, 291] width 25 height 10
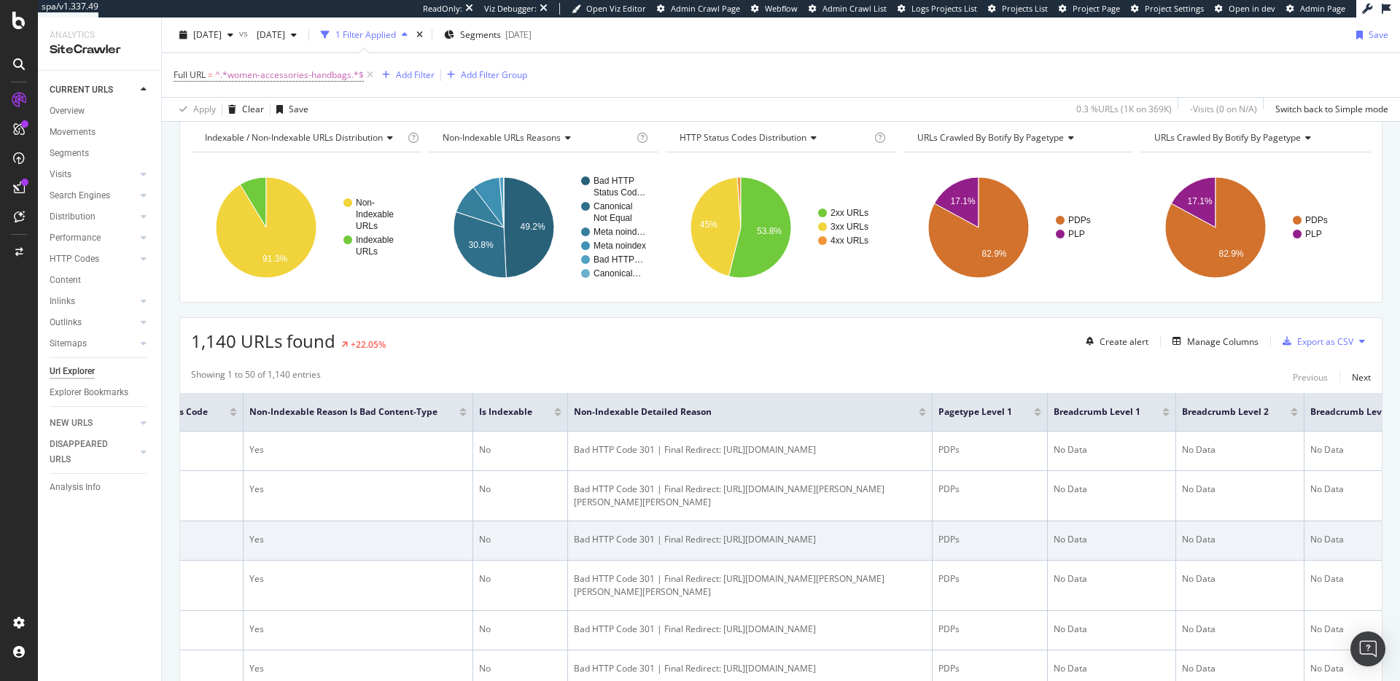
scroll to position [203, 0]
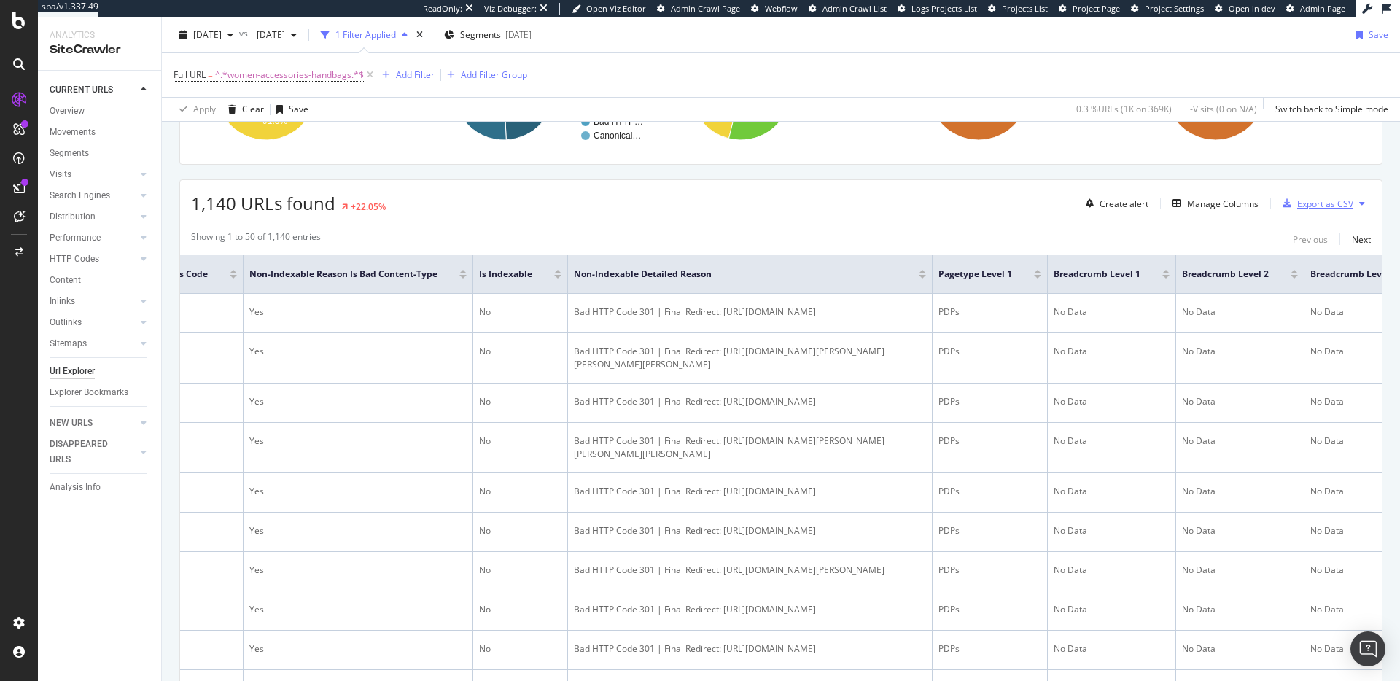
click at [1314, 208] on div "Export as CSV" at bounding box center [1325, 204] width 56 height 12
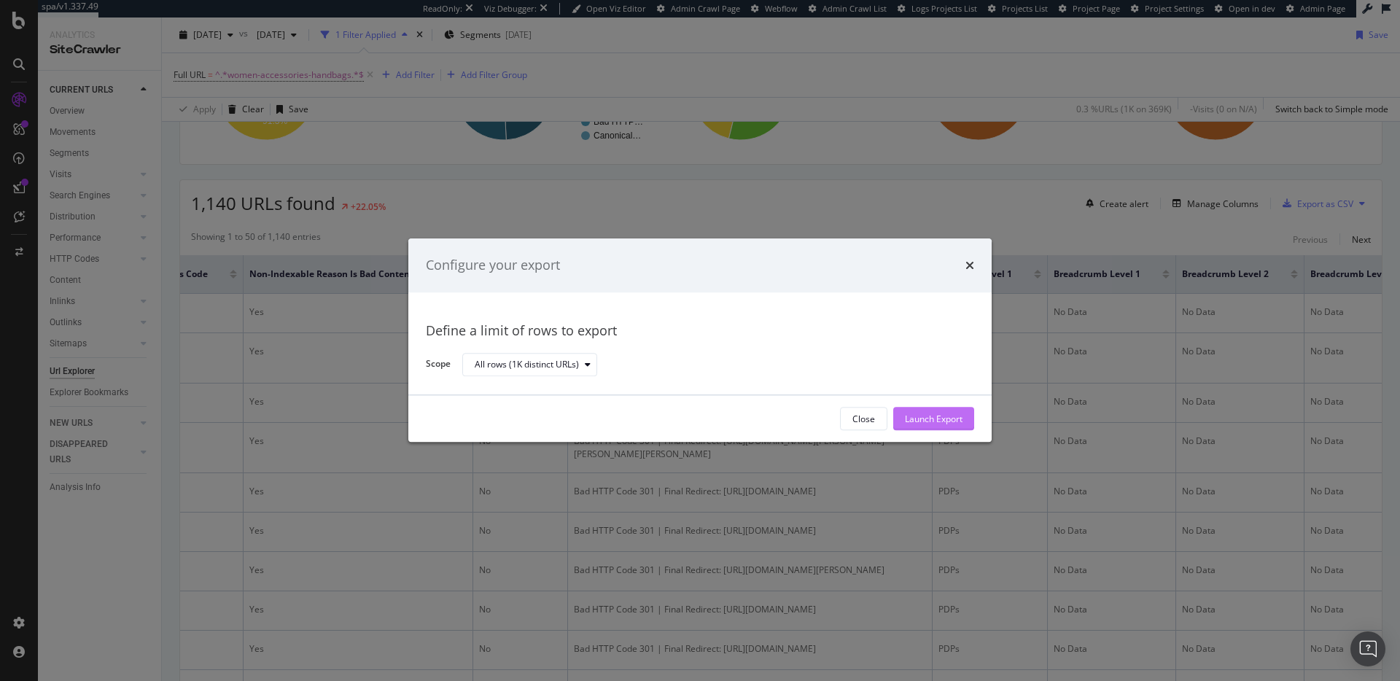
click at [953, 413] on div "Launch Export" at bounding box center [934, 419] width 58 height 12
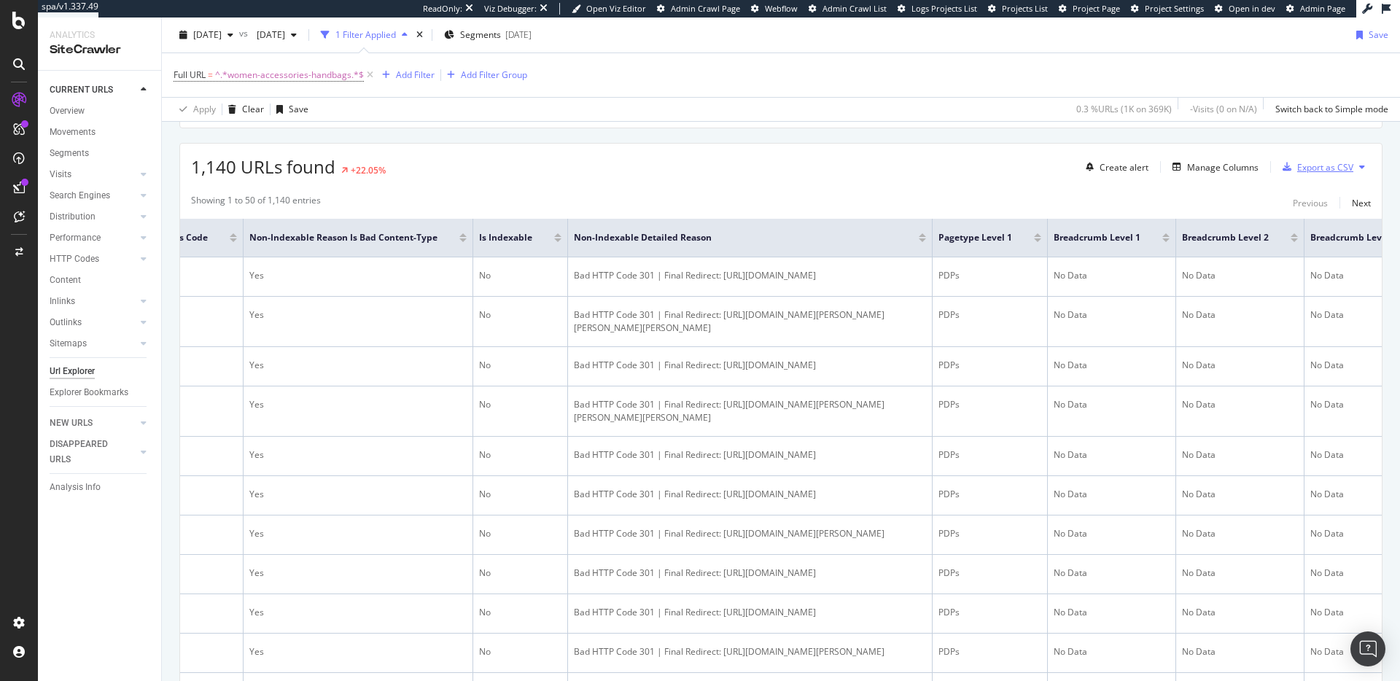
scroll to position [0, 0]
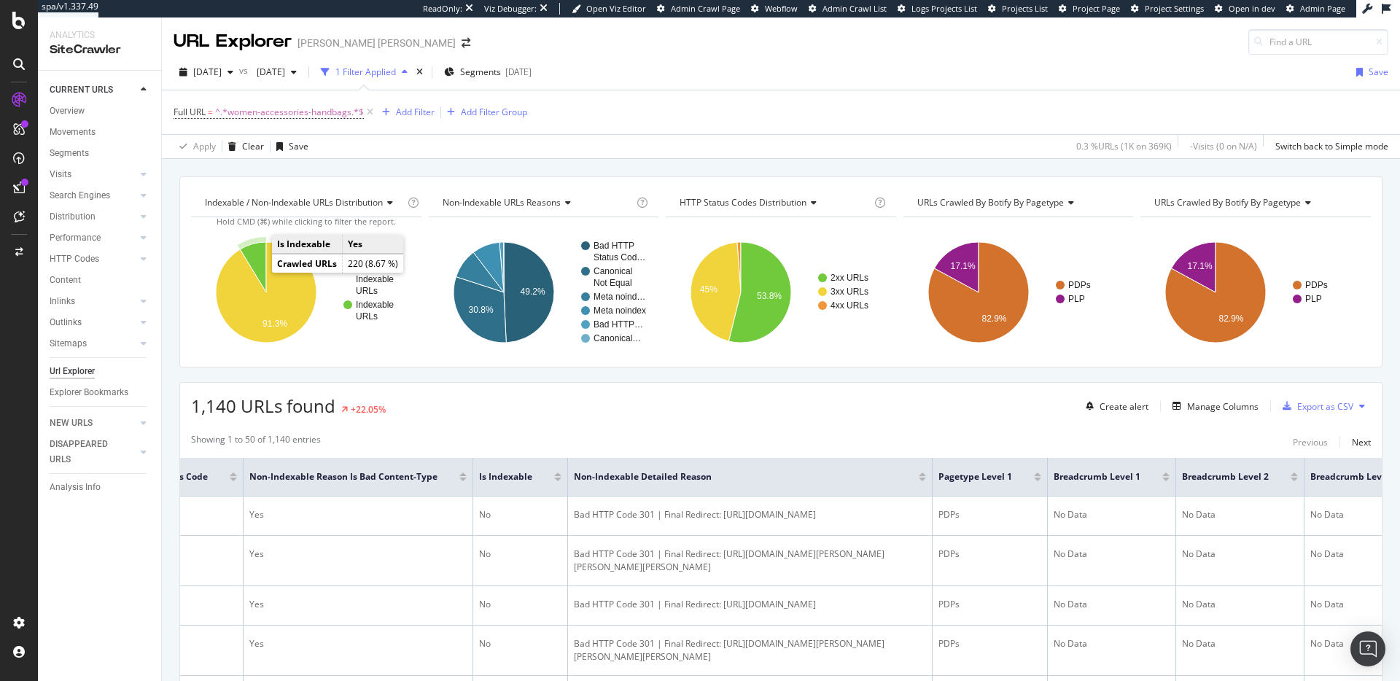
click at [257, 270] on icon "A chart." at bounding box center [253, 267] width 26 height 50
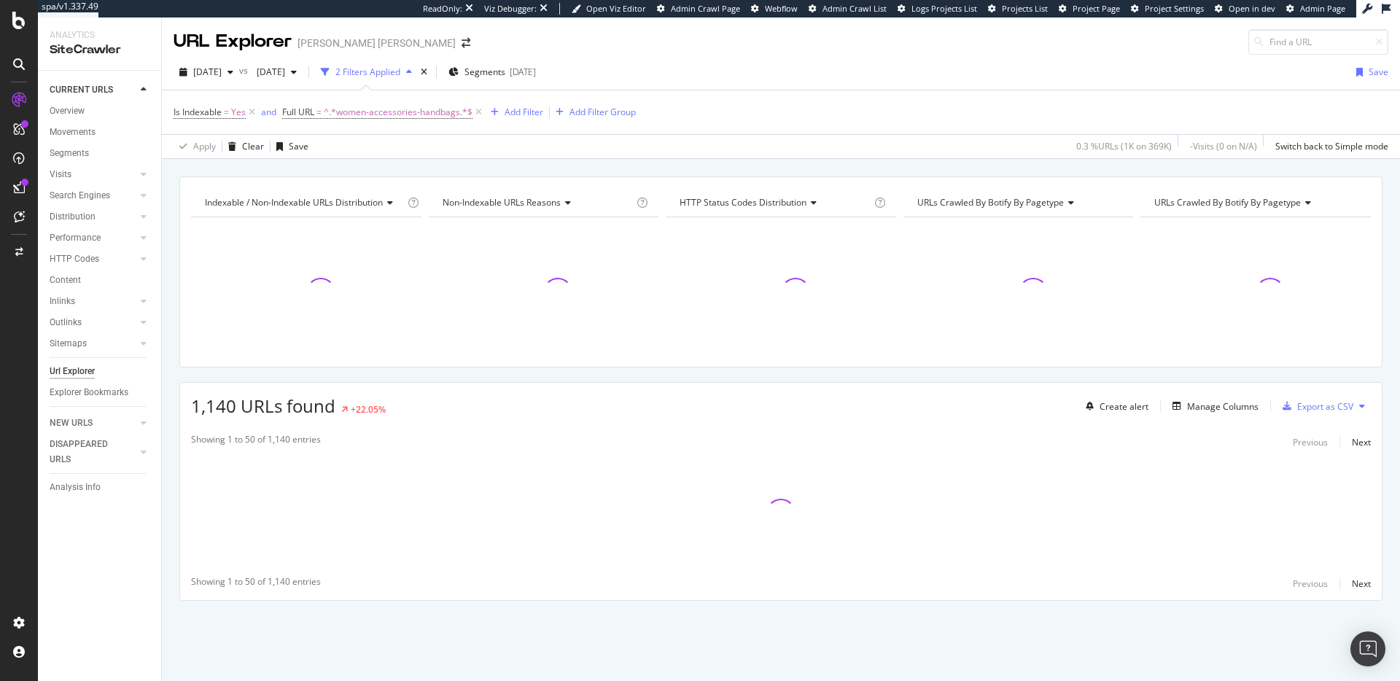
click at [418, 65] on div "2 Filters Applied" at bounding box center [366, 72] width 103 height 22
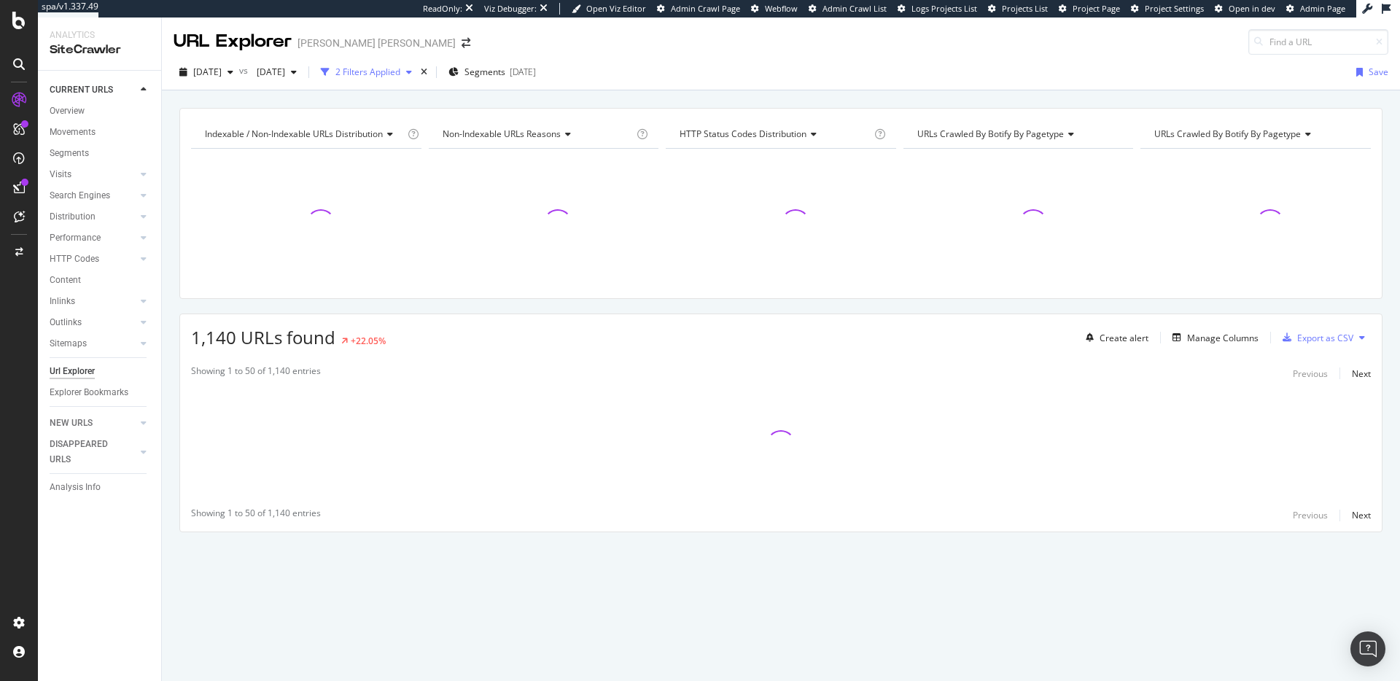
click at [400, 69] on div "2 Filters Applied" at bounding box center [367, 72] width 65 height 12
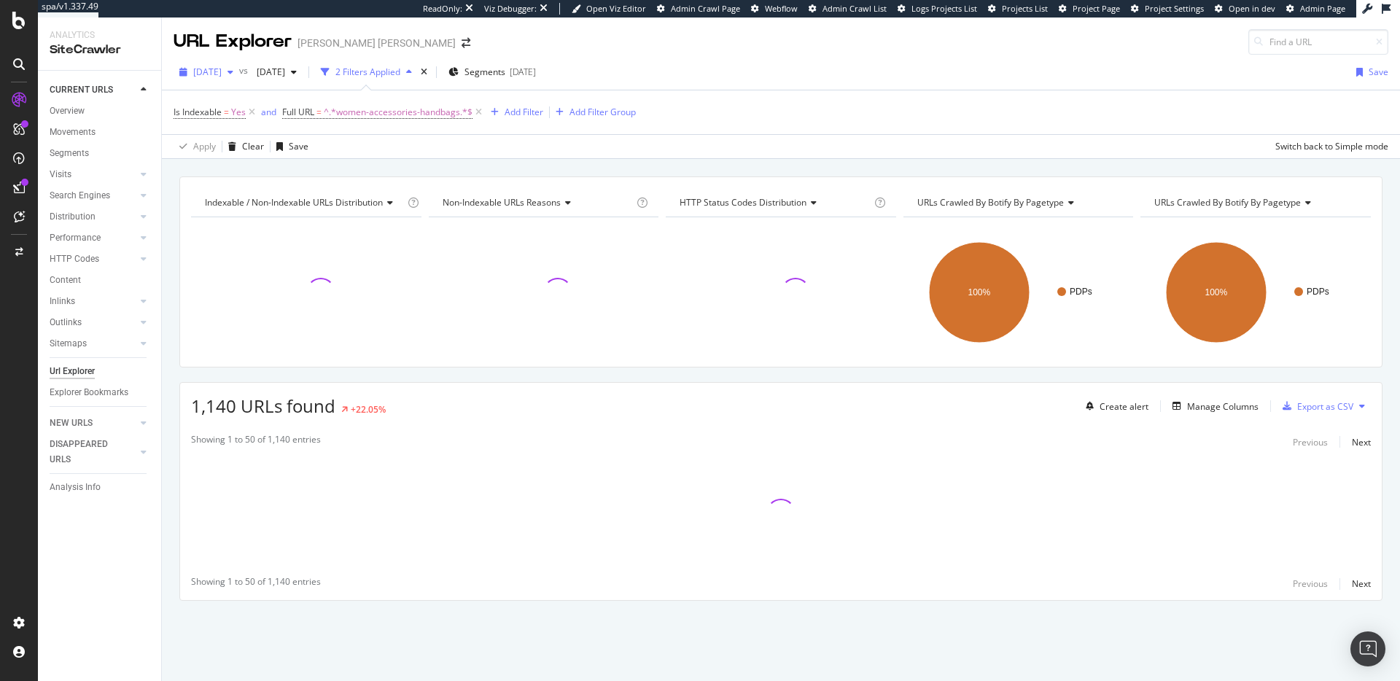
click at [214, 70] on span "[DATE]" at bounding box center [207, 72] width 28 height 12
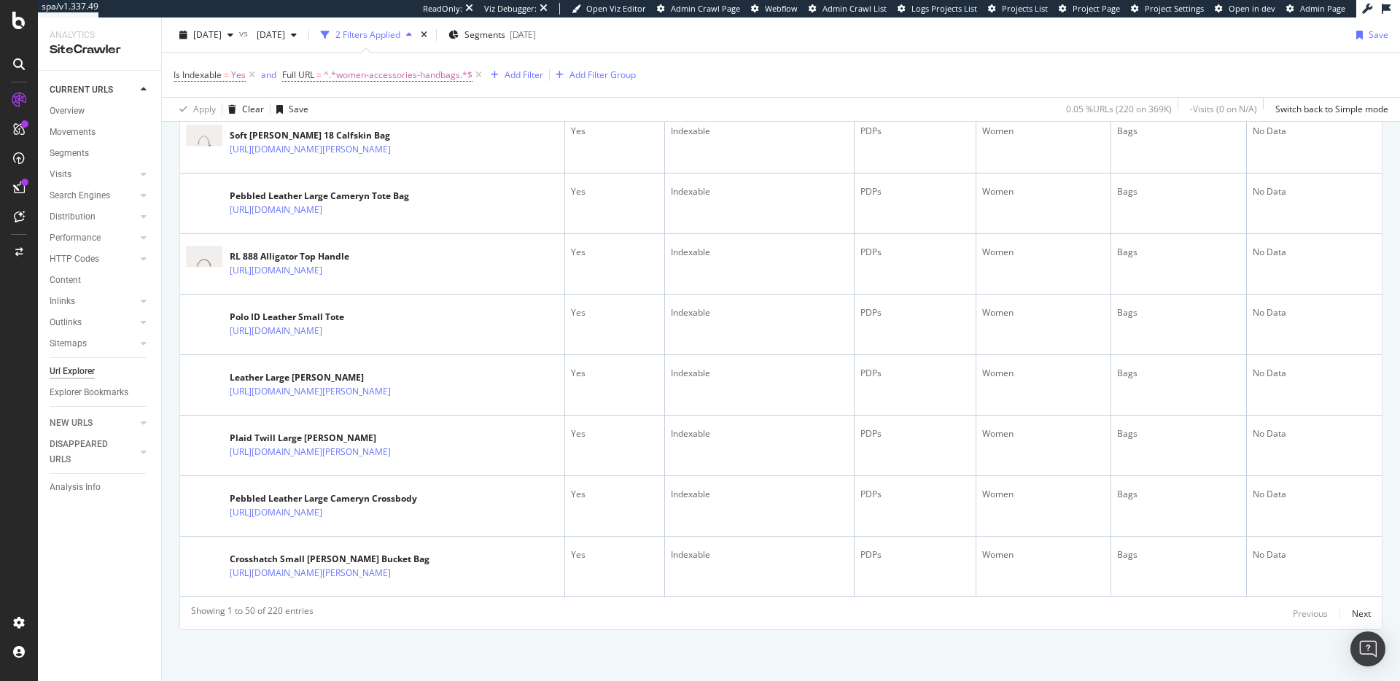
scroll to position [3231, 0]
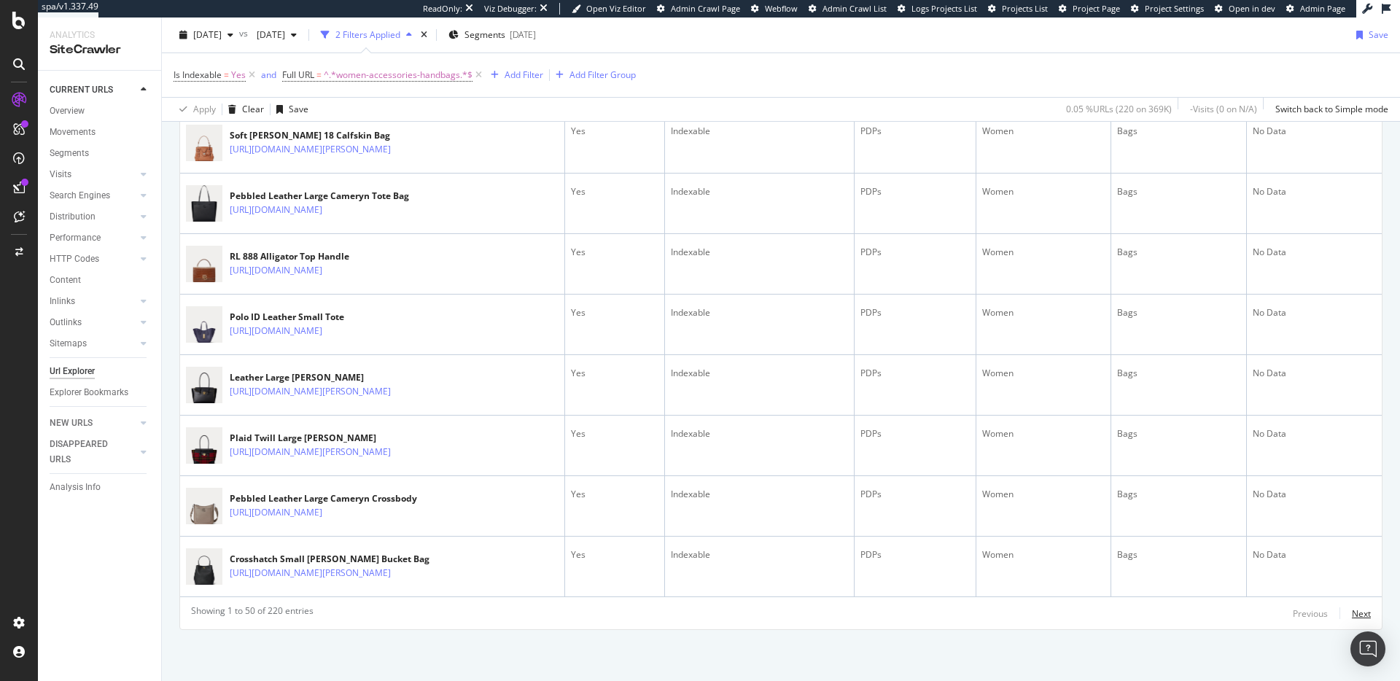
click at [1356, 615] on div "Next" at bounding box center [1361, 613] width 19 height 12
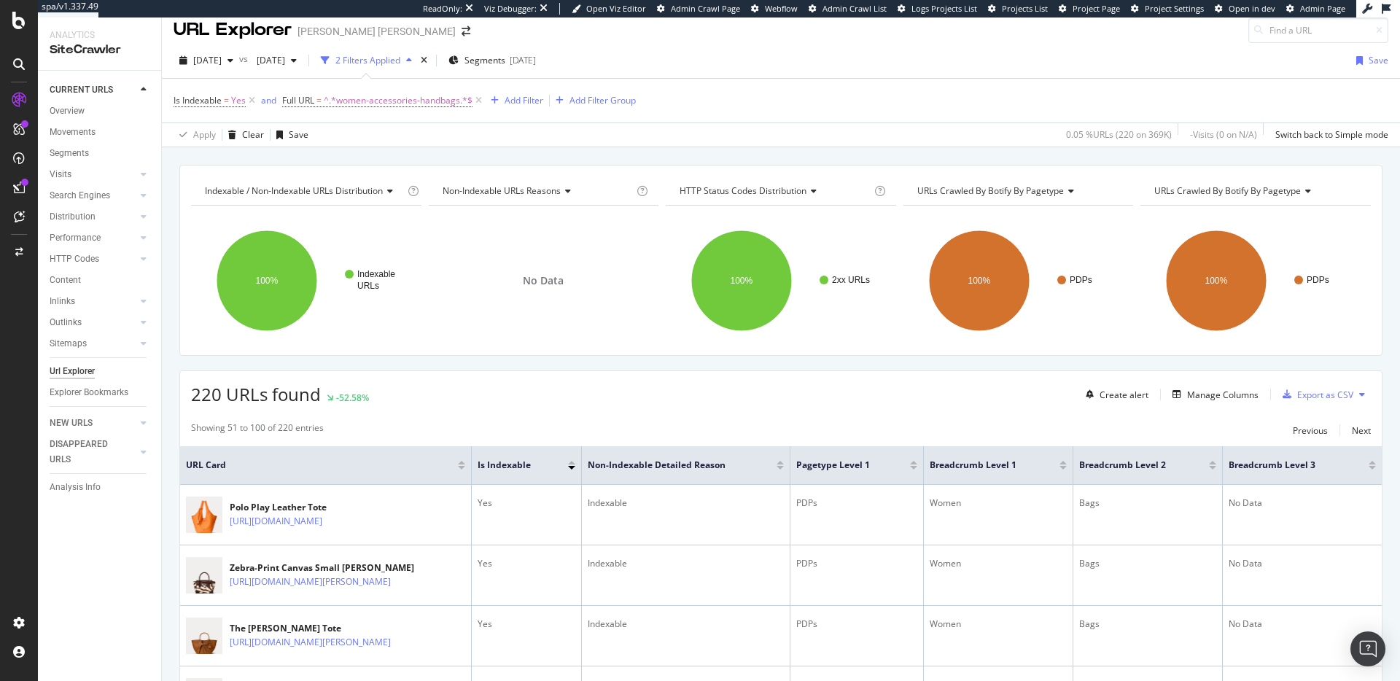
scroll to position [0, 0]
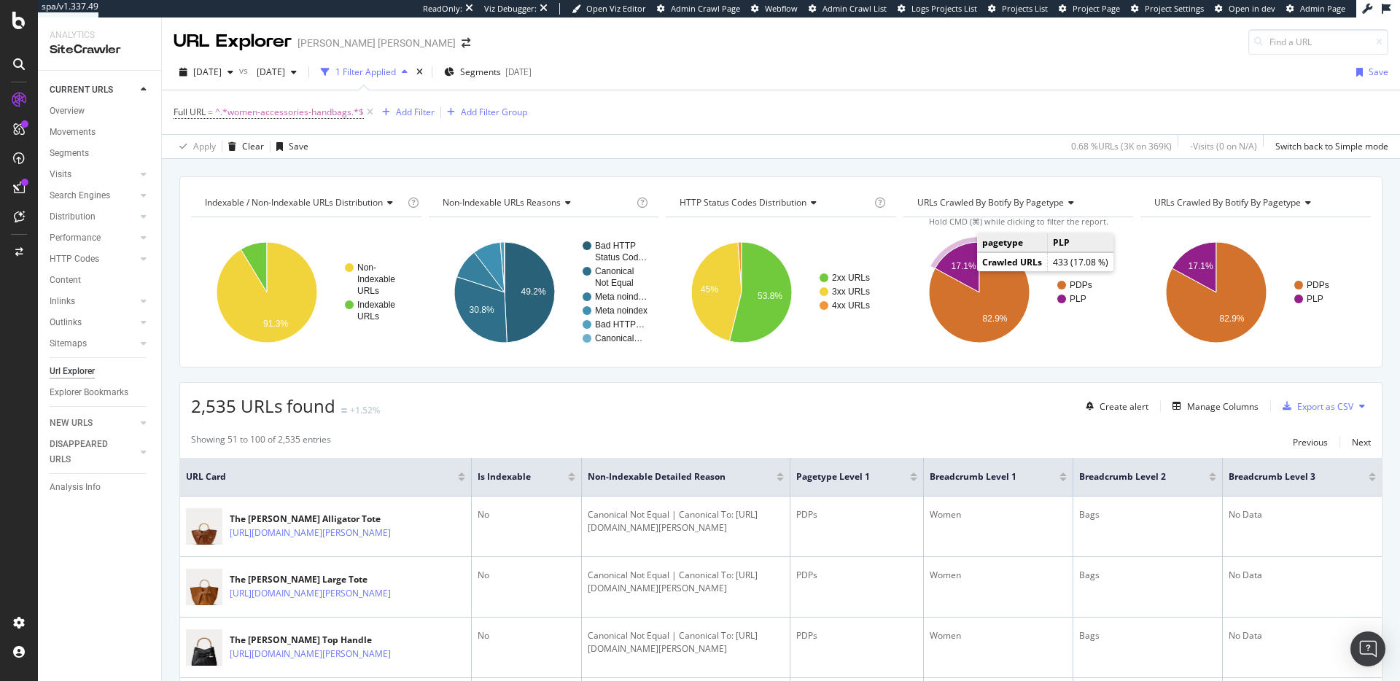
click at [959, 261] on text "17.1%" at bounding box center [963, 266] width 25 height 10
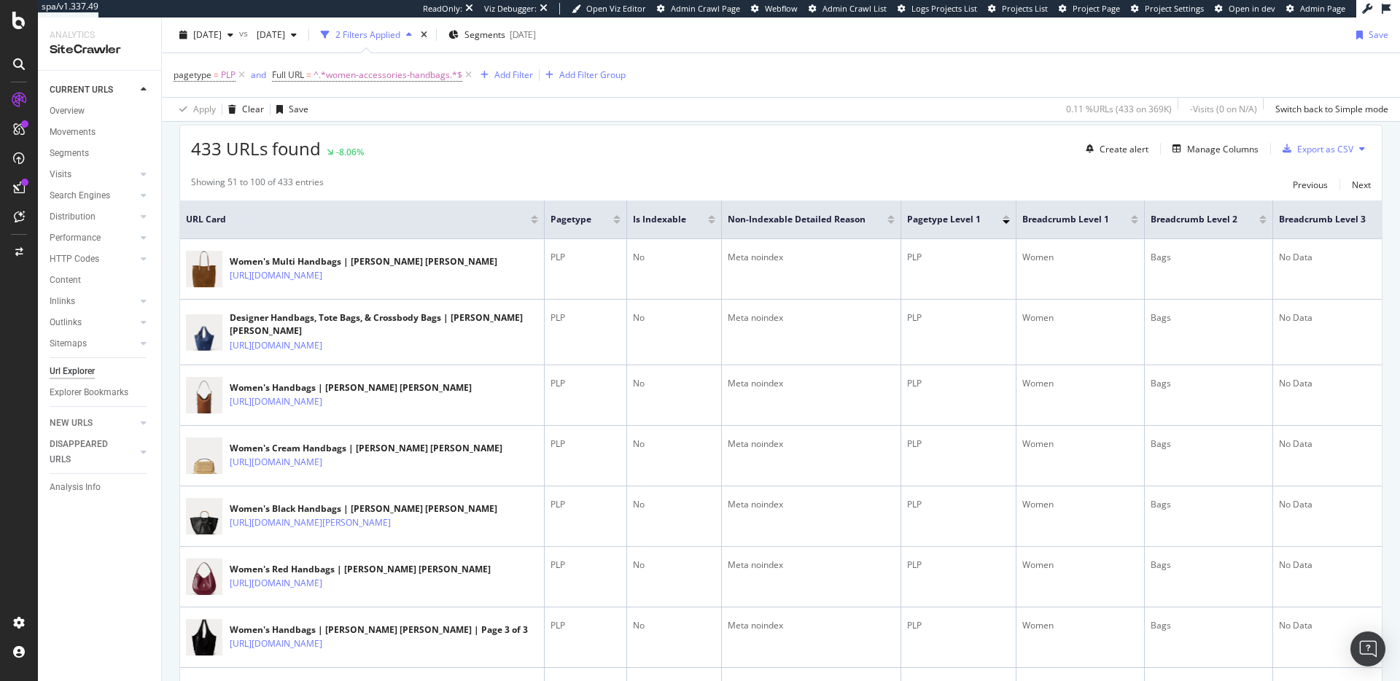
scroll to position [324, 0]
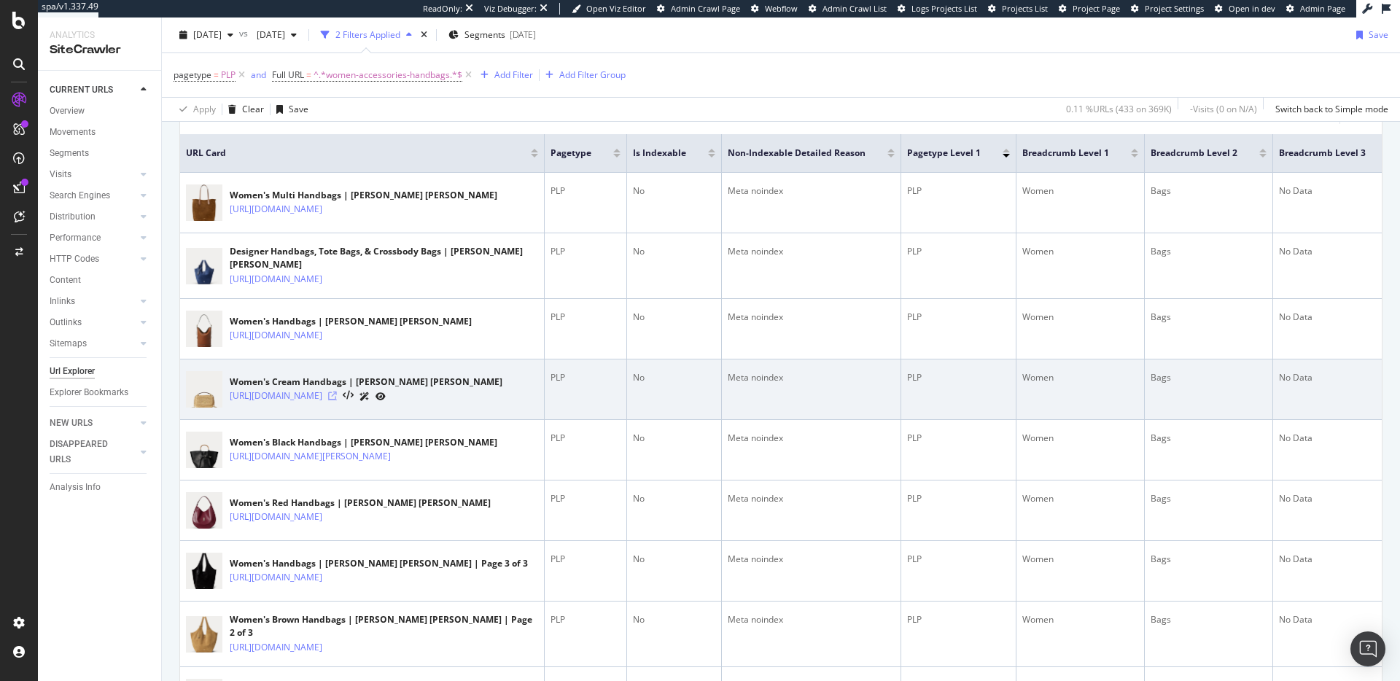
click at [337, 400] on icon at bounding box center [332, 395] width 9 height 9
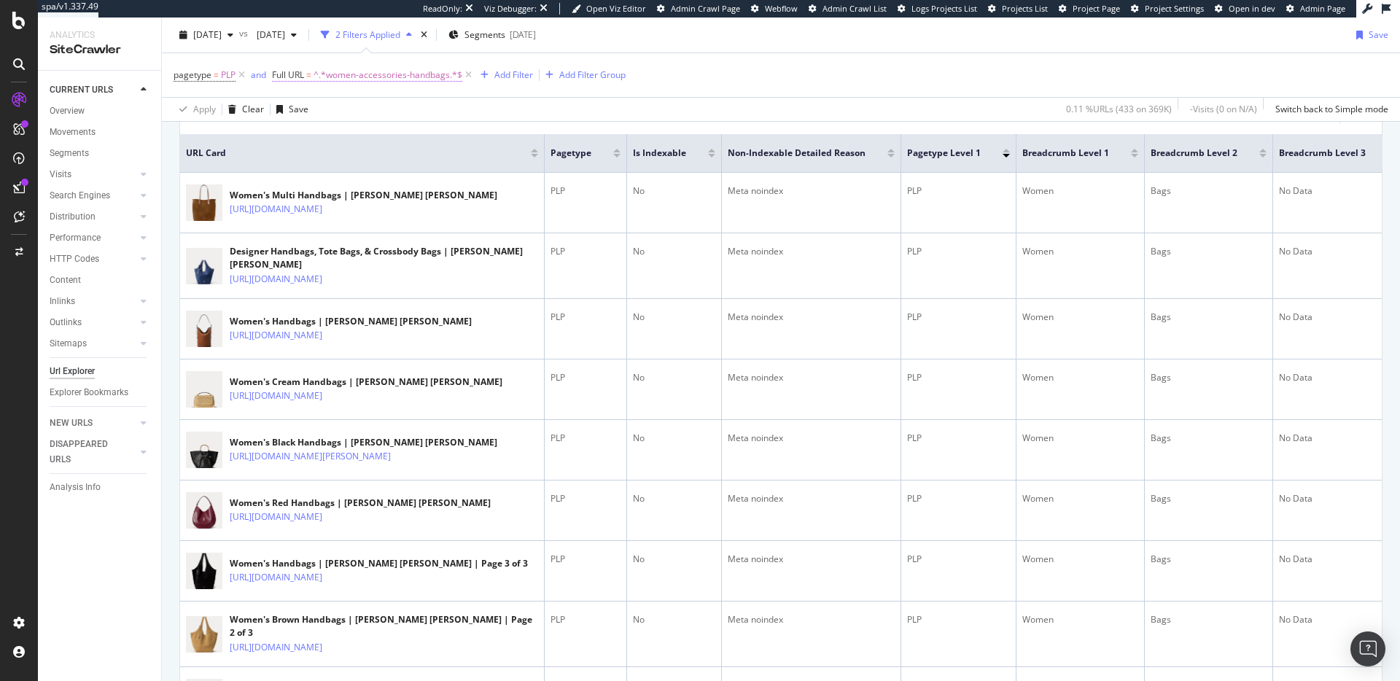
scroll to position [0, 0]
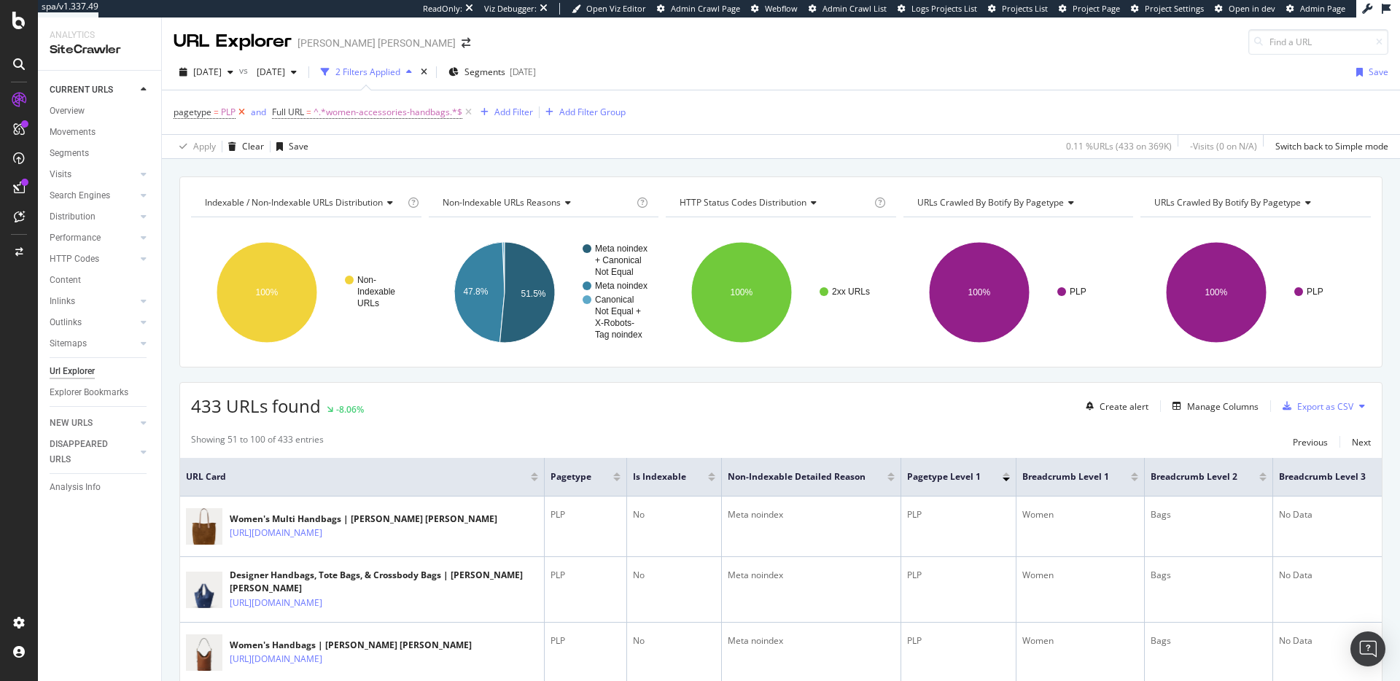
click at [238, 115] on icon at bounding box center [241, 112] width 12 height 15
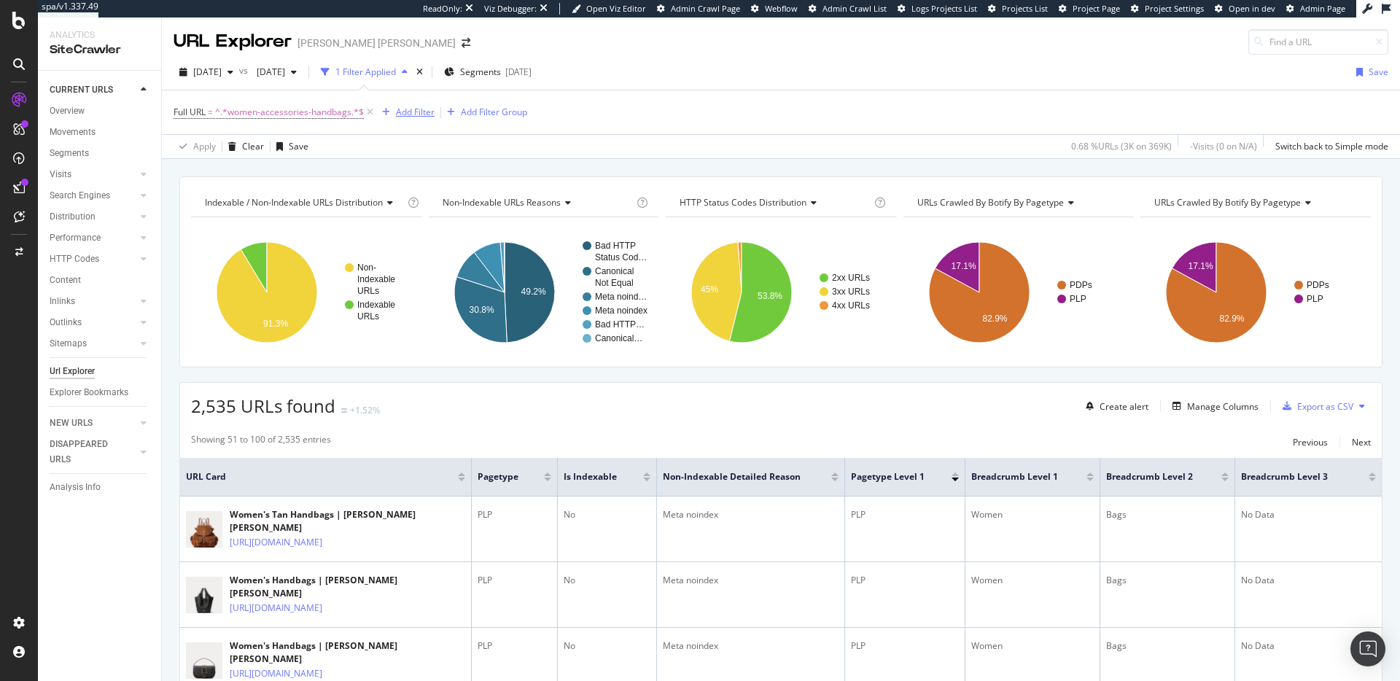
click at [410, 106] on div "Add Filter" at bounding box center [415, 112] width 39 height 12
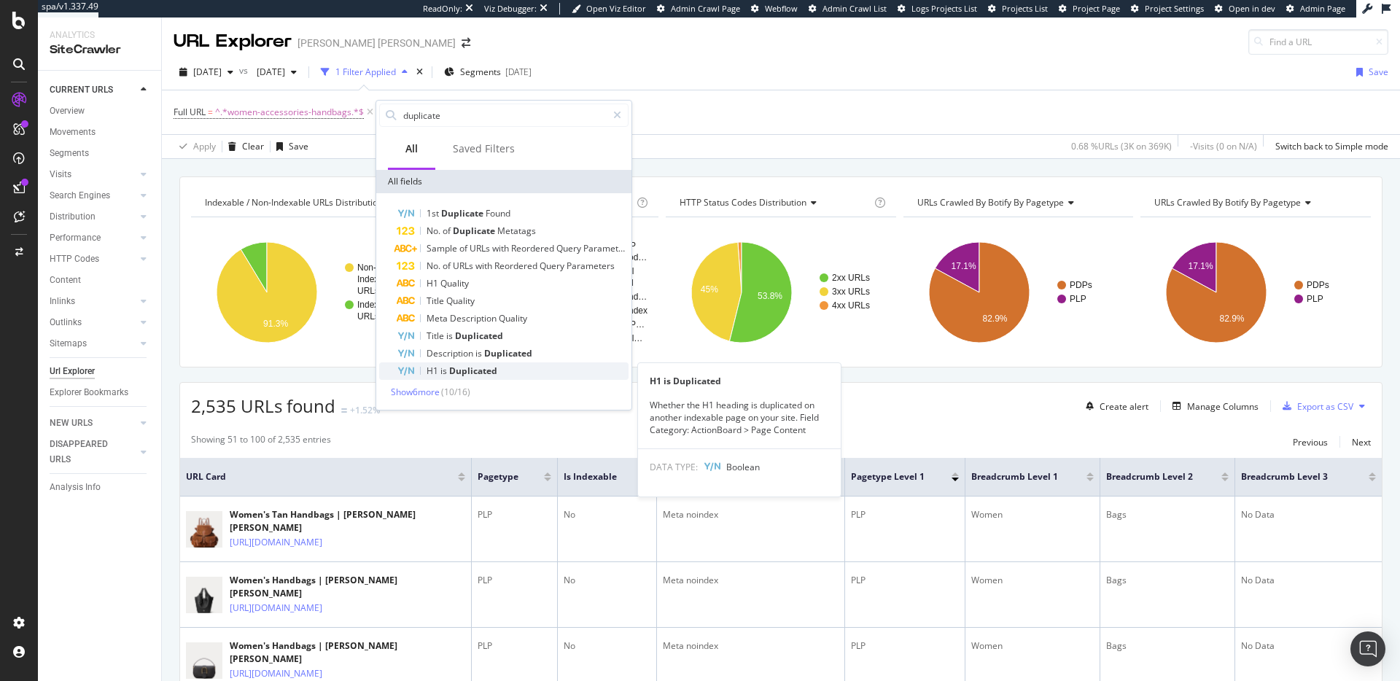
type input "duplicate"
click at [454, 366] on span "Duplicated" at bounding box center [473, 370] width 48 height 12
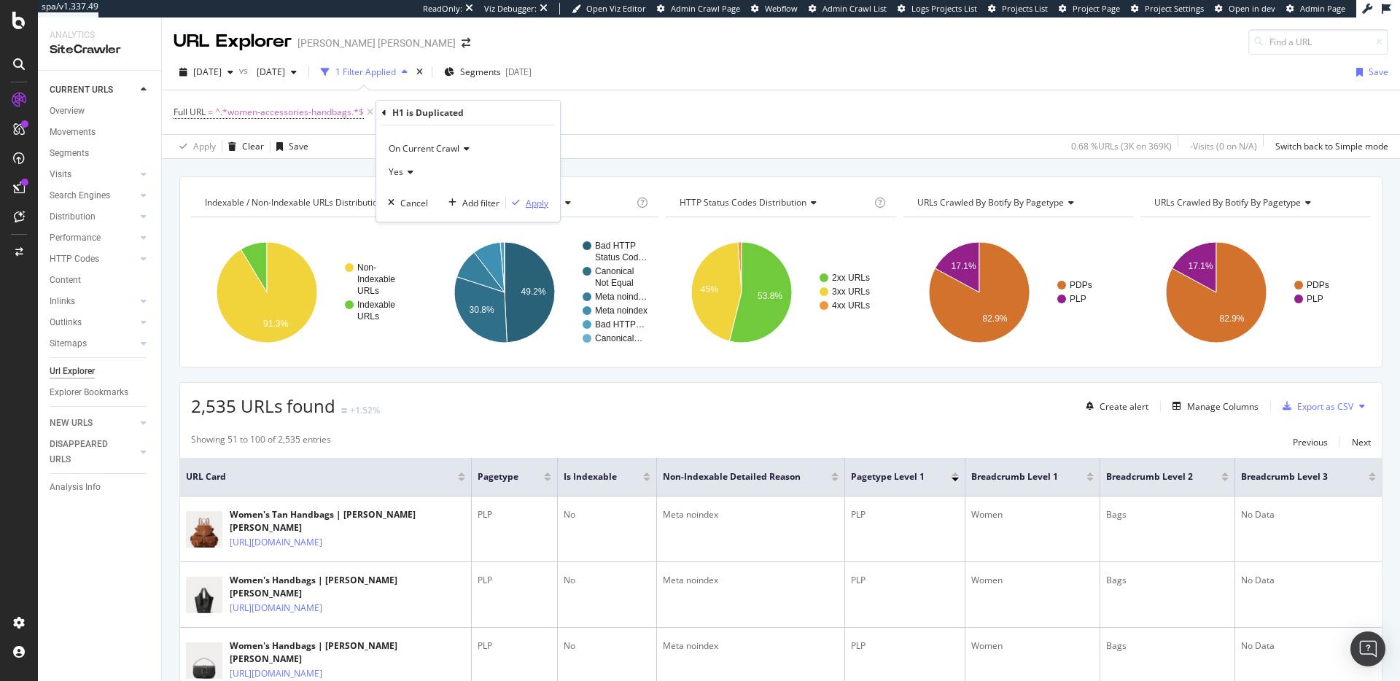
click at [545, 206] on div "Apply" at bounding box center [537, 203] width 23 height 12
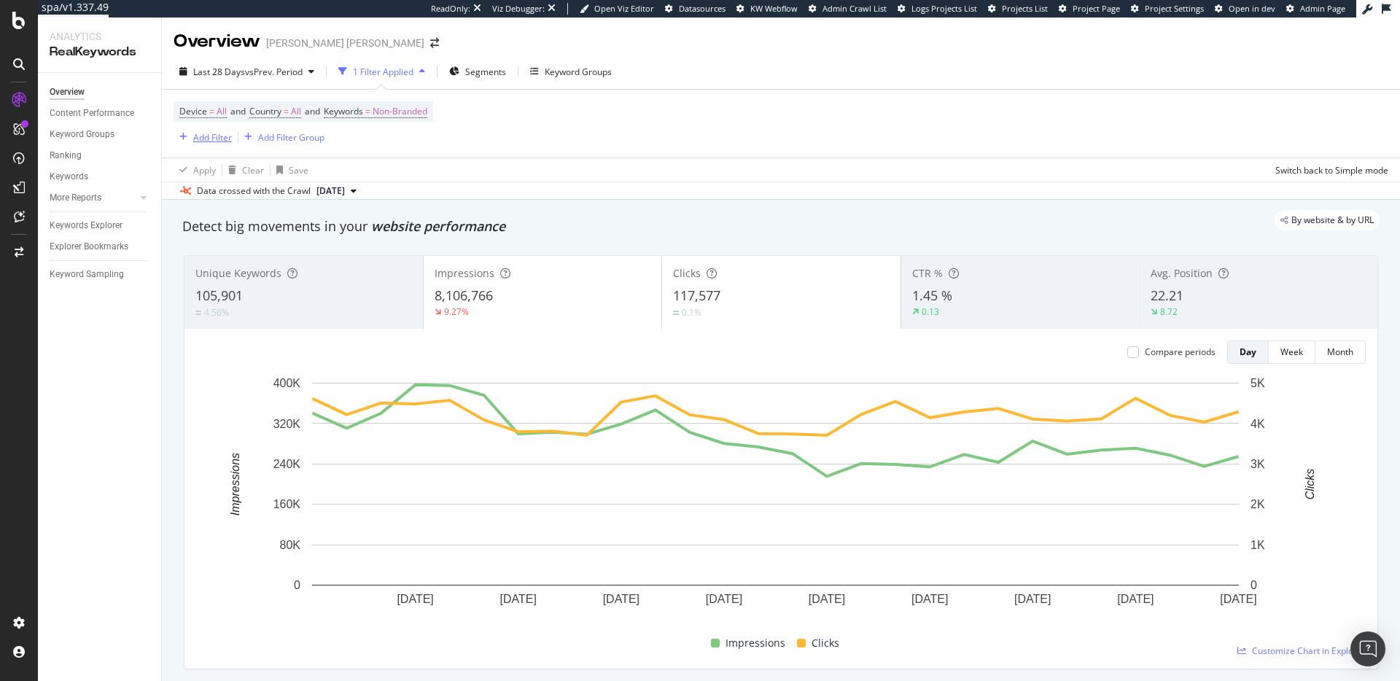
click at [213, 138] on div "Add Filter" at bounding box center [212, 137] width 39 height 12
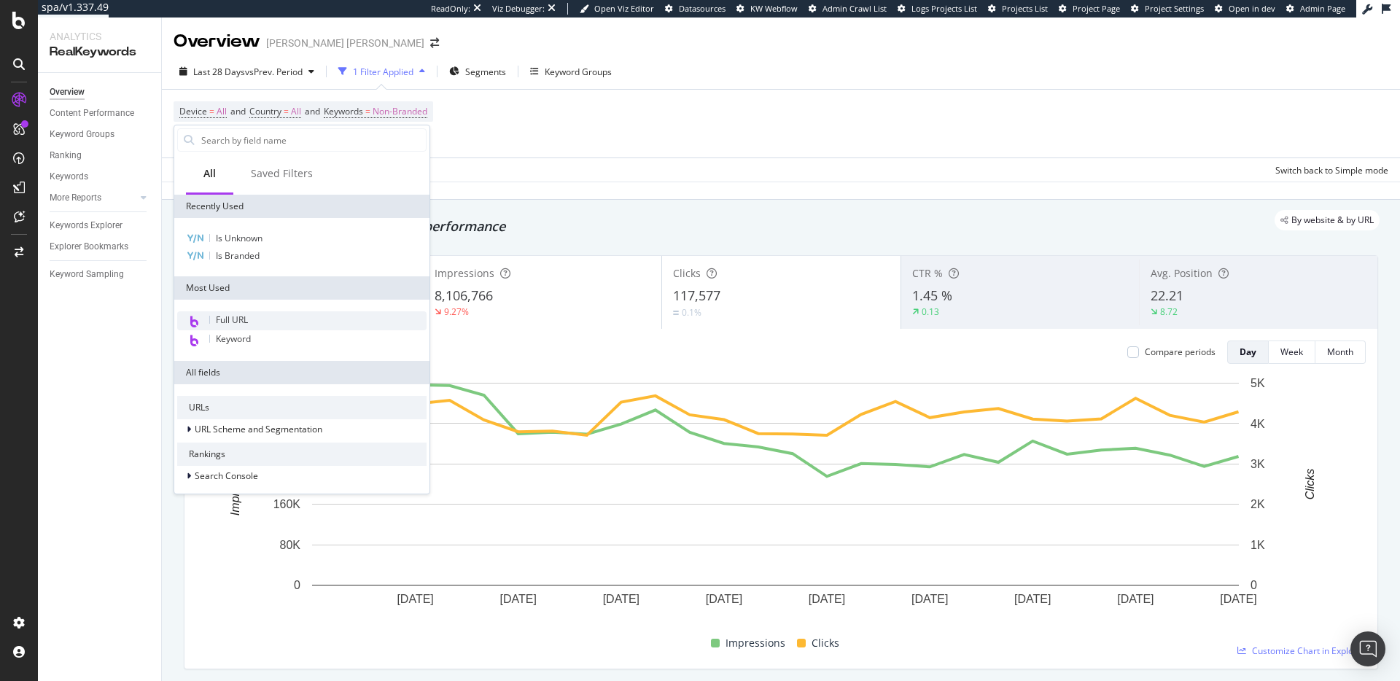
click at [252, 315] on div "Full URL" at bounding box center [301, 320] width 249 height 19
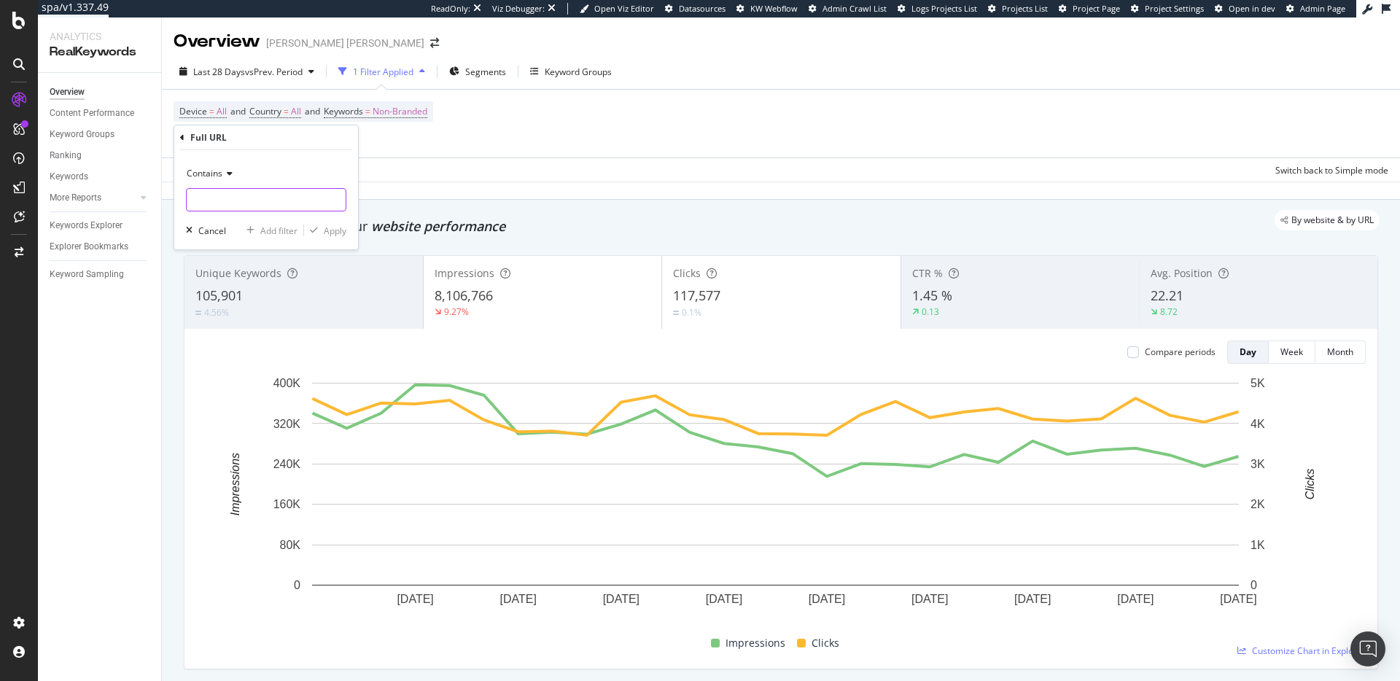
click at [279, 200] on input "text" at bounding box center [266, 199] width 159 height 23
paste input "women-accessories-handbags"
type input "women-accessories-handbags"
click at [334, 233] on div "Apply" at bounding box center [335, 231] width 23 height 12
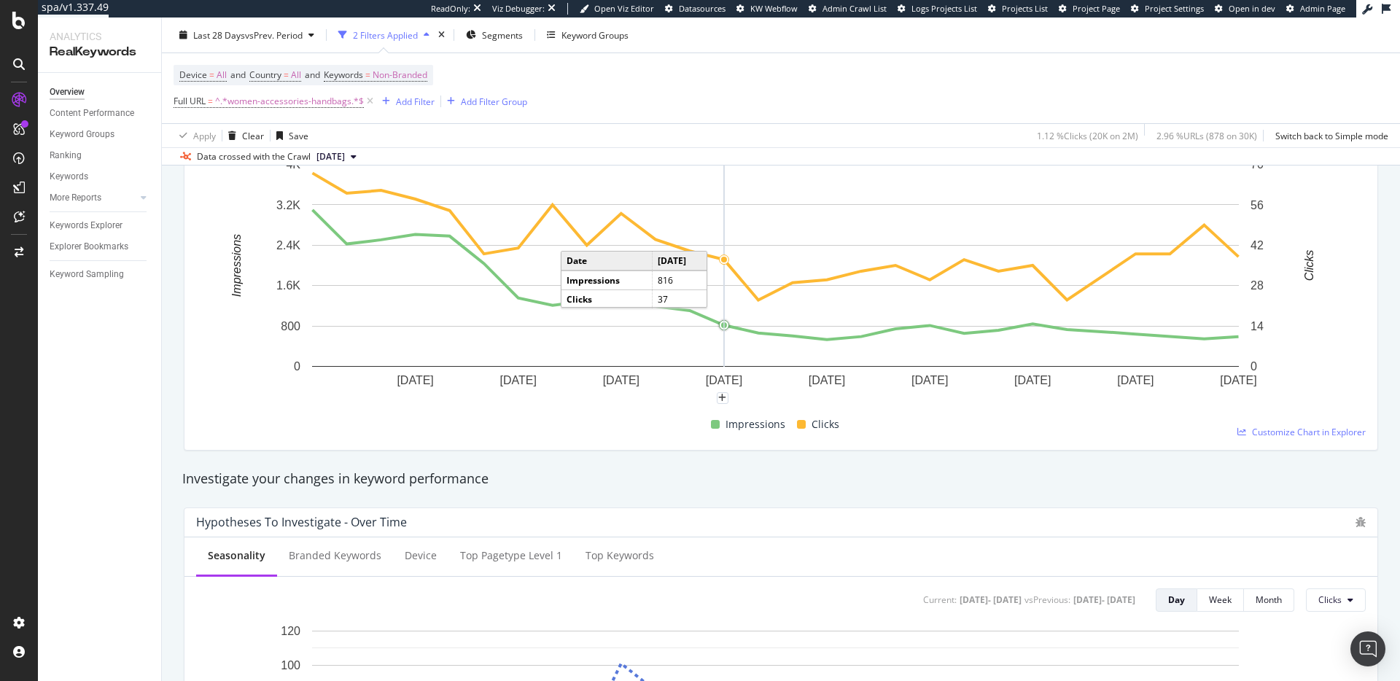
scroll to position [40, 0]
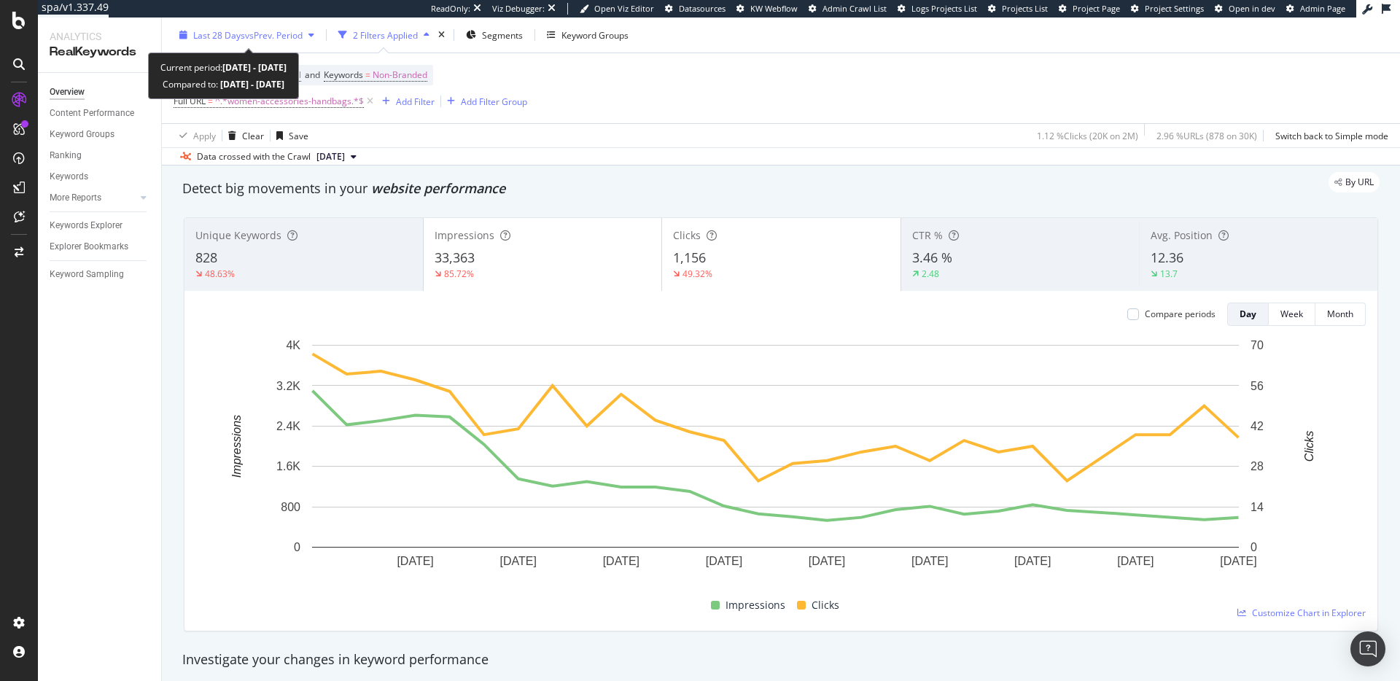
click at [275, 36] on span "vs Prev. Period" at bounding box center [274, 34] width 58 height 12
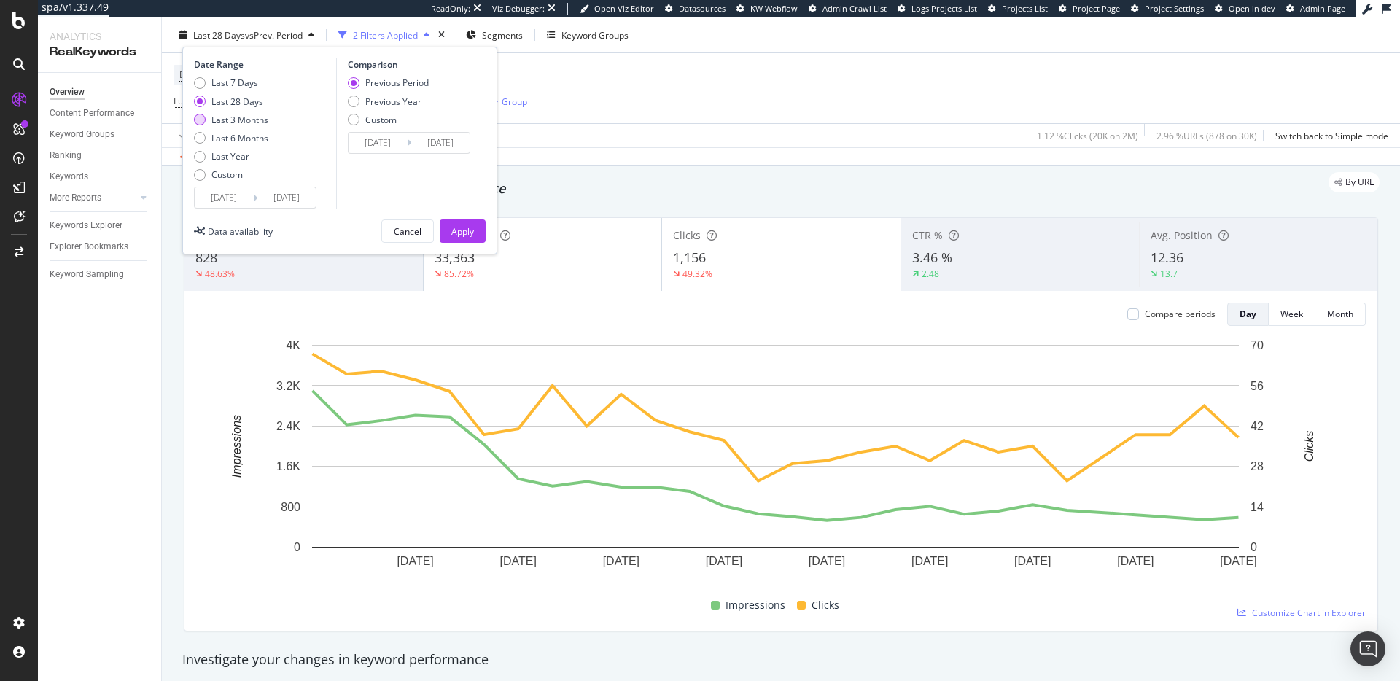
click at [243, 123] on div "Last 3 Months" at bounding box center [239, 119] width 57 height 12
type input "2025/06/25"
type input "2025/03/25"
type input "2025/06/24"
click at [473, 236] on div "Apply" at bounding box center [462, 231] width 23 height 12
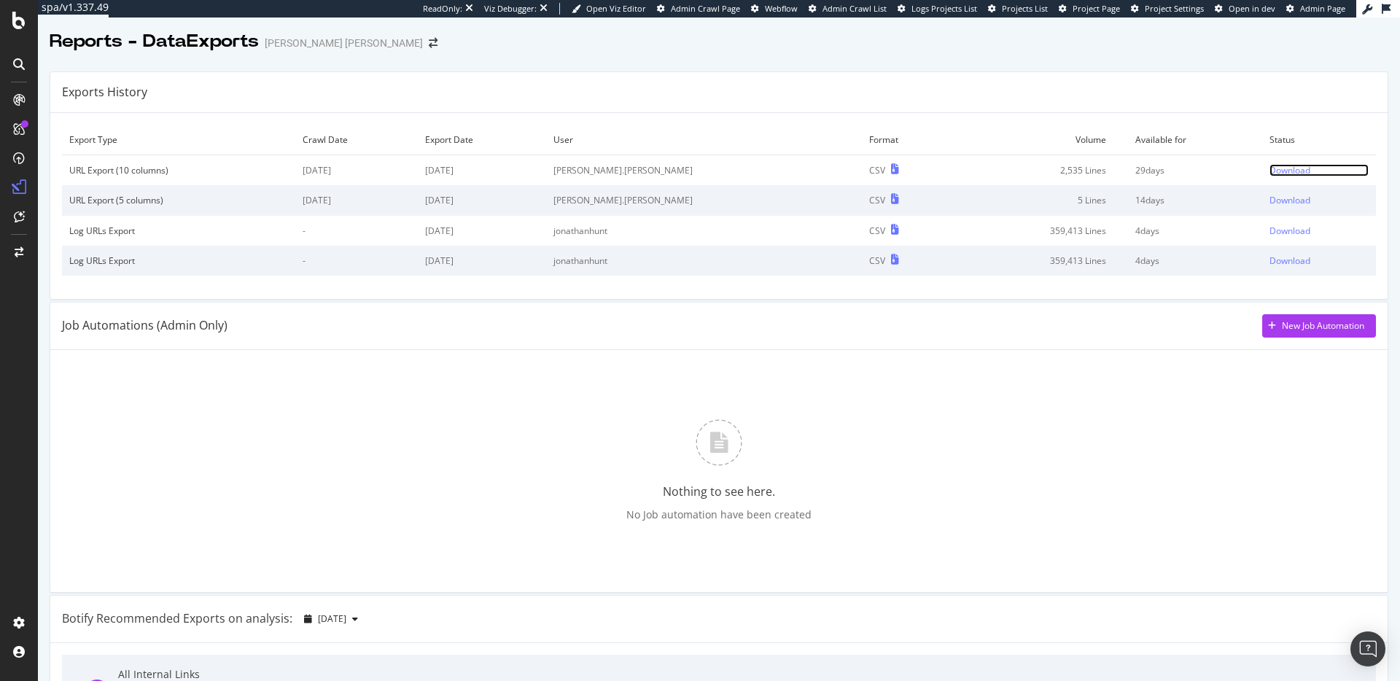
click at [1269, 170] on div "Download" at bounding box center [1289, 170] width 41 height 12
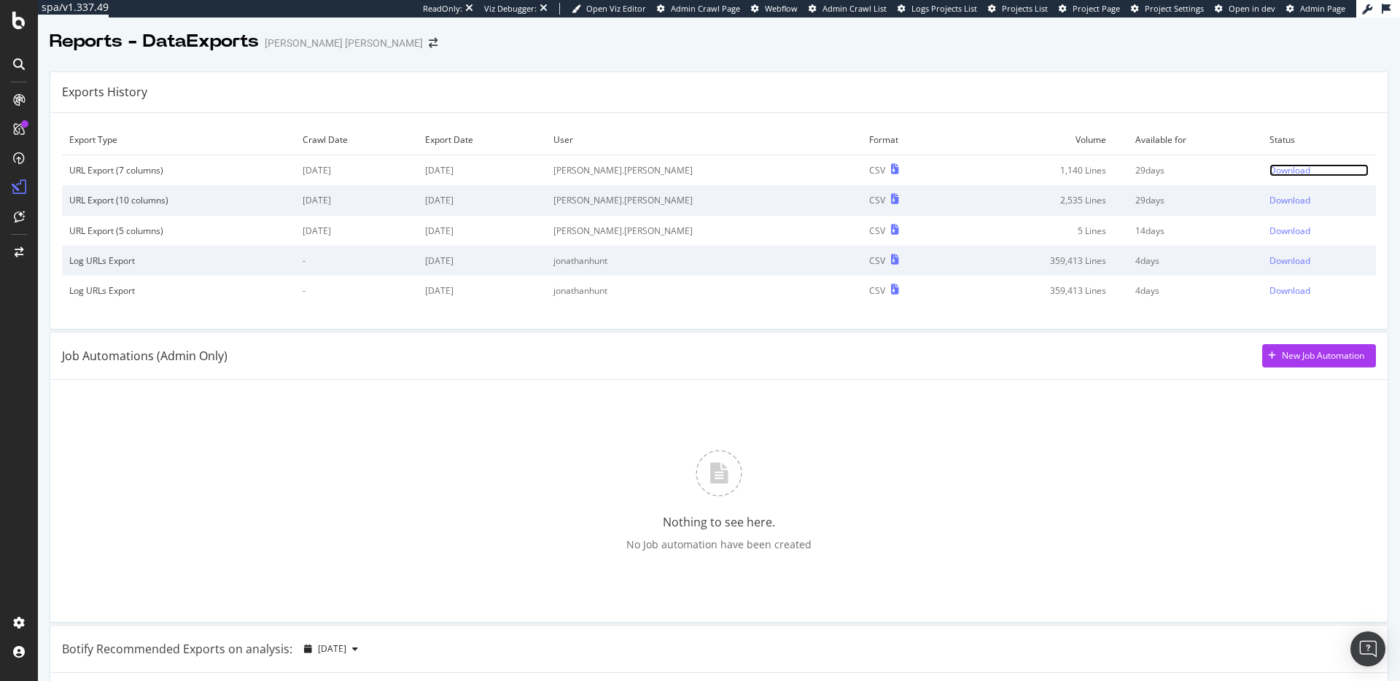
click at [1279, 165] on div "Download" at bounding box center [1289, 170] width 41 height 12
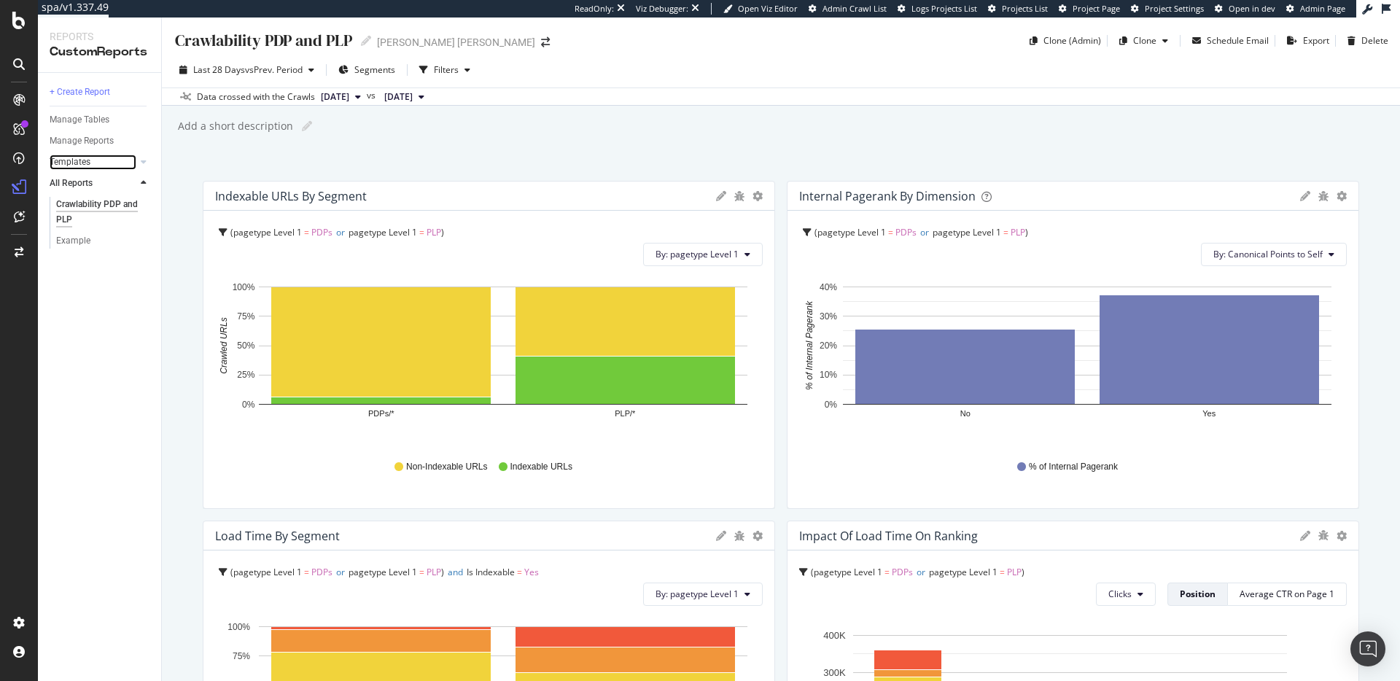
click at [112, 161] on link "Templates" at bounding box center [93, 162] width 87 height 15
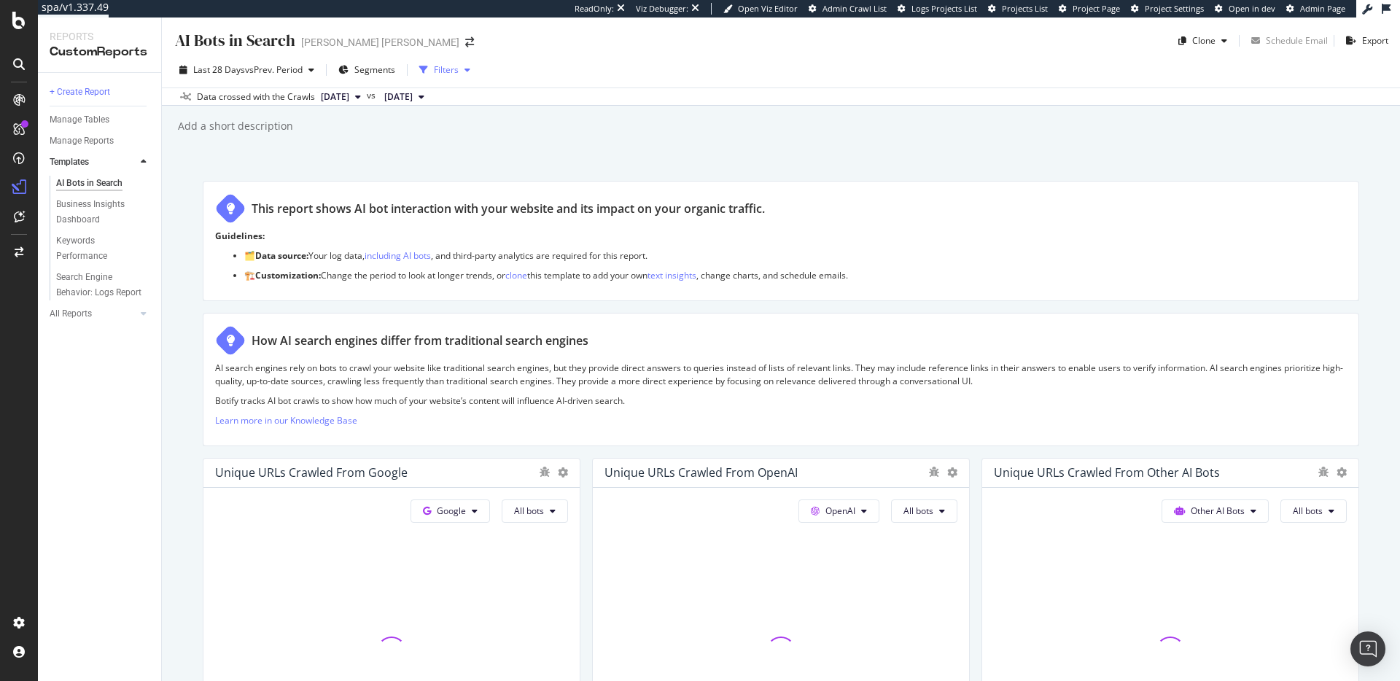
click at [450, 63] on div "Filters" at bounding box center [446, 69] width 25 height 12
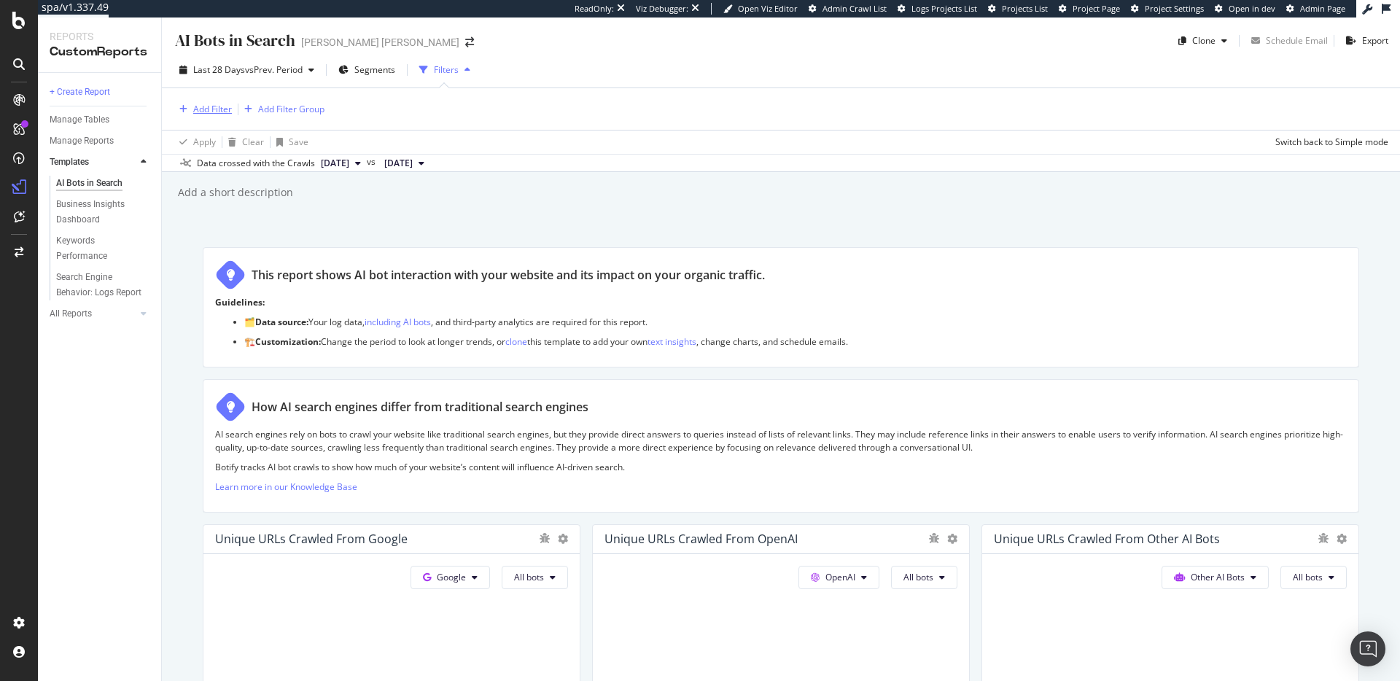
click at [219, 113] on div "Add Filter" at bounding box center [212, 109] width 39 height 12
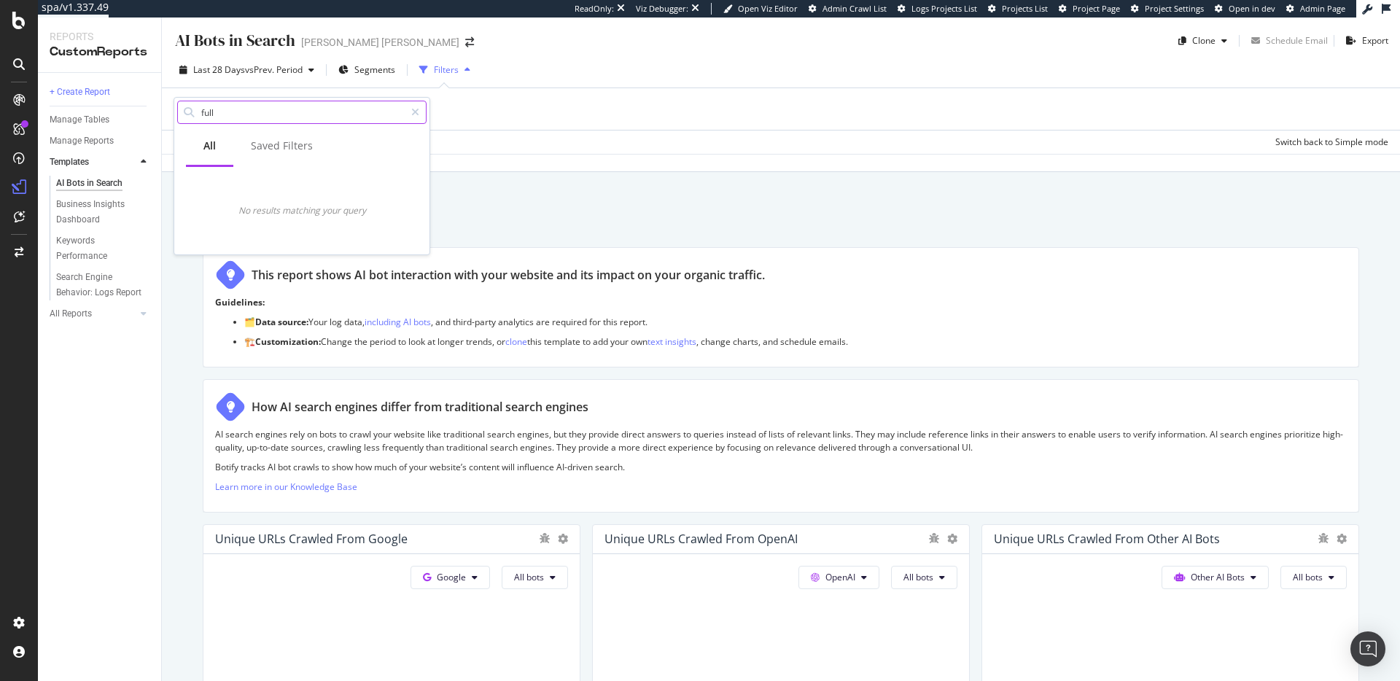
click at [239, 116] on input "full" at bounding box center [302, 112] width 205 height 22
type input "full url"
click at [487, 102] on div "Add Filter Add Filter Group" at bounding box center [781, 109] width 1215 height 42
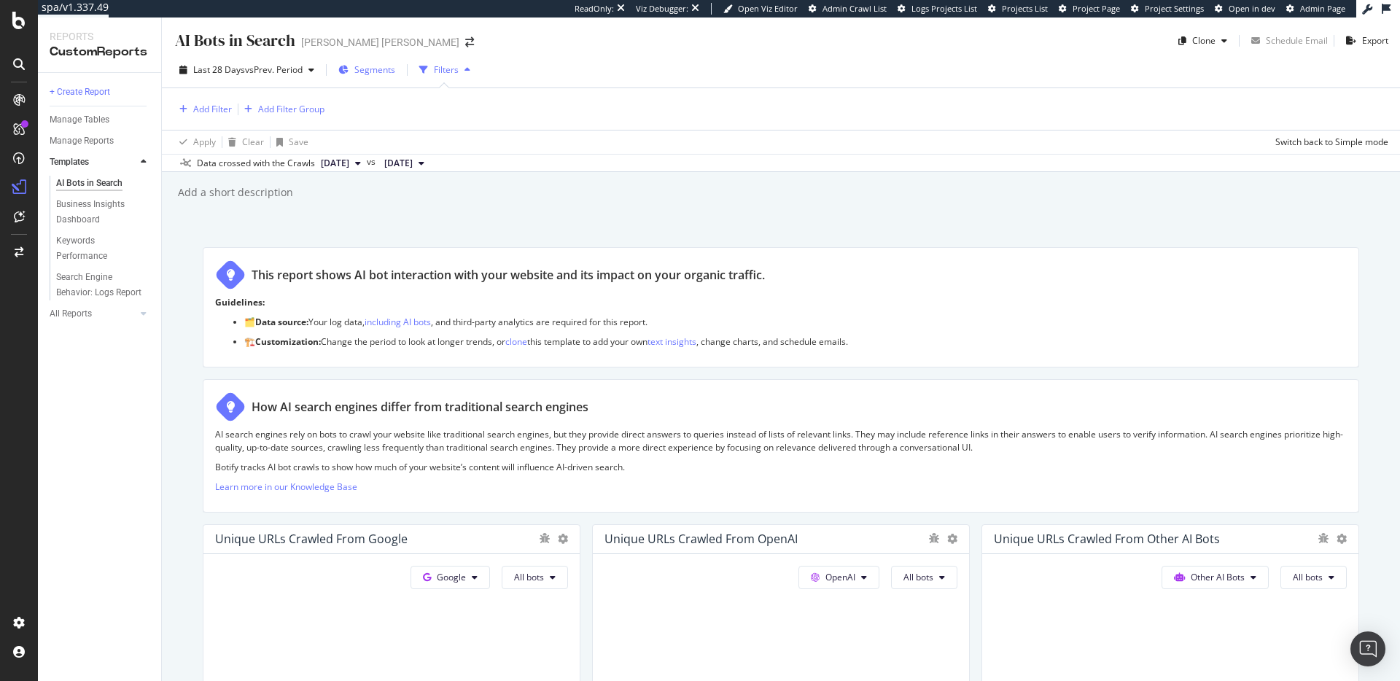
click at [382, 66] on span "Segments" at bounding box center [374, 69] width 41 height 12
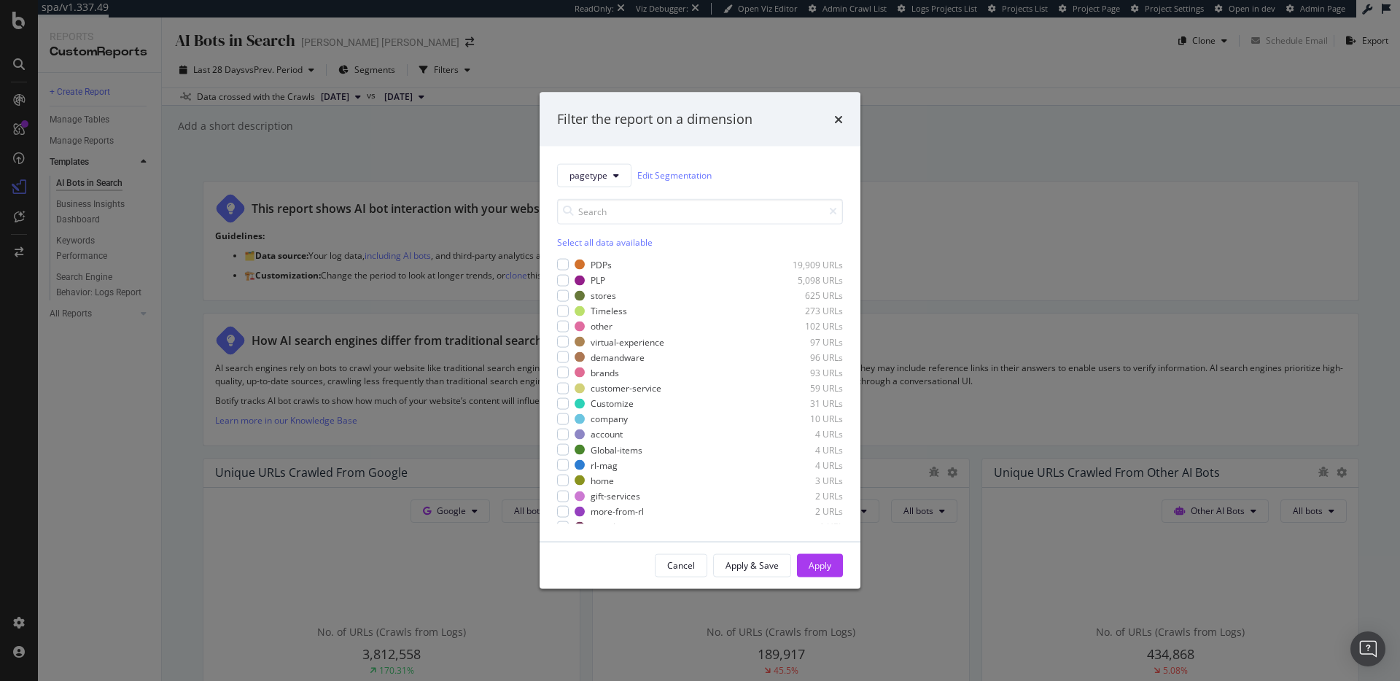
click at [585, 47] on div "Filter the report on a dimension pagetype Edit Segmentation Select all data ava…" at bounding box center [700, 340] width 1400 height 681
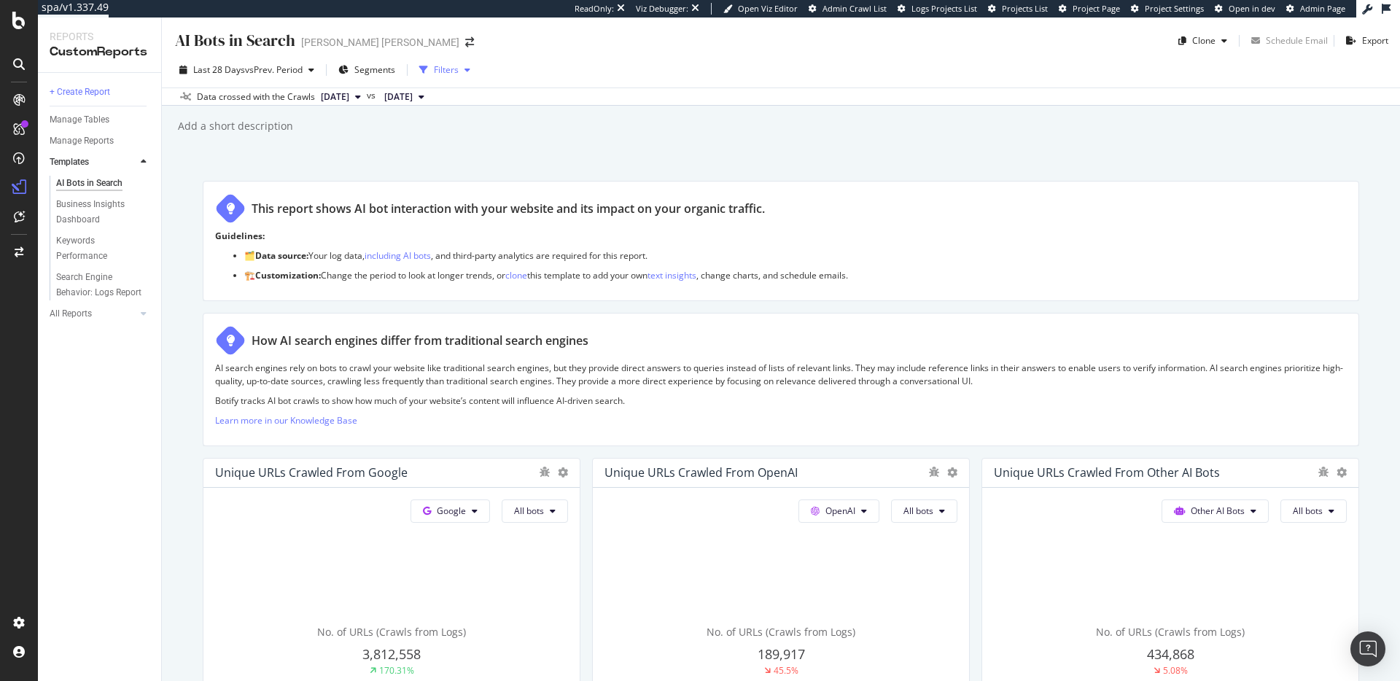
click at [437, 67] on div "Filters" at bounding box center [446, 69] width 25 height 12
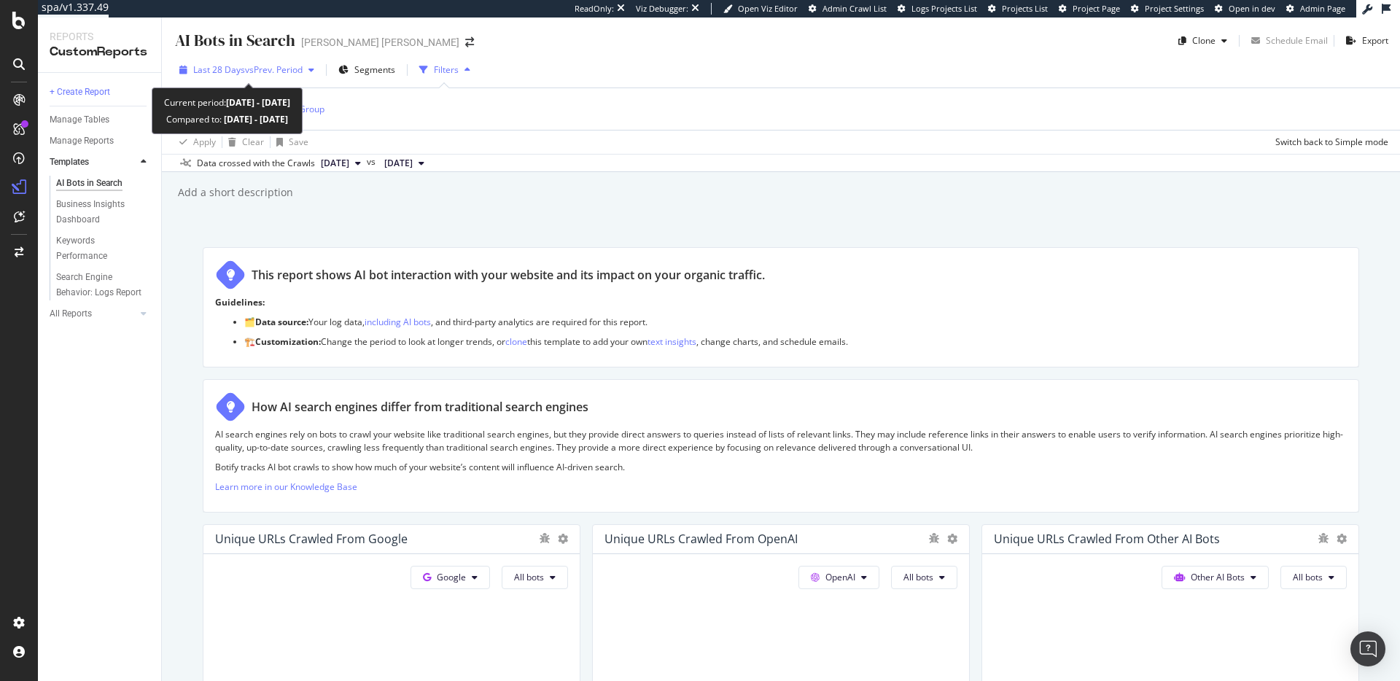
click at [250, 69] on span "vs Prev. Period" at bounding box center [274, 69] width 58 height 12
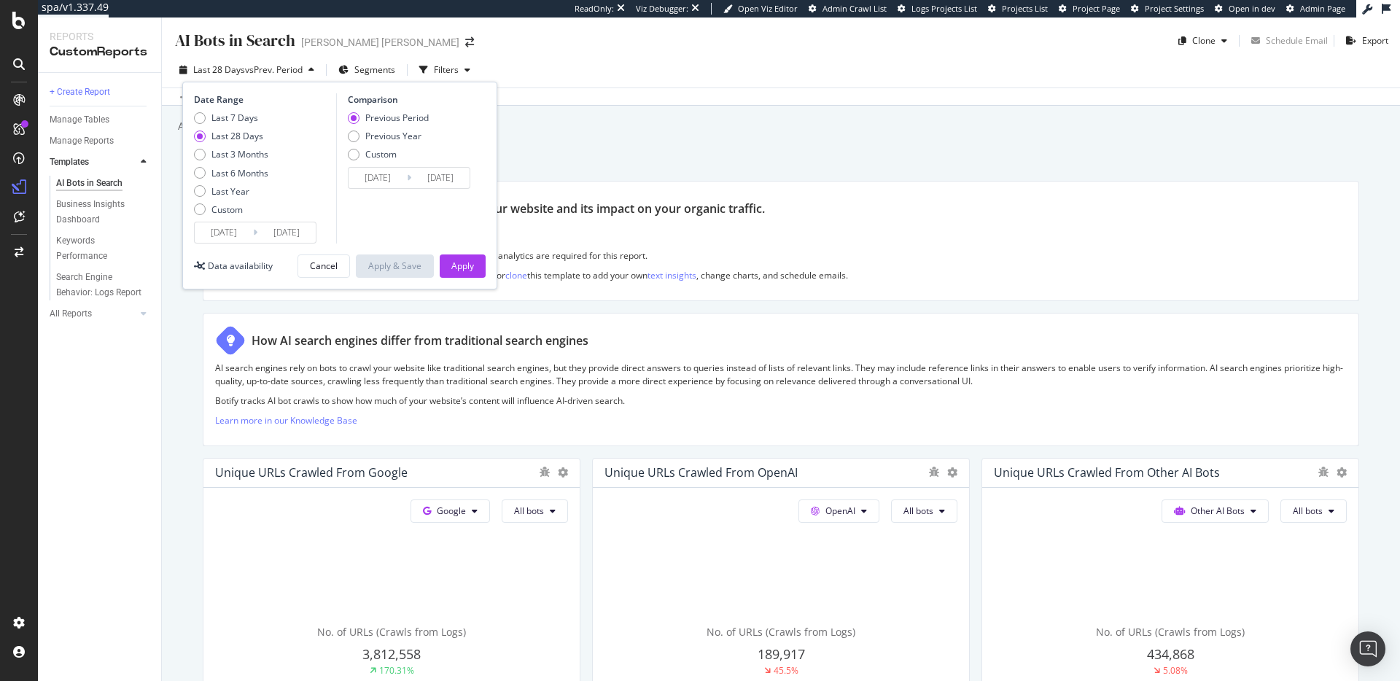
click at [250, 69] on span "vs Prev. Period" at bounding box center [274, 69] width 58 height 12
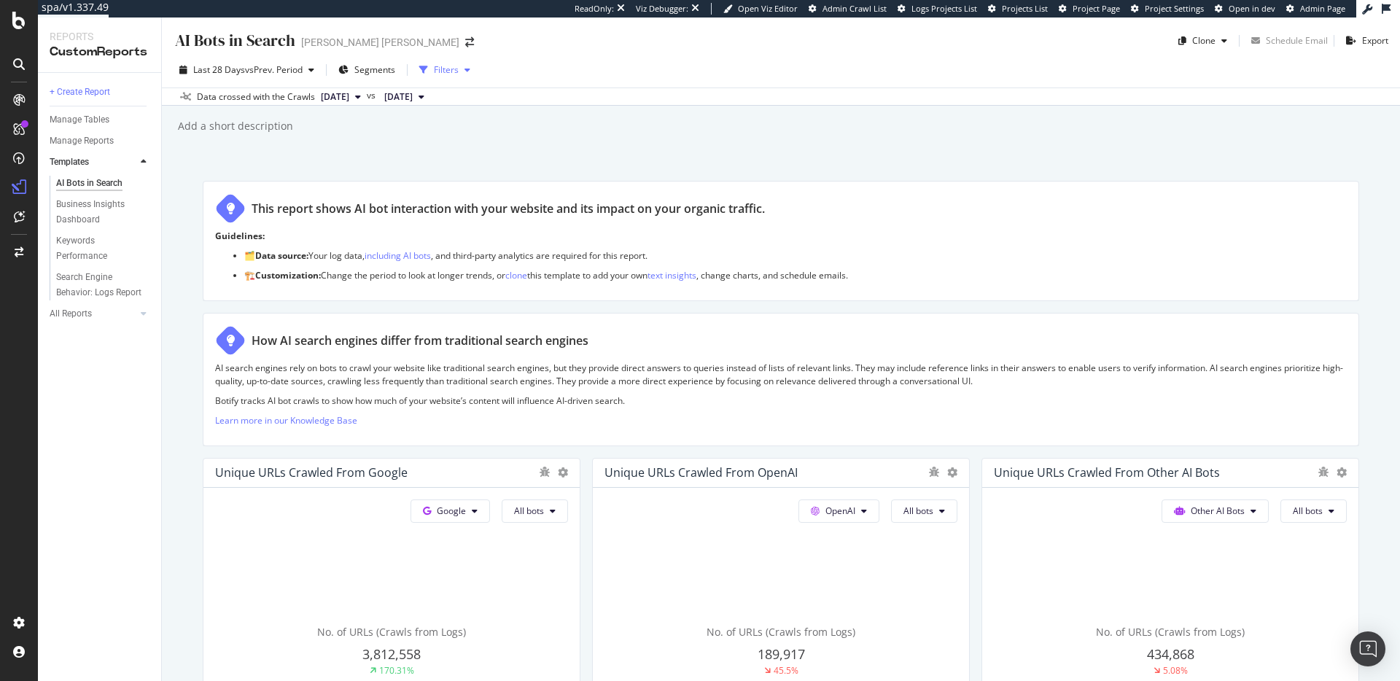
click at [431, 62] on div "button" at bounding box center [423, 70] width 20 height 20
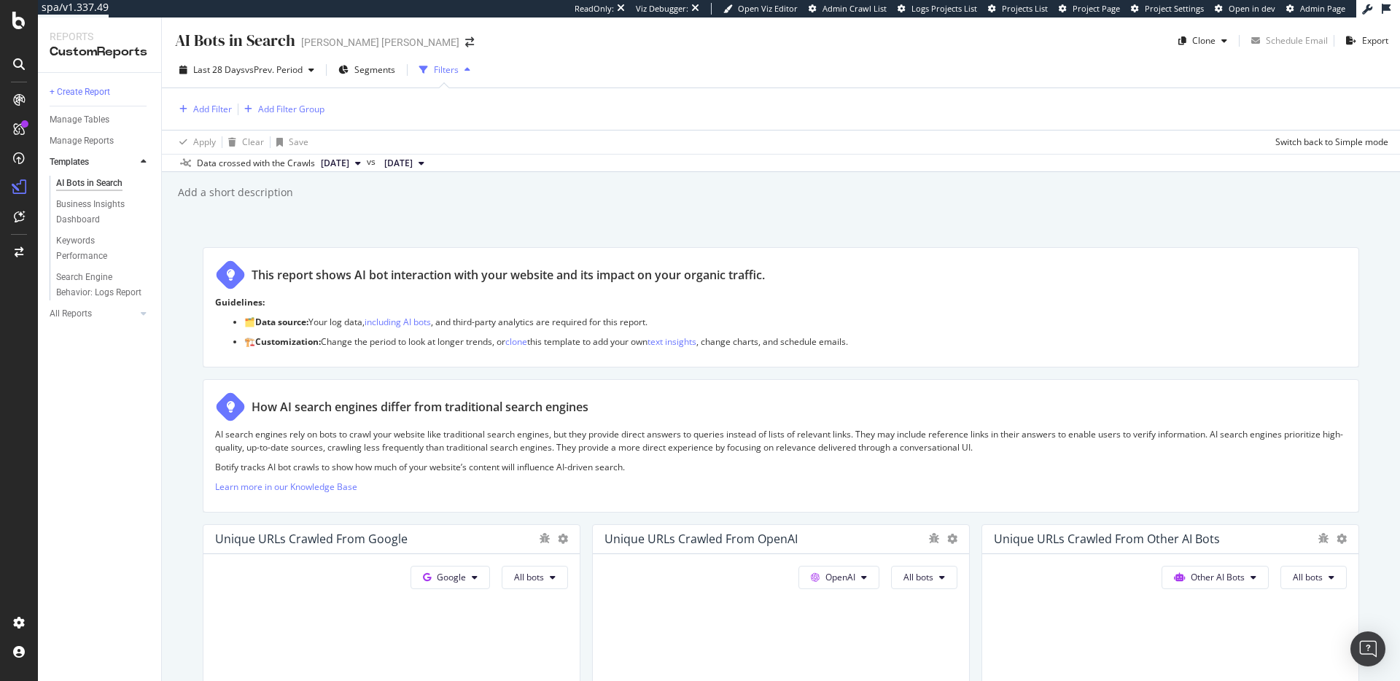
drag, startPoint x: 499, startPoint y: 56, endPoint x: 438, endPoint y: 66, distance: 62.1
click at [498, 57] on div "Last 28 Days vs Prev. Period Segments Filters Add Filter Add Filter Group Apply…" at bounding box center [781, 112] width 1238 height 120
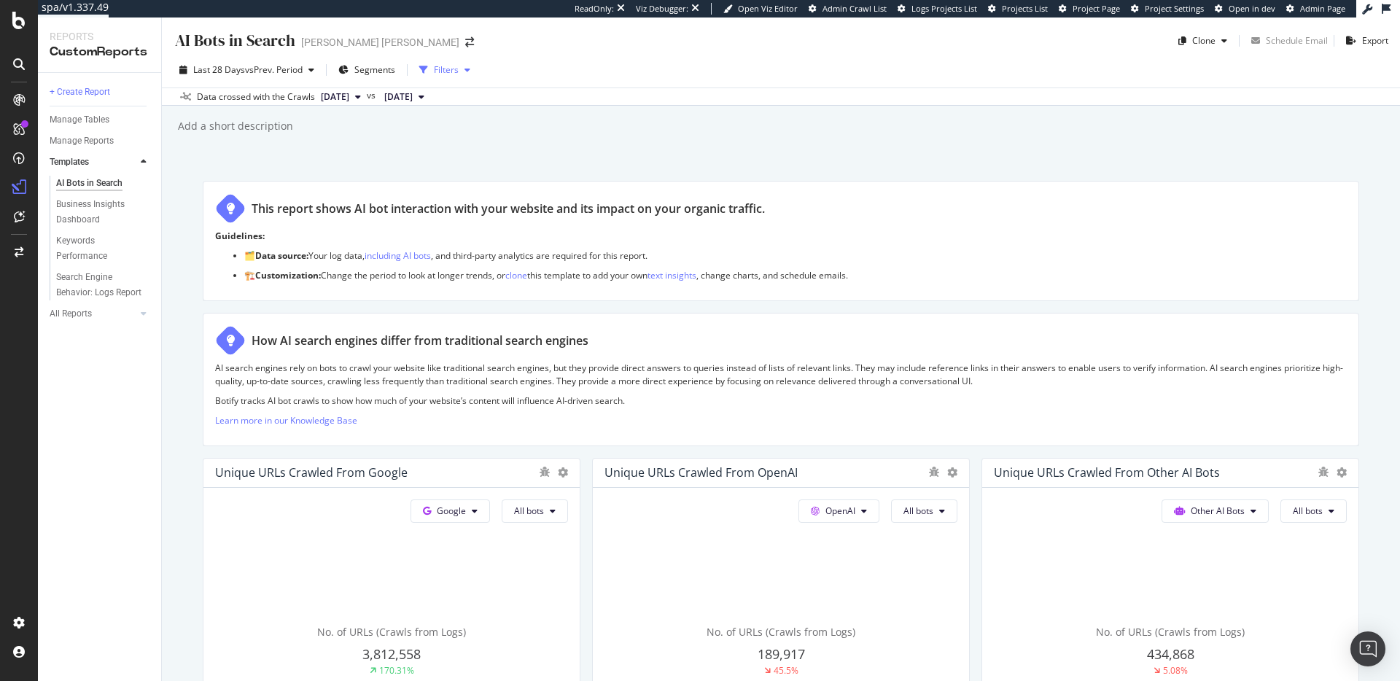
click at [426, 71] on icon "button" at bounding box center [423, 70] width 9 height 9
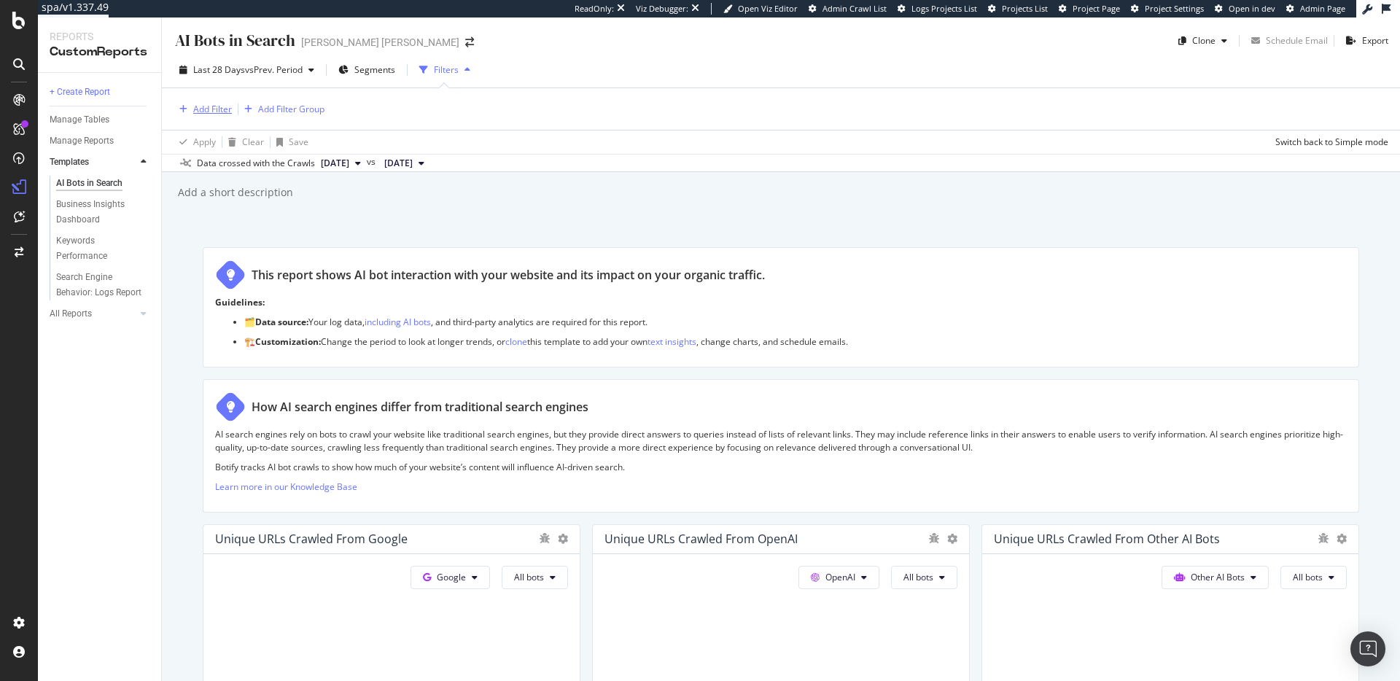
click at [219, 108] on div "Add Filter" at bounding box center [212, 109] width 39 height 12
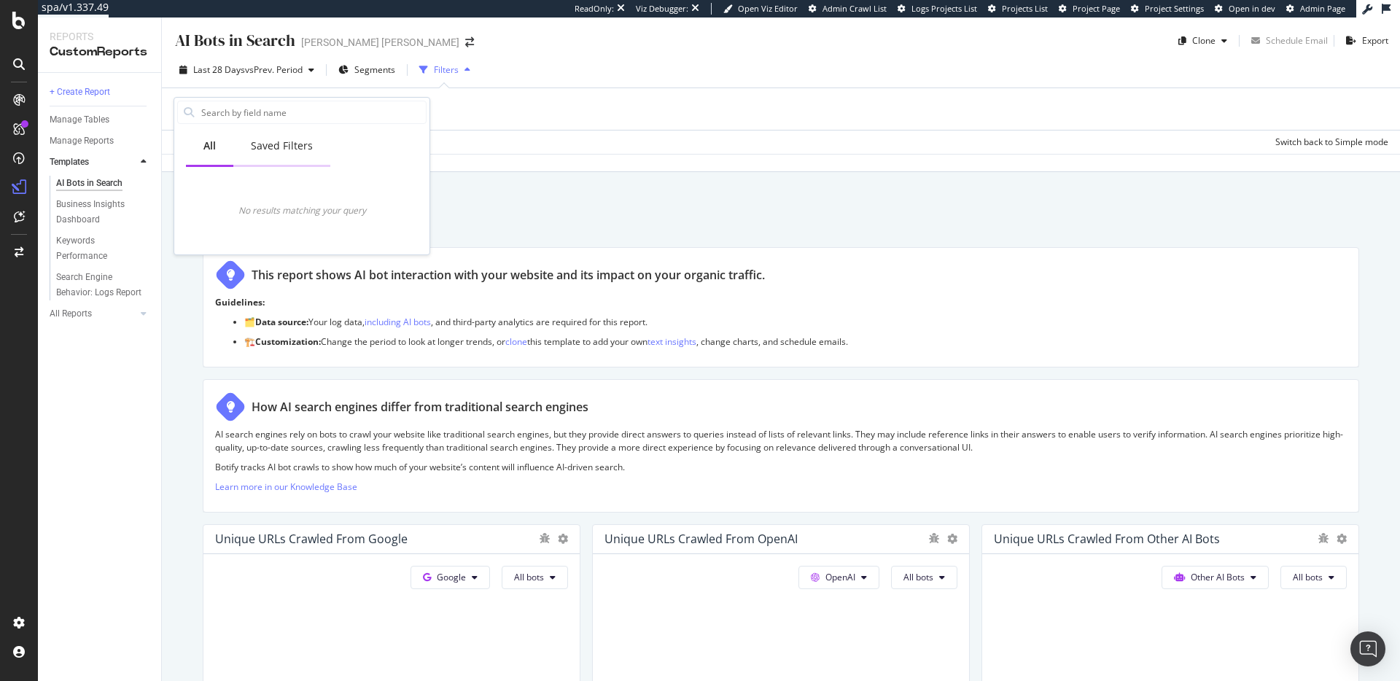
click at [268, 144] on div "Saved Filters" at bounding box center [282, 146] width 62 height 15
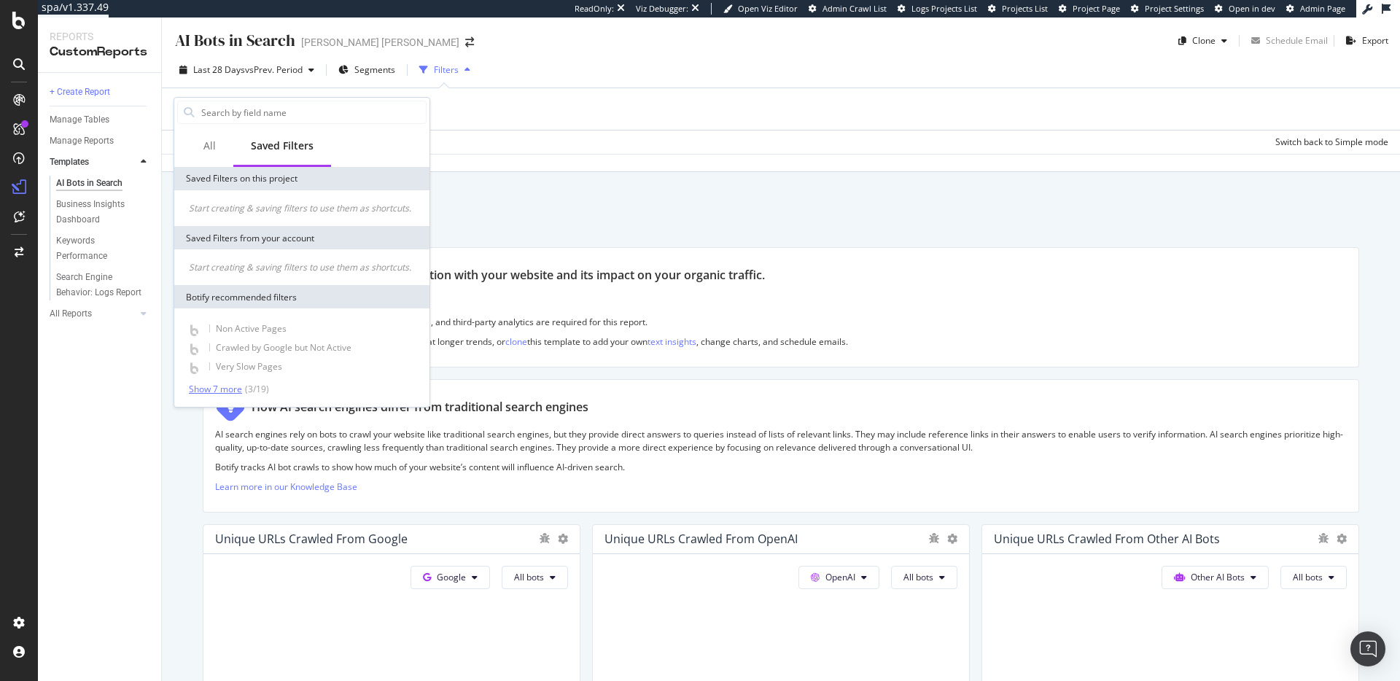
click at [232, 381] on div "Non Active Pages Crawled by Google but Not Active Very Slow Pages Show 7 more (…" at bounding box center [301, 357] width 249 height 75
click at [230, 387] on div "Show 7 more" at bounding box center [215, 389] width 53 height 10
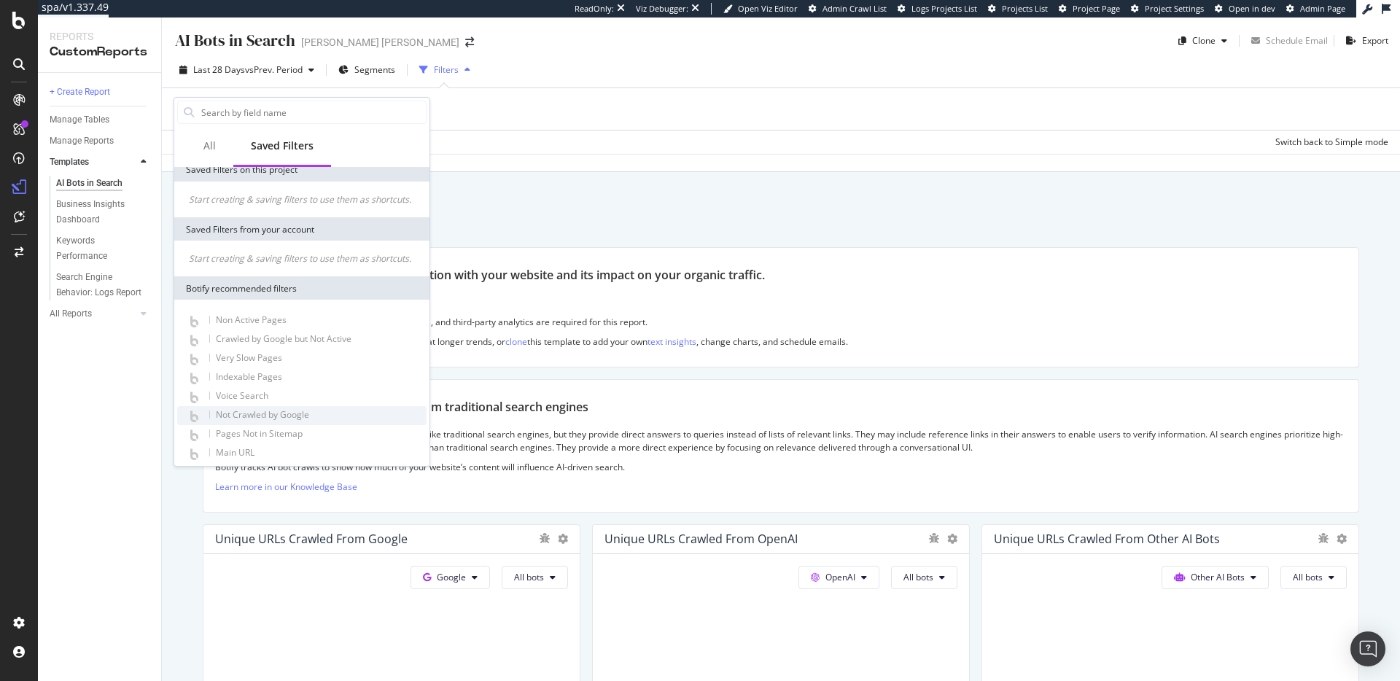
scroll to position [99, 0]
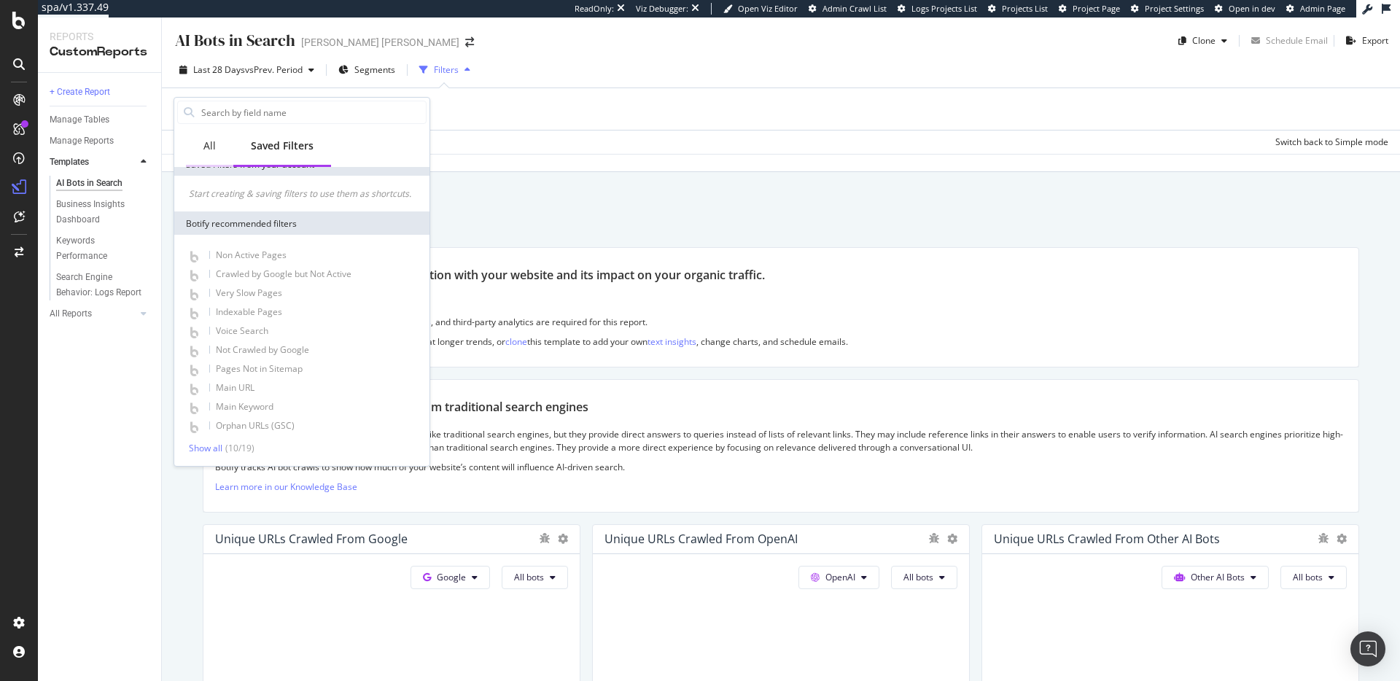
click at [212, 145] on div "All" at bounding box center [209, 146] width 12 height 15
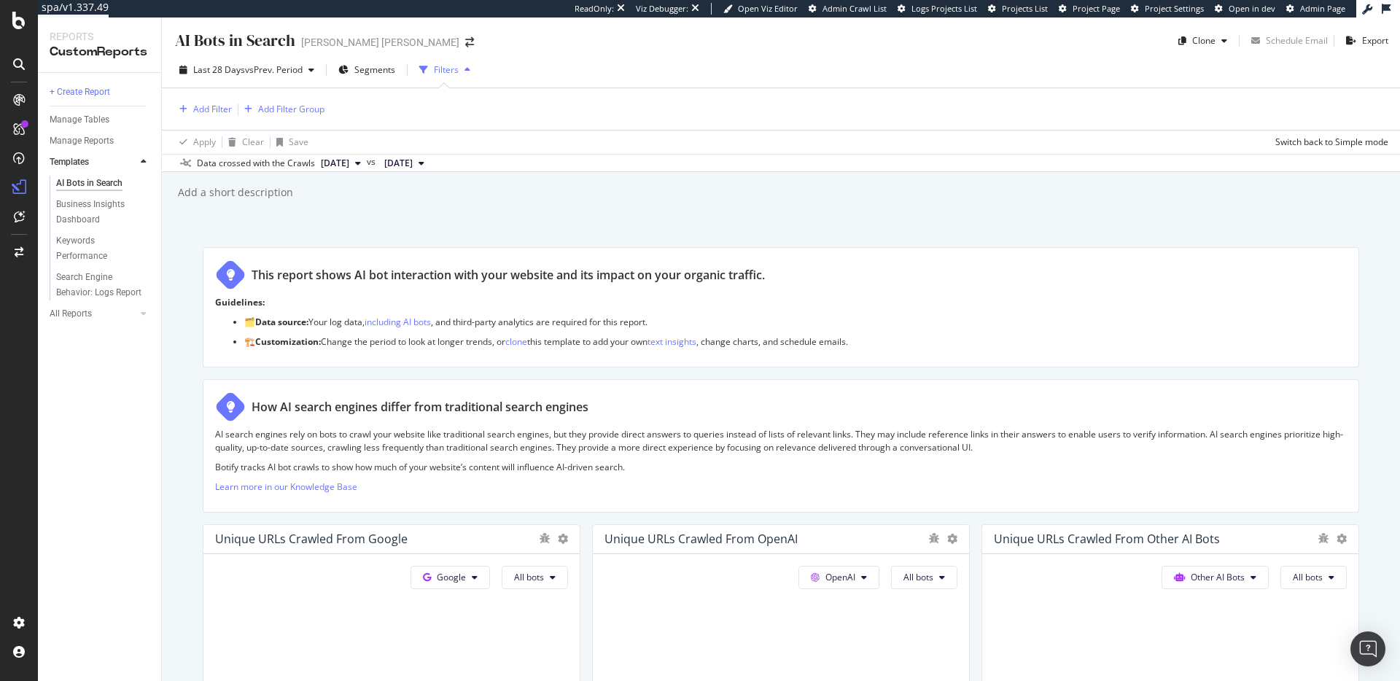
click at [601, 132] on div "Apply Clear Save Switch back to Simple mode" at bounding box center [781, 142] width 1238 height 24
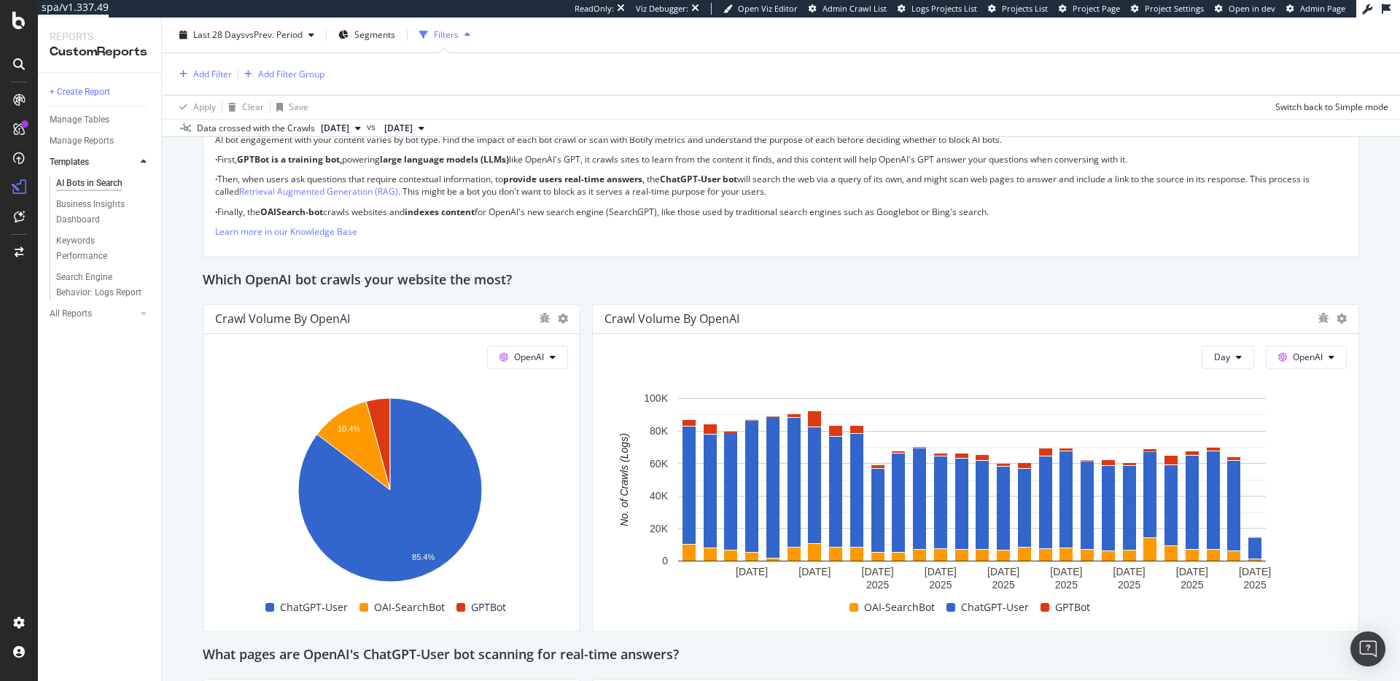
scroll to position [1194, 0]
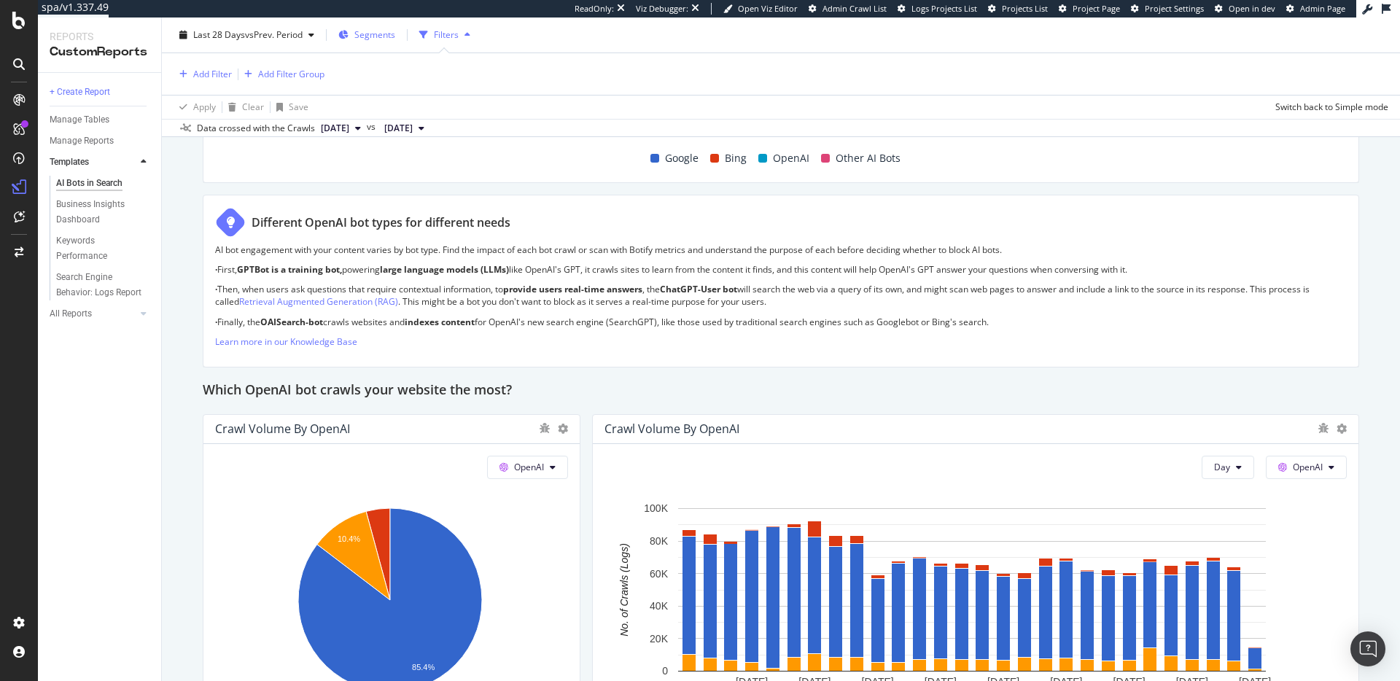
click at [379, 28] on div "Segments" at bounding box center [366, 35] width 57 height 22
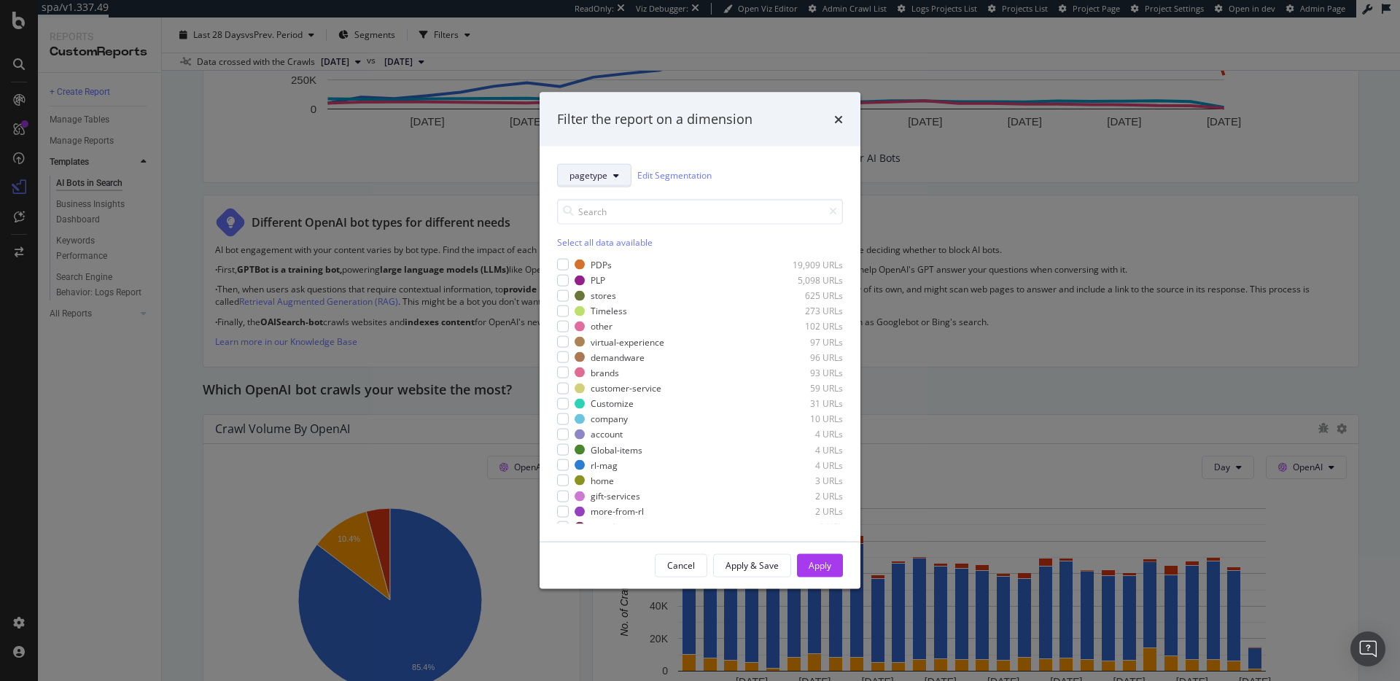
click at [602, 168] on button "pagetype" at bounding box center [594, 174] width 74 height 23
click at [604, 231] on span "pagetype" at bounding box center [595, 227] width 52 height 13
click at [682, 564] on div "Cancel" at bounding box center [681, 565] width 28 height 12
